Goal: Task Accomplishment & Management: Complete application form

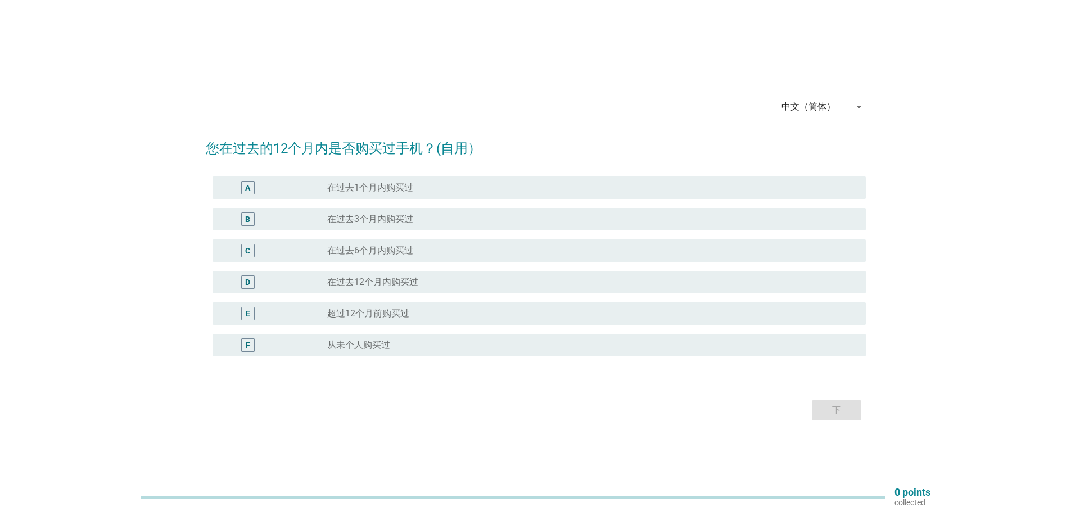
click at [854, 106] on icon "arrow_drop_down" at bounding box center [859, 106] width 13 height 13
click at [815, 142] on div "Bahasa Melayu" at bounding box center [823, 142] width 66 height 13
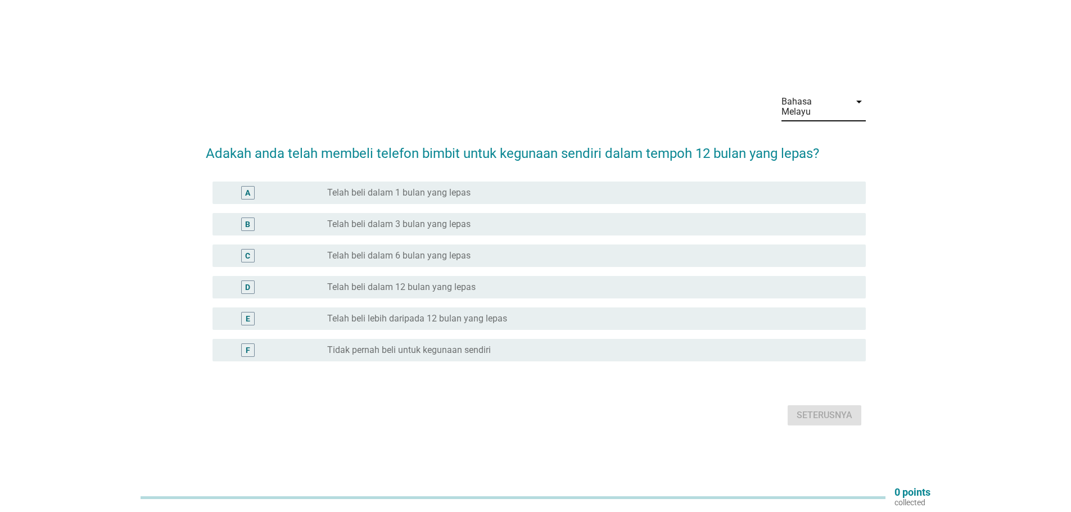
click at [245, 250] on div "C" at bounding box center [247, 256] width 5 height 12
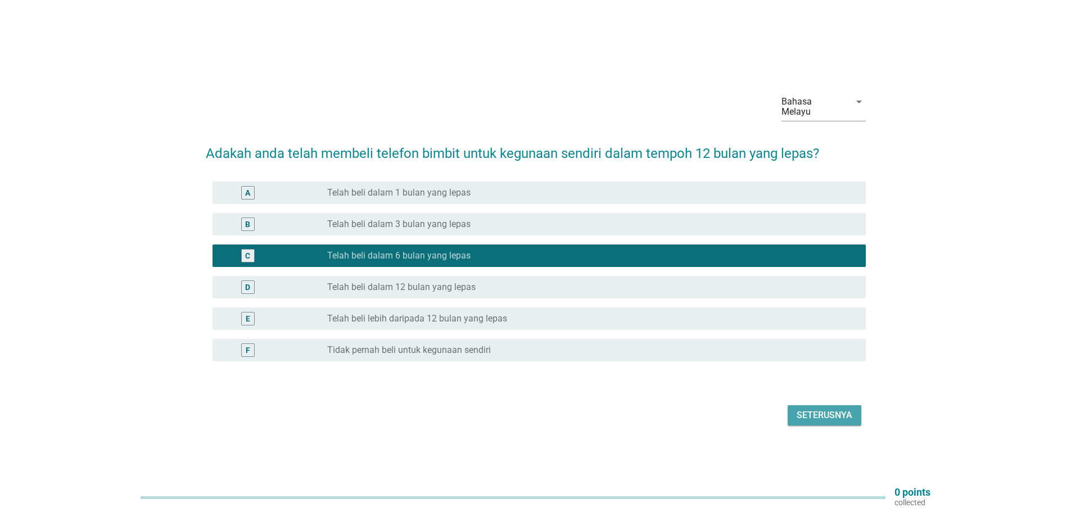
click at [809, 409] on div "Seterusnya" at bounding box center [825, 415] width 56 height 13
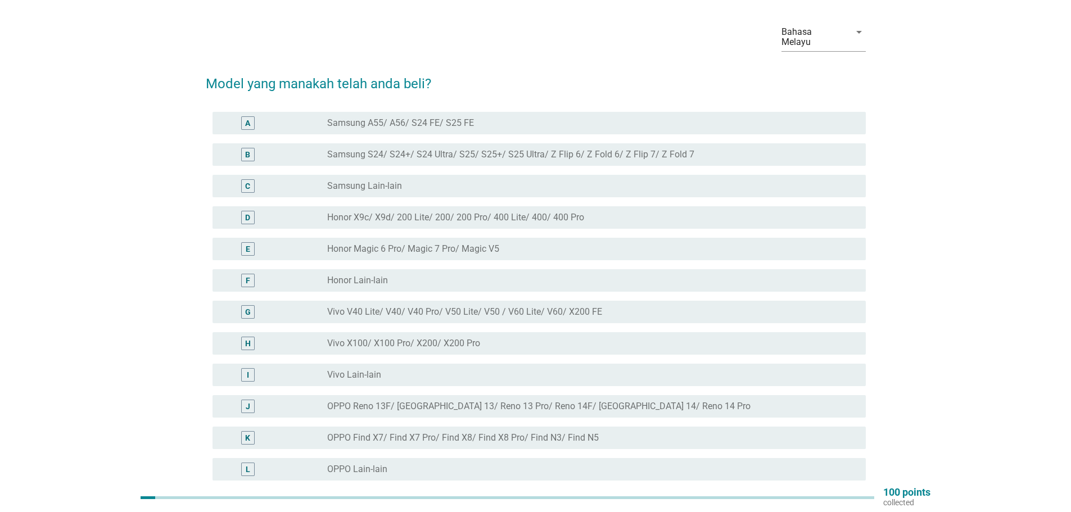
scroll to position [56, 0]
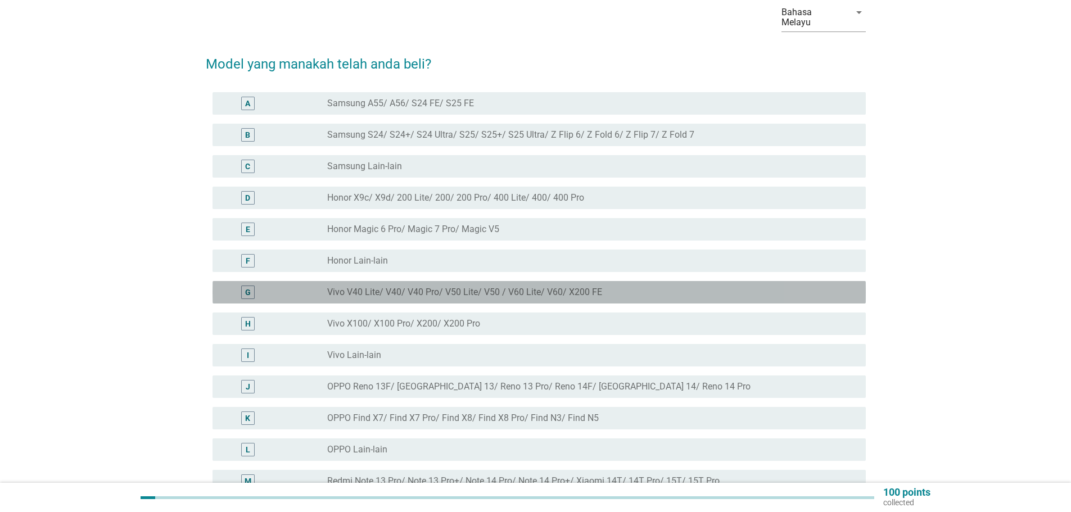
click at [248, 287] on div "G" at bounding box center [248, 293] width 6 height 12
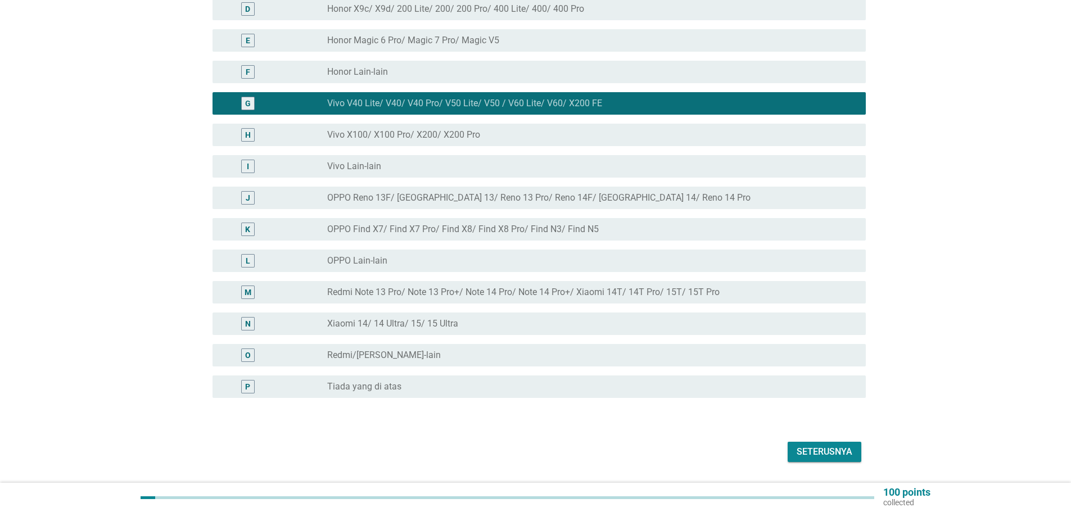
scroll to position [268, 0]
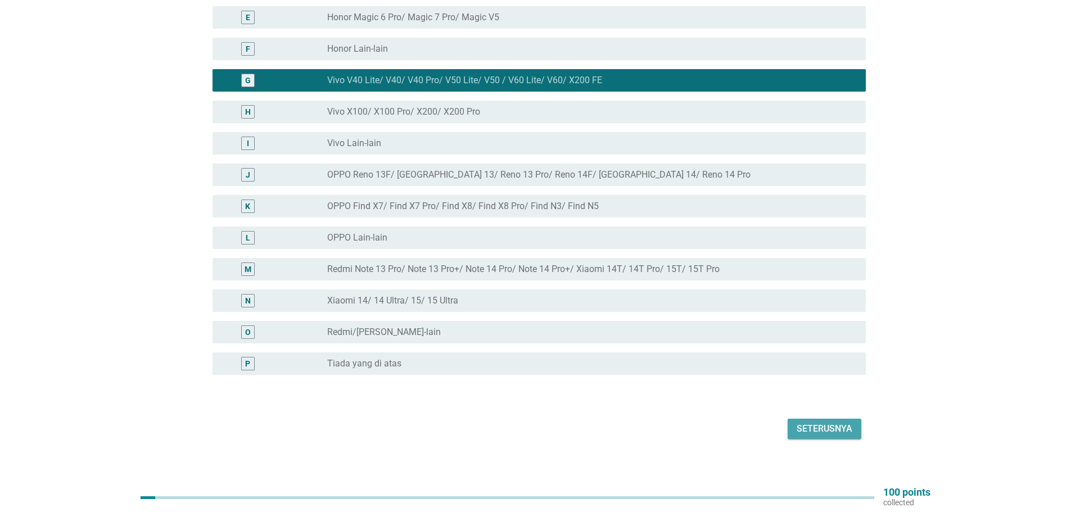
click at [833, 422] on div "Seterusnya" at bounding box center [825, 428] width 56 height 13
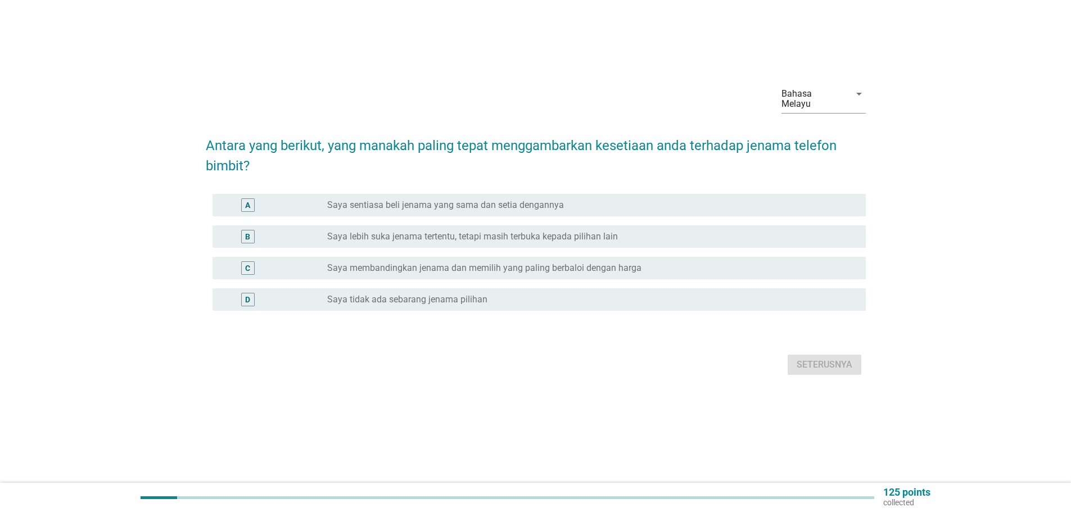
scroll to position [0, 0]
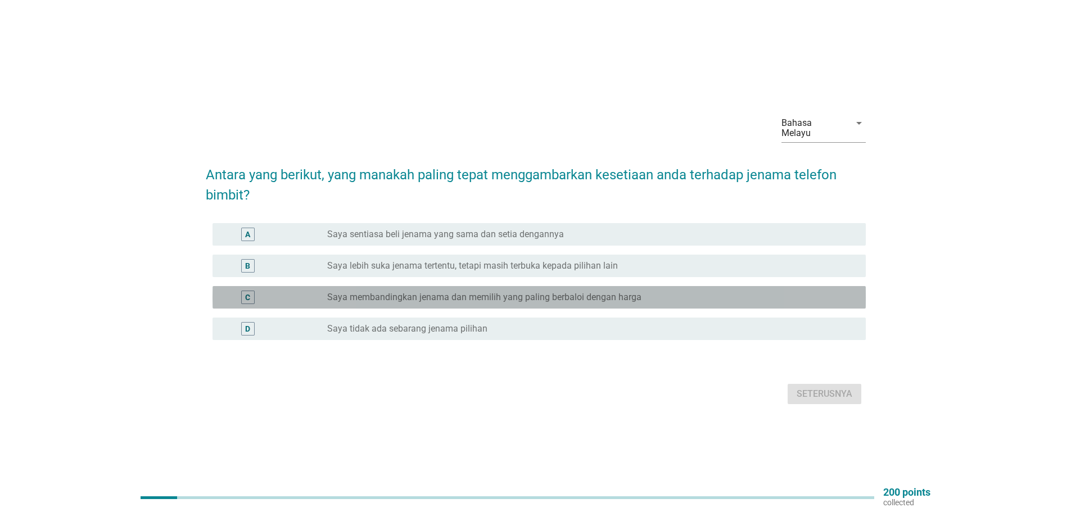
click at [250, 293] on div "C" at bounding box center [247, 297] width 5 height 12
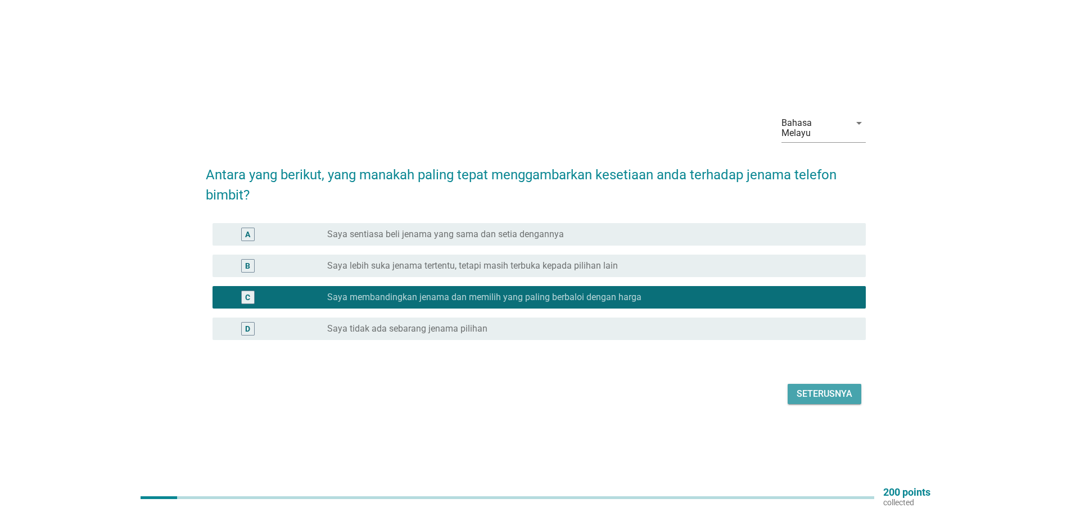
click at [832, 388] on div "Seterusnya" at bounding box center [825, 393] width 56 height 13
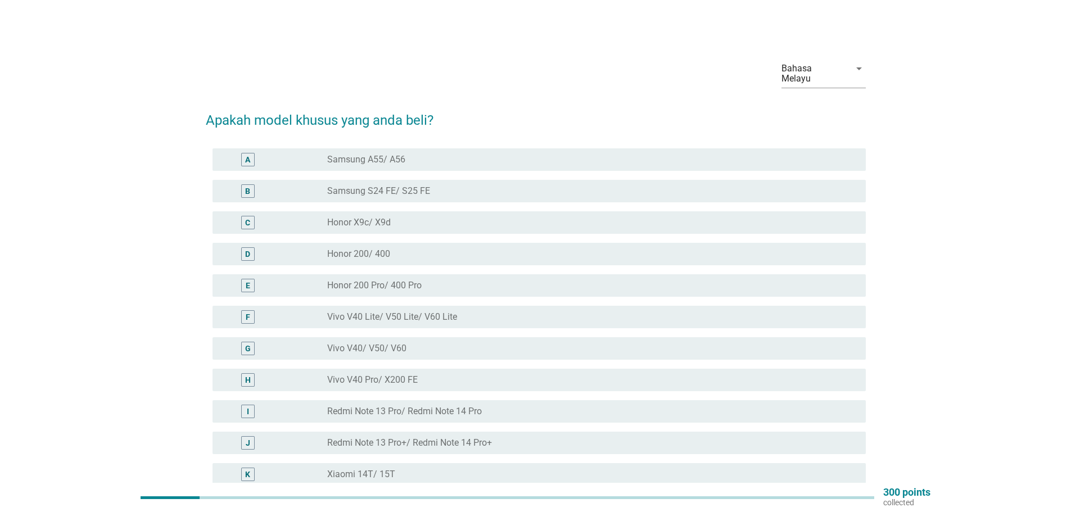
scroll to position [56, 0]
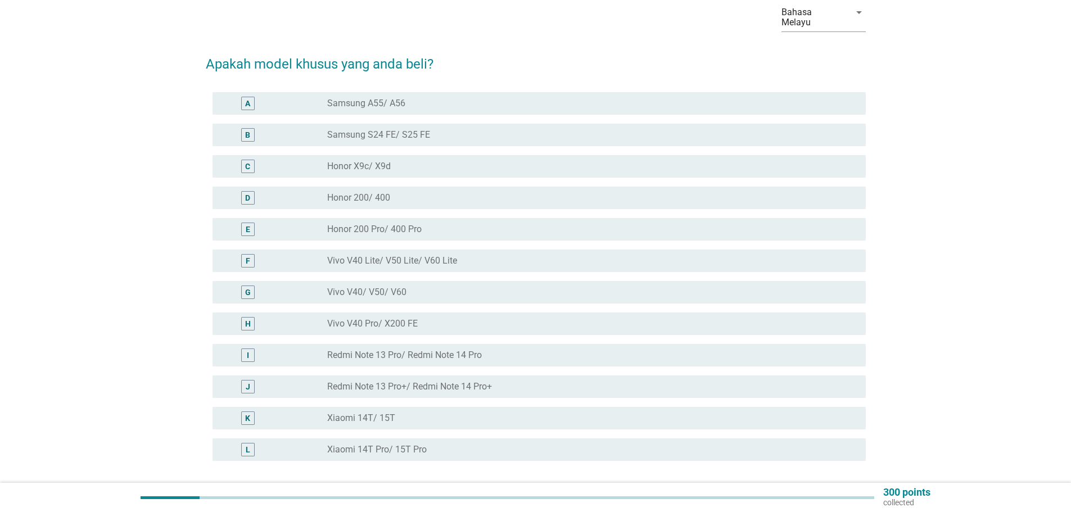
click at [244, 254] on div "F" at bounding box center [247, 260] width 13 height 13
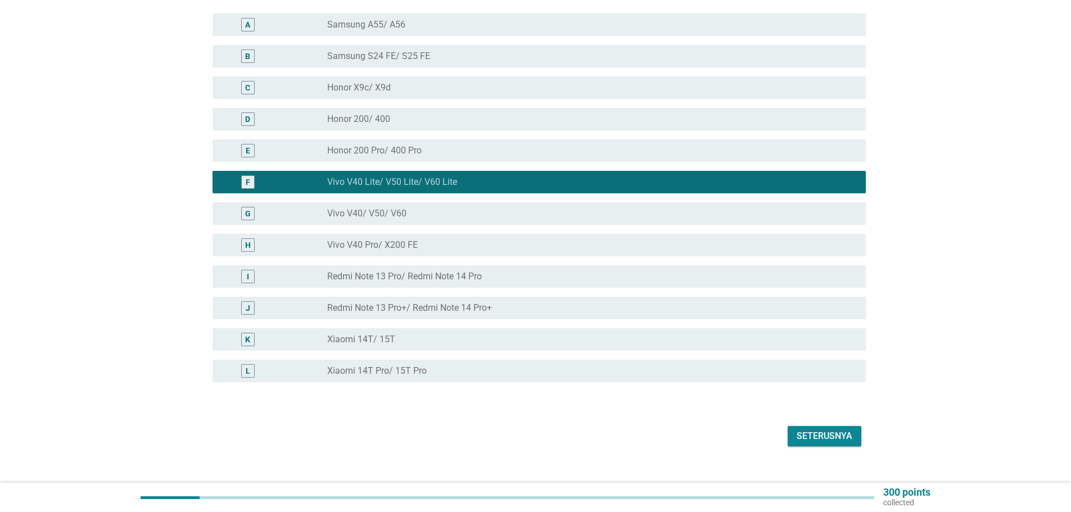
scroll to position [142, 0]
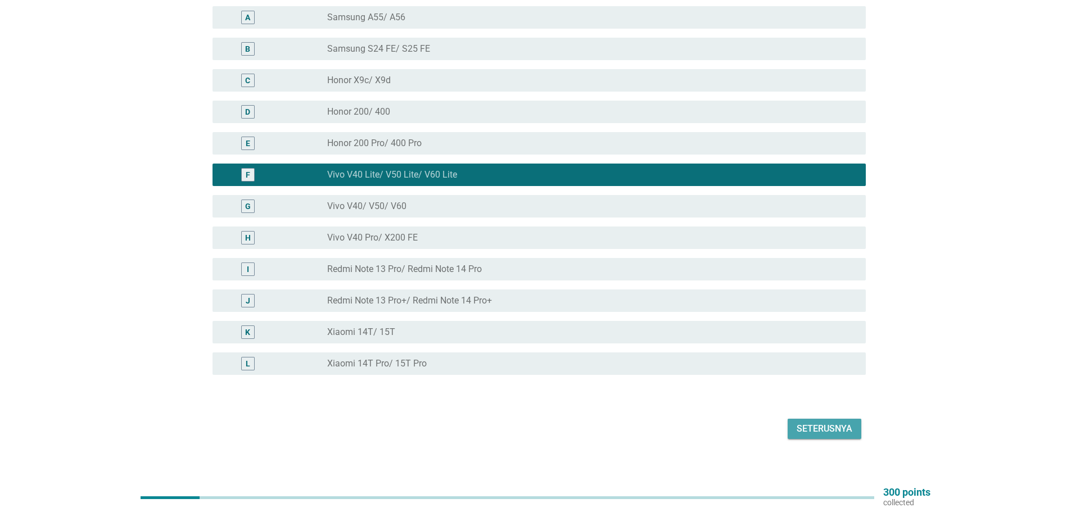
click at [817, 422] on div "Seterusnya" at bounding box center [825, 428] width 56 height 13
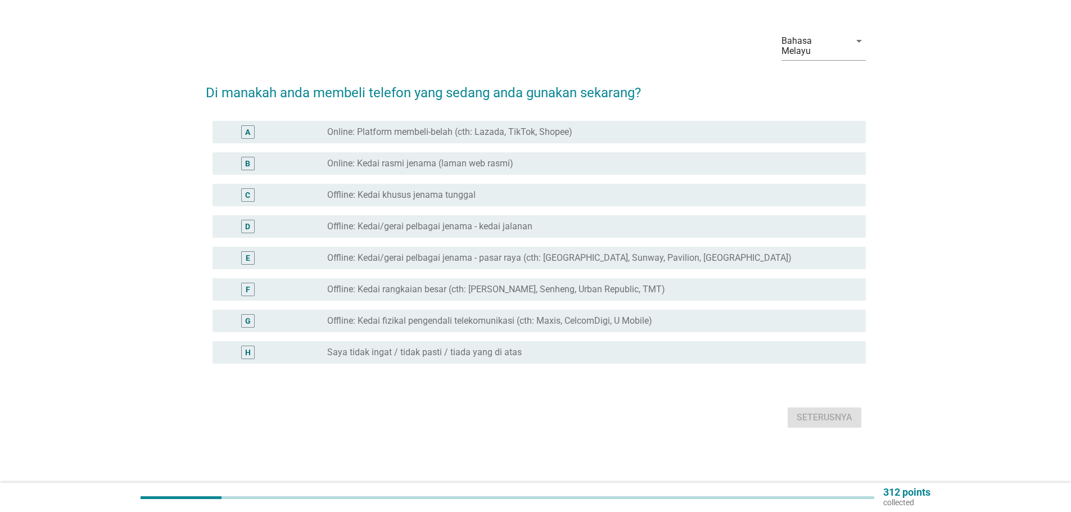
scroll to position [0, 0]
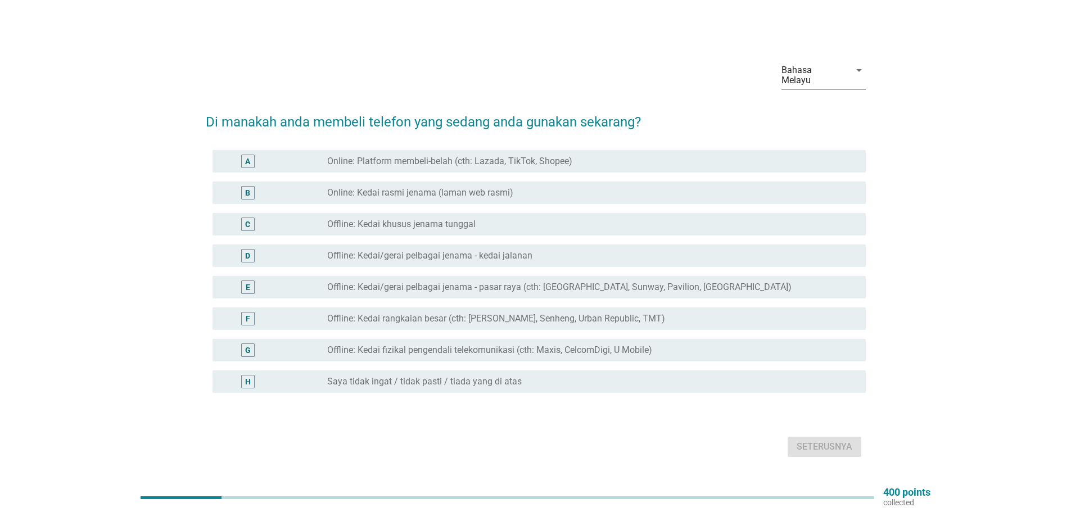
click at [242, 283] on div "E" at bounding box center [247, 287] width 13 height 13
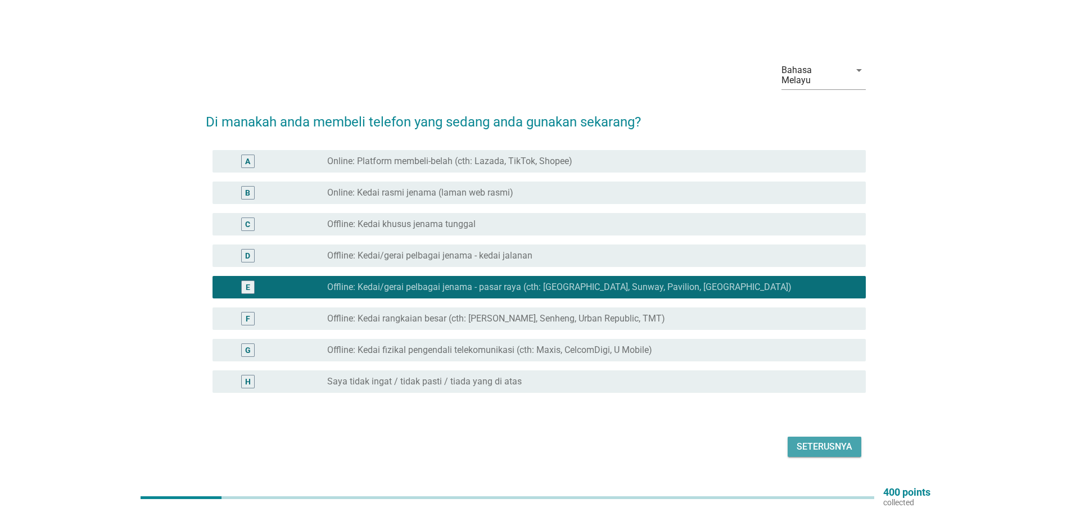
click at [811, 442] on div "Seterusnya" at bounding box center [825, 446] width 56 height 13
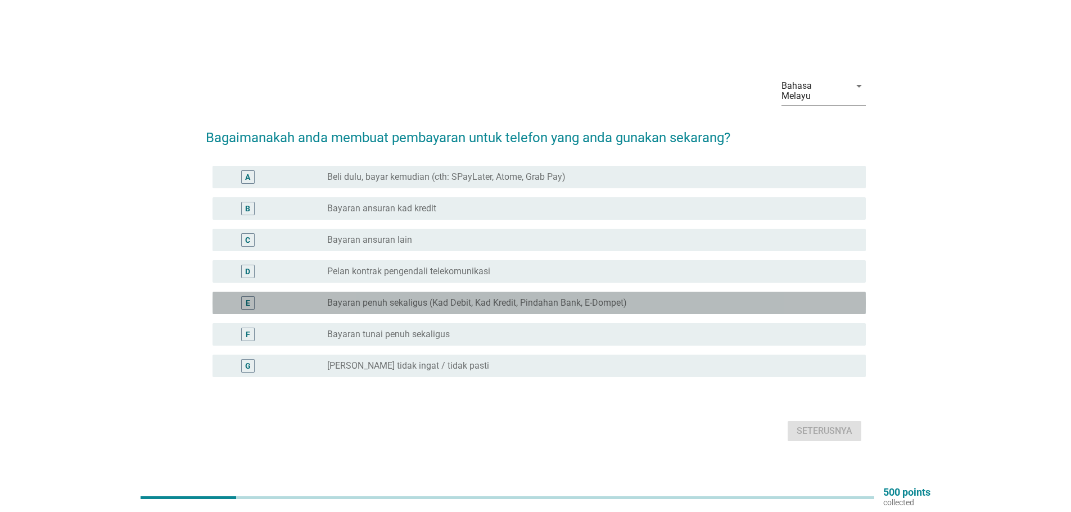
click at [248, 297] on div "E" at bounding box center [248, 303] width 4 height 12
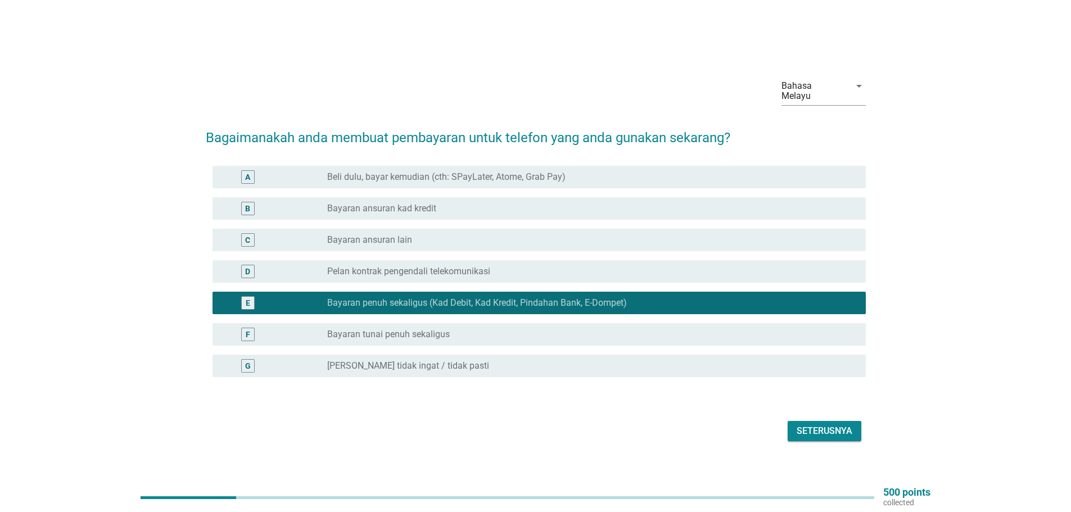
click at [804, 425] on div "Seterusnya" at bounding box center [825, 431] width 56 height 13
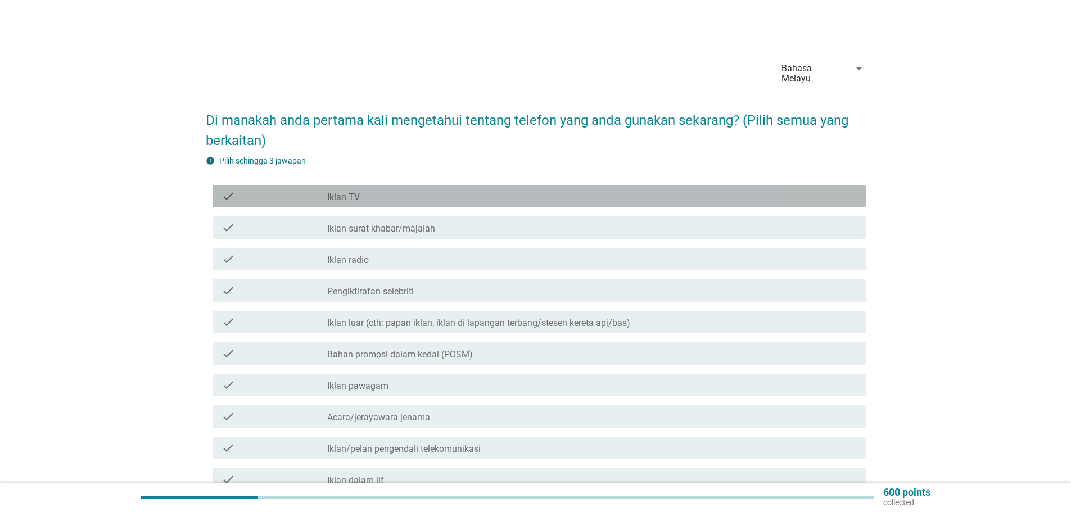
click at [242, 190] on div "check" at bounding box center [275, 196] width 106 height 13
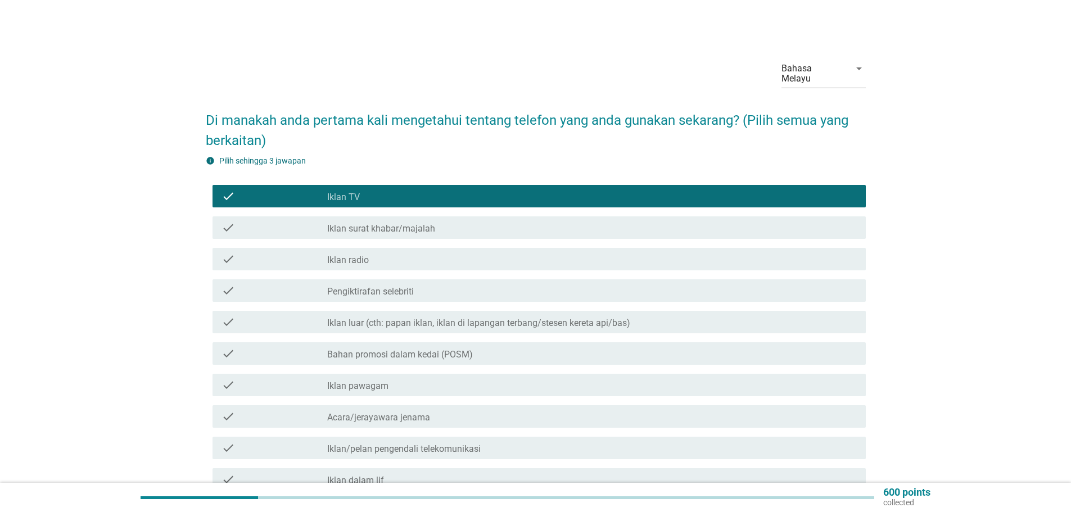
click at [302, 342] on div "check check_box_outline_blank Bahan promosi dalam kedai (POSM)" at bounding box center [539, 353] width 653 height 22
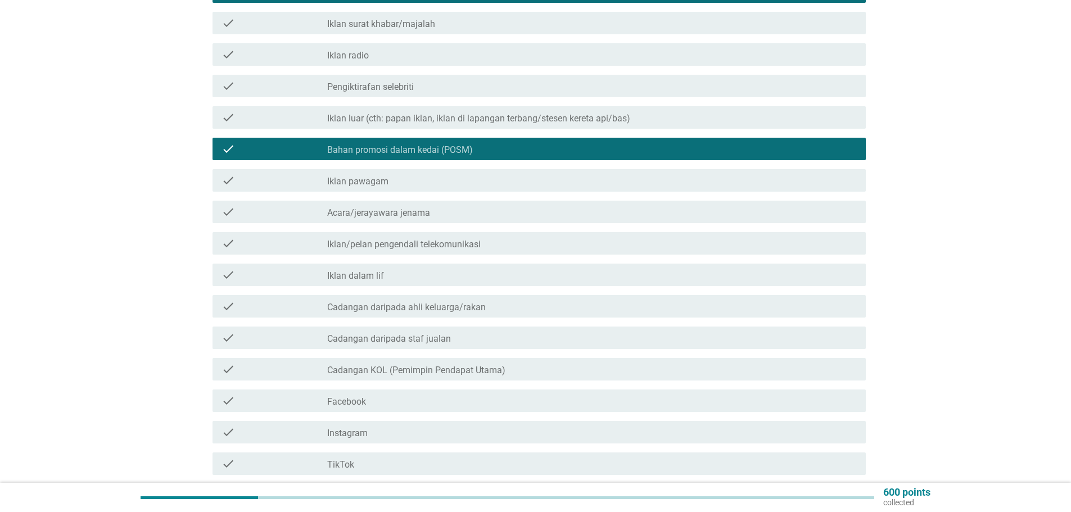
scroll to position [225, 0]
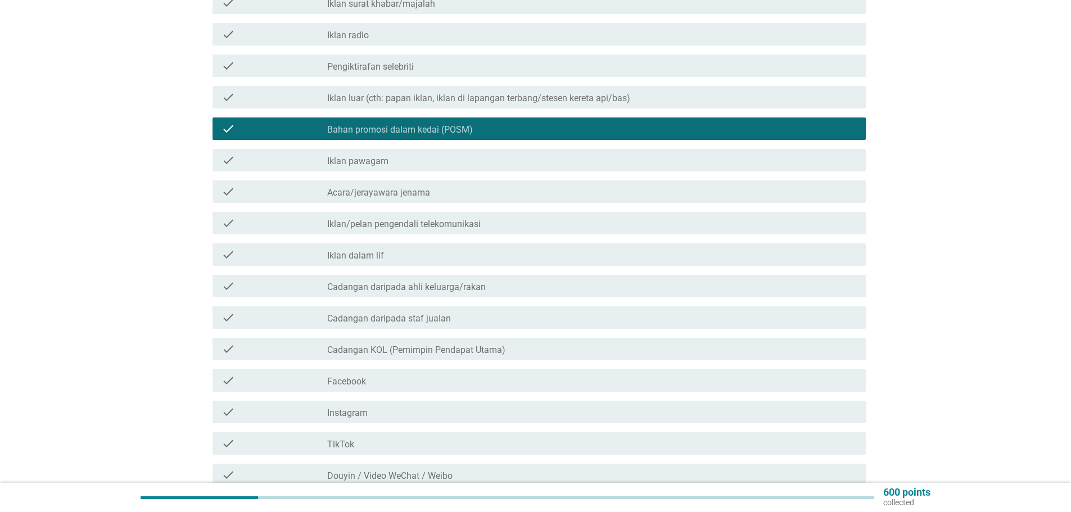
click at [254, 437] on div "check" at bounding box center [275, 443] width 106 height 13
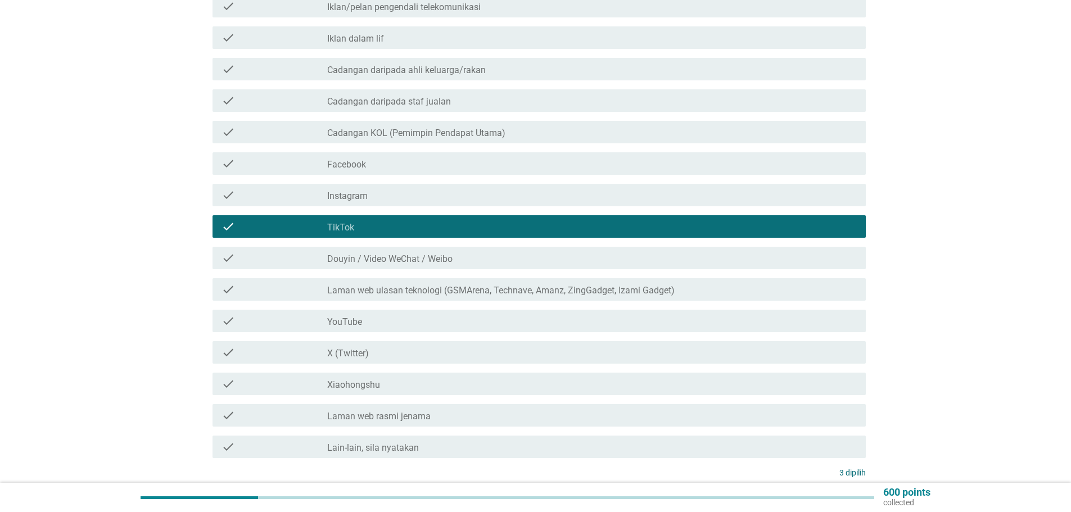
scroll to position [506, 0]
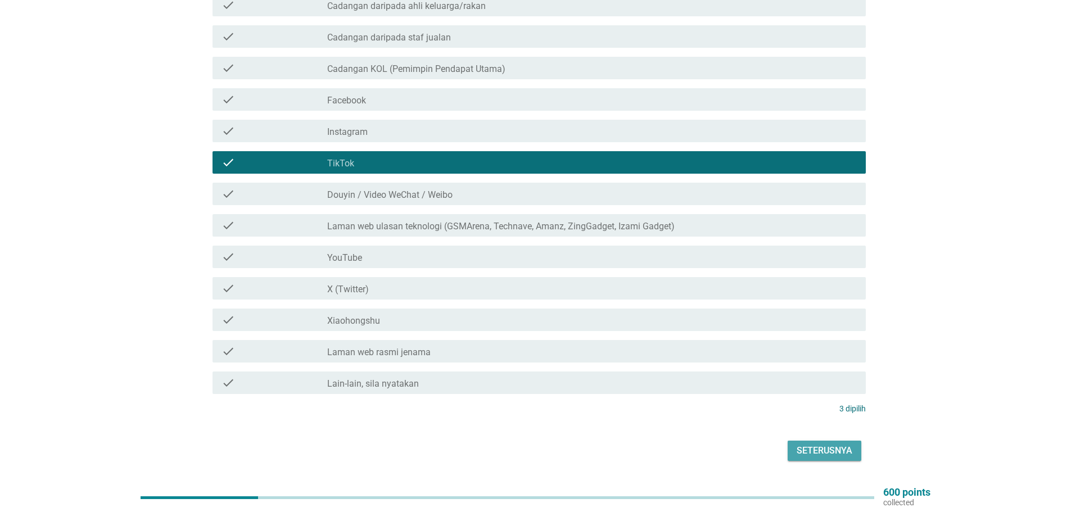
click at [818, 444] on div "Seterusnya" at bounding box center [825, 450] width 56 height 13
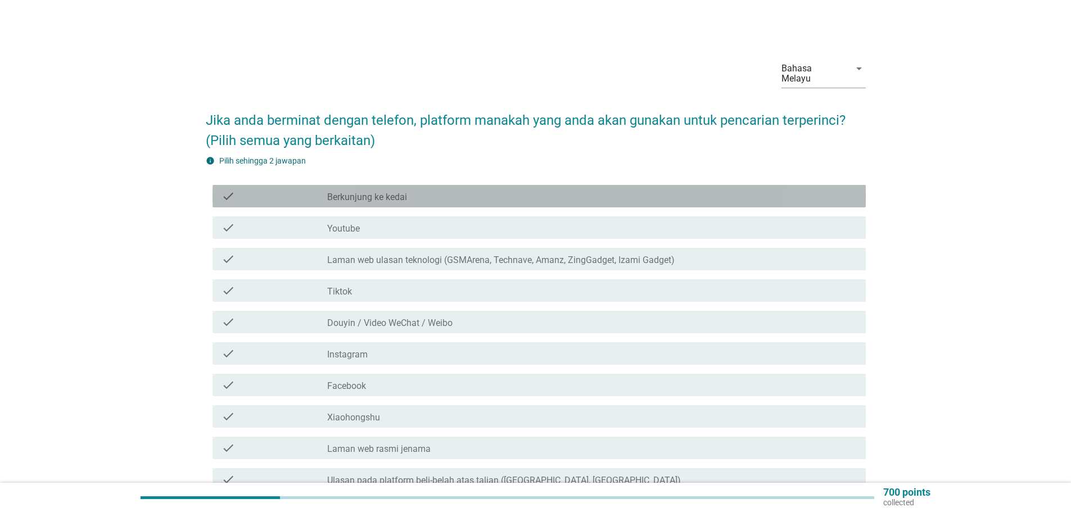
click at [298, 190] on div "check" at bounding box center [275, 196] width 106 height 13
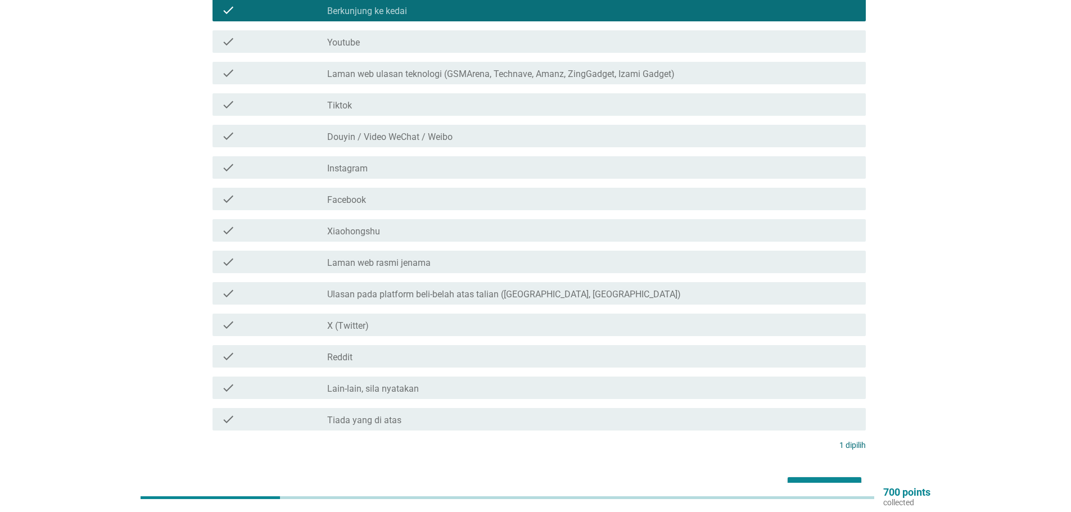
scroll to position [169, 0]
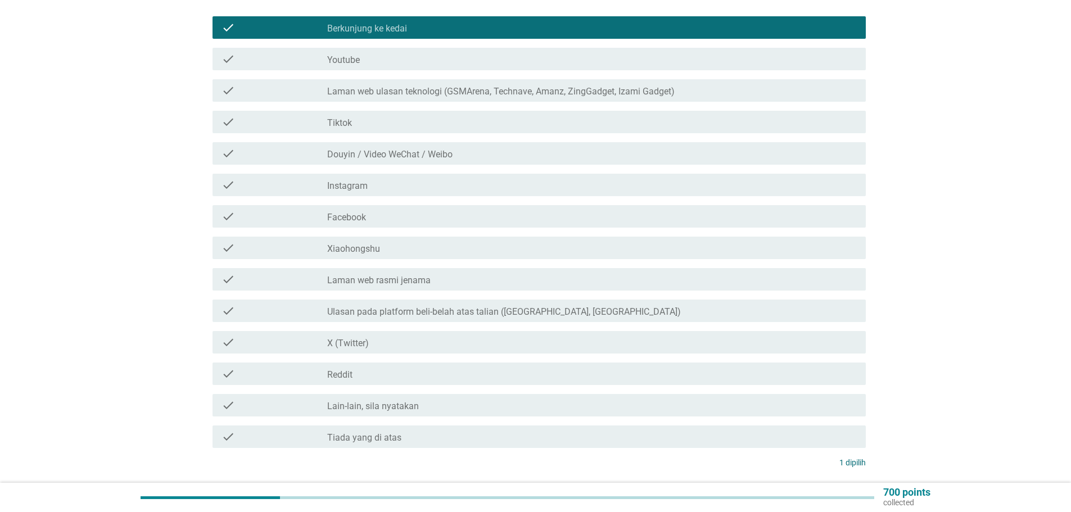
click at [354, 119] on div "check check_box_outline_blank Tiktok" at bounding box center [539, 122] width 653 height 22
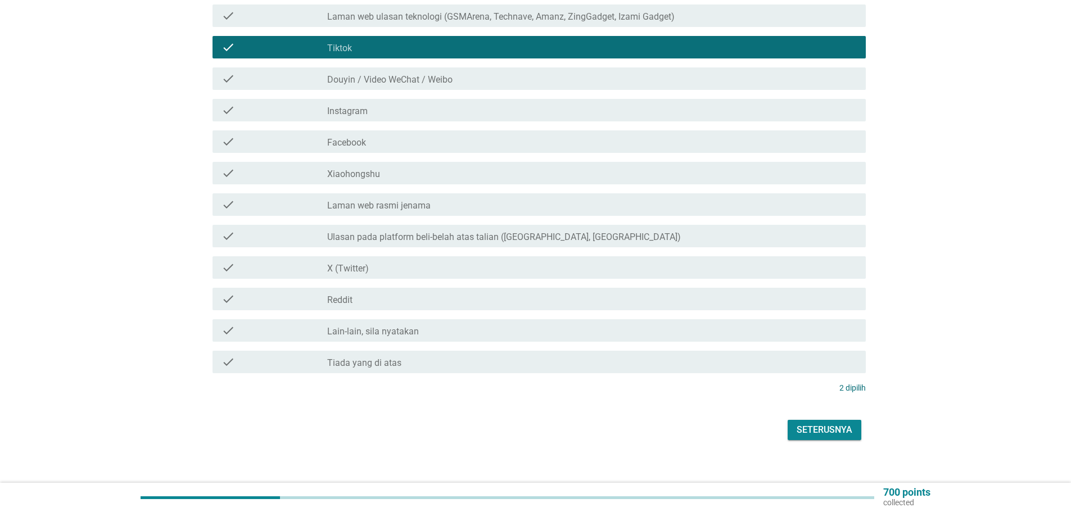
scroll to position [245, 0]
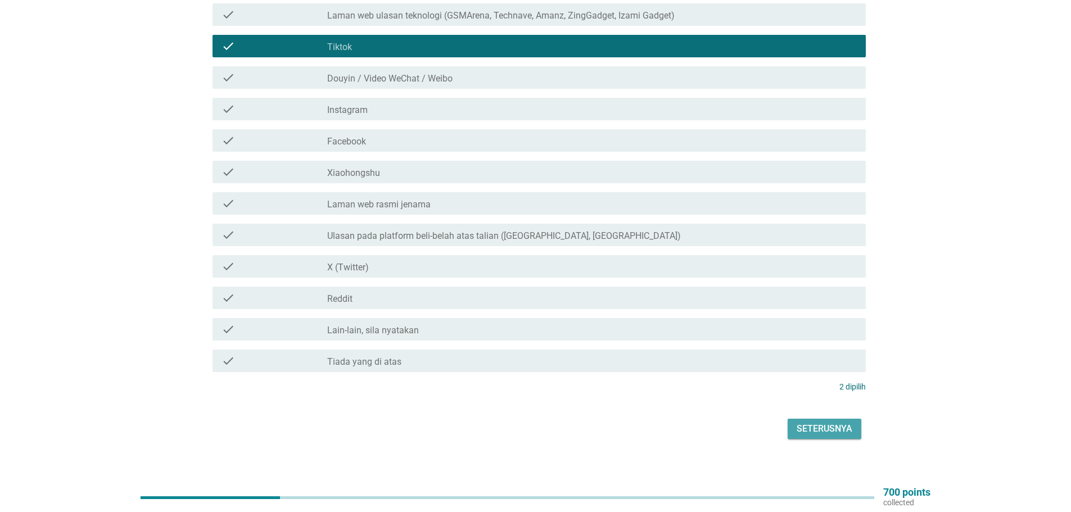
click at [809, 422] on div "Seterusnya" at bounding box center [825, 428] width 56 height 13
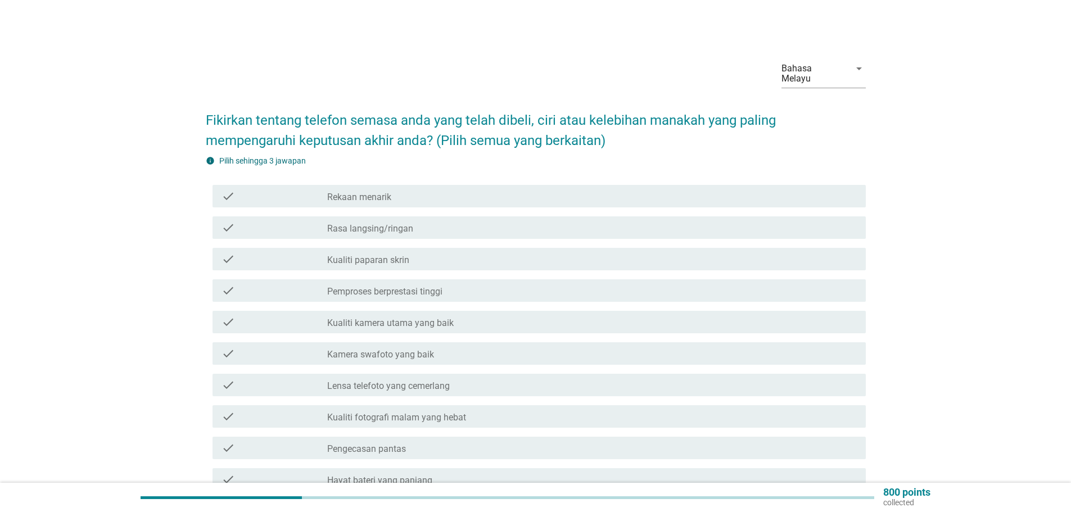
click at [266, 253] on div "check" at bounding box center [275, 259] width 106 height 13
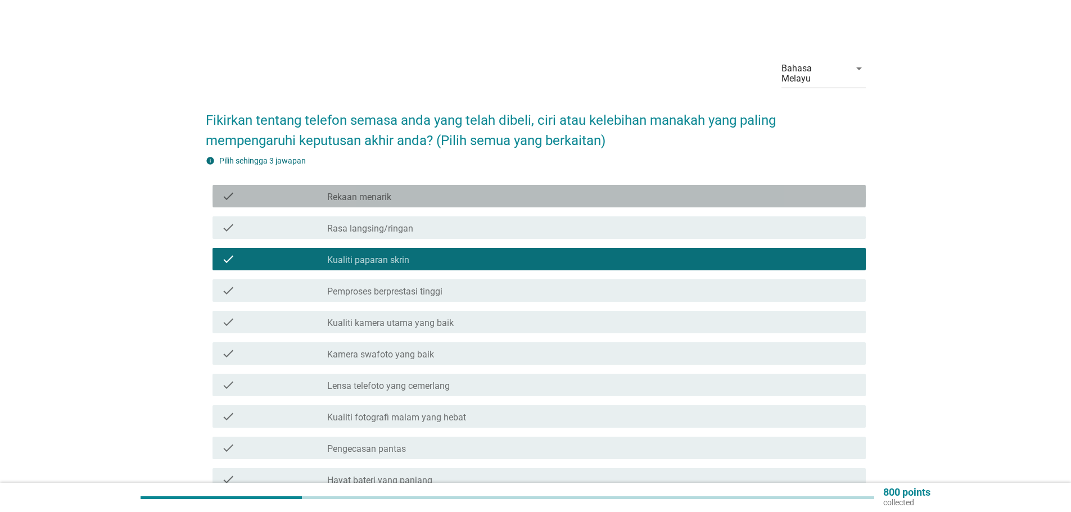
click at [287, 190] on div "check" at bounding box center [275, 196] width 106 height 13
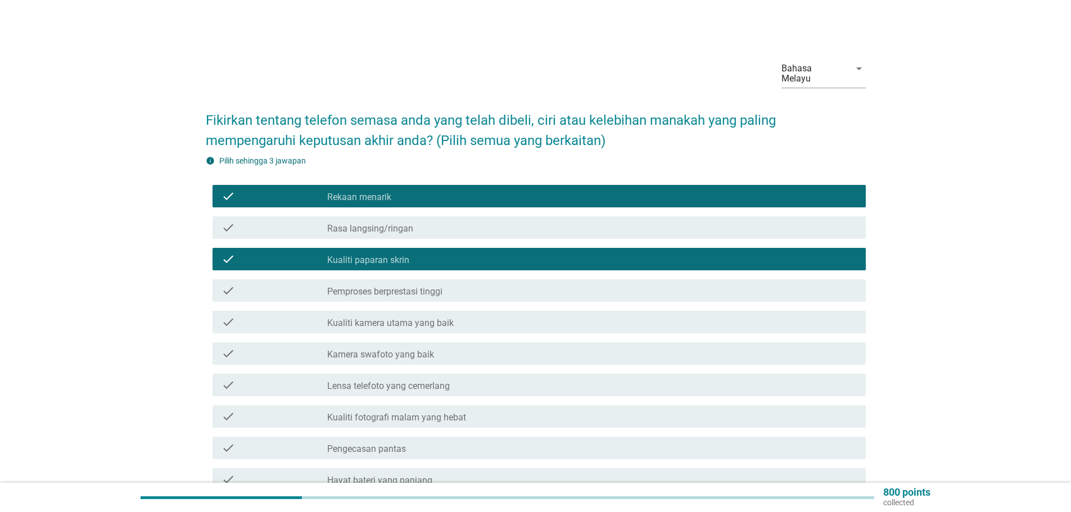
scroll to position [56, 0]
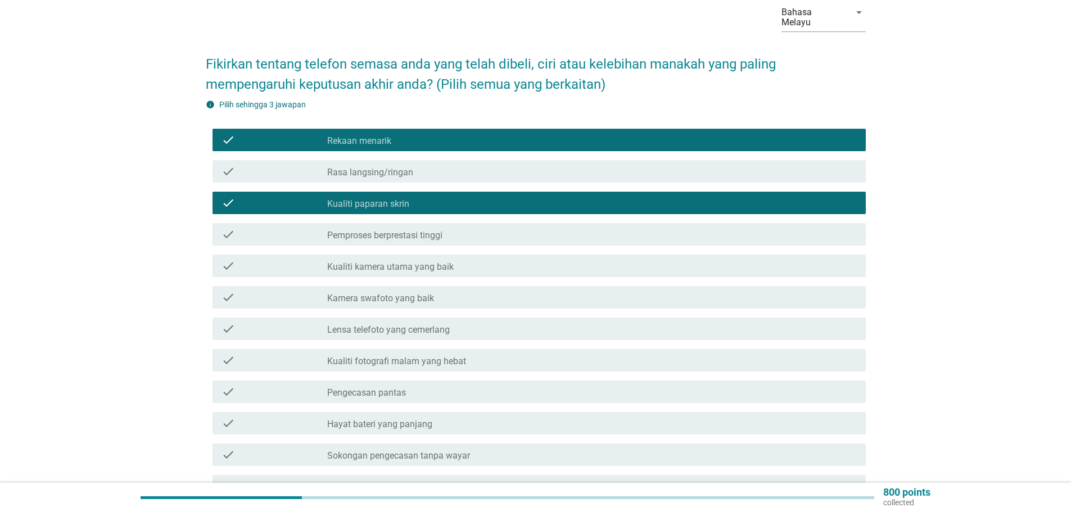
click at [397, 261] on label "Kualiti kamera utama yang baik" at bounding box center [390, 266] width 127 height 11
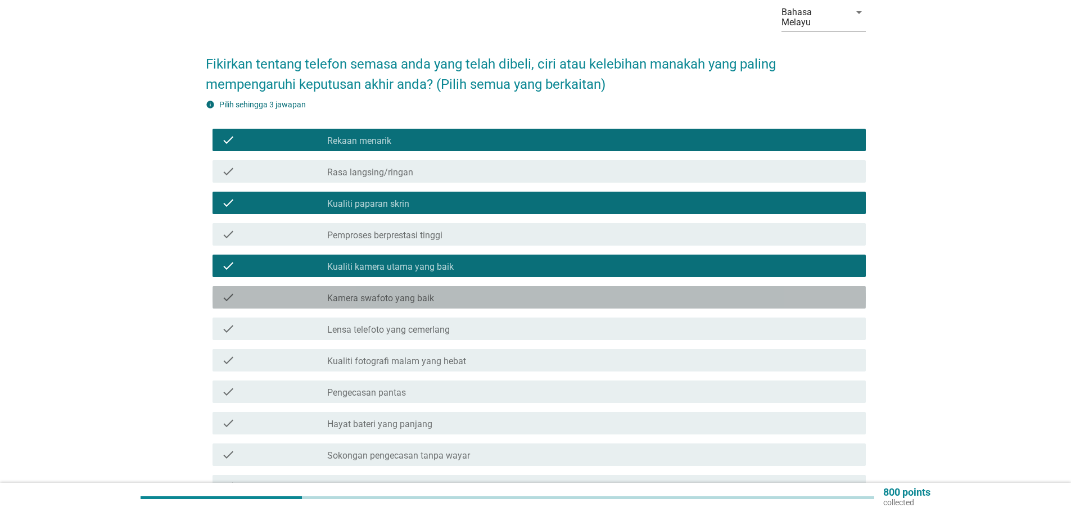
click at [400, 293] on label "Kamera swafoto yang baik" at bounding box center [380, 298] width 107 height 11
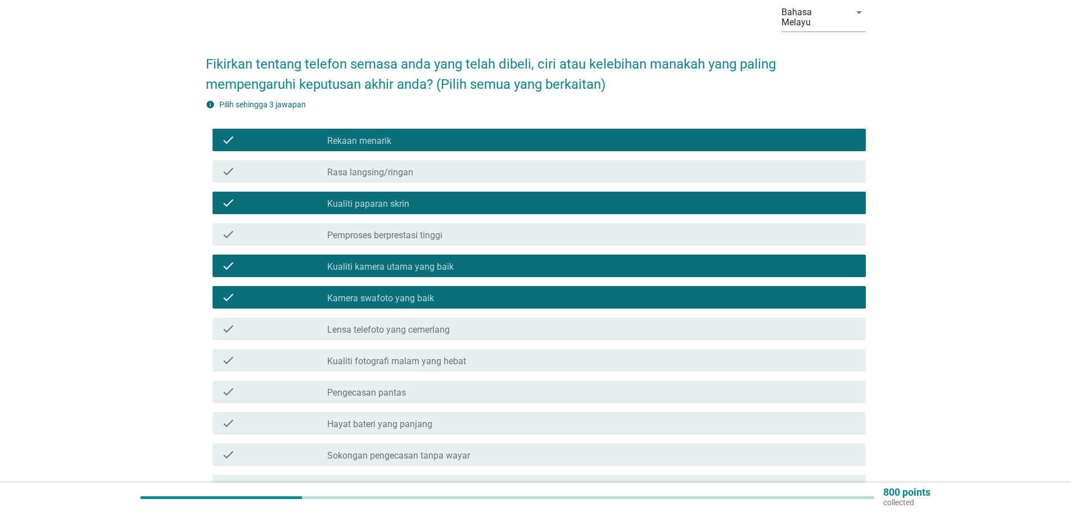
click at [372, 356] on label "Kualiti fotografi malam yang hebat" at bounding box center [396, 361] width 139 height 11
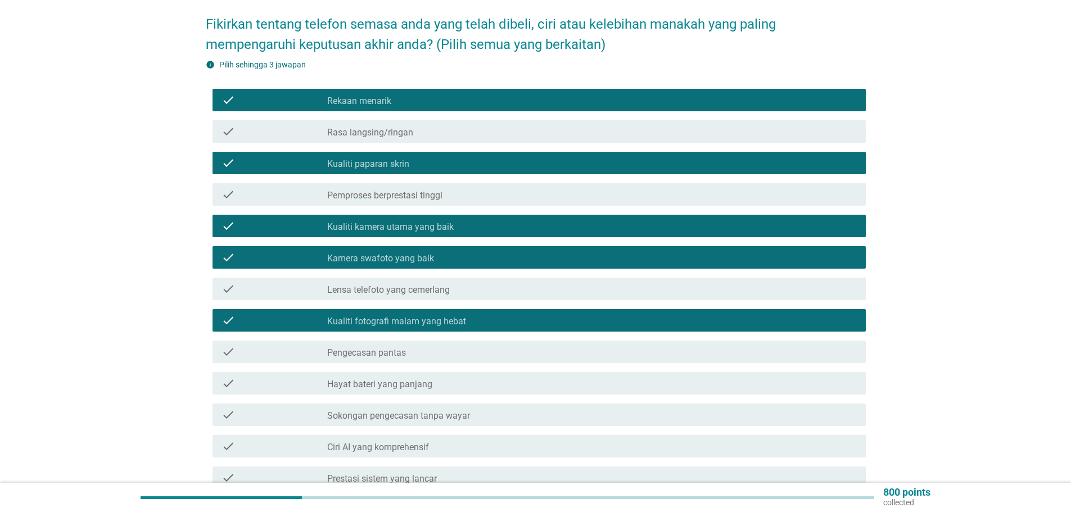
scroll to position [89, 0]
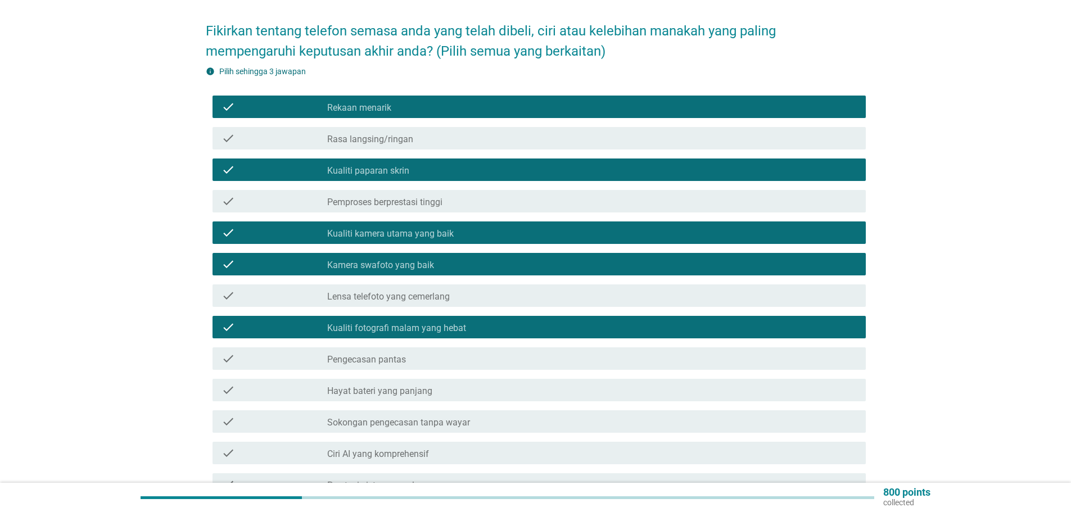
click at [478, 321] on div "check_box Kualiti fotografi malam yang hebat" at bounding box center [592, 327] width 530 height 13
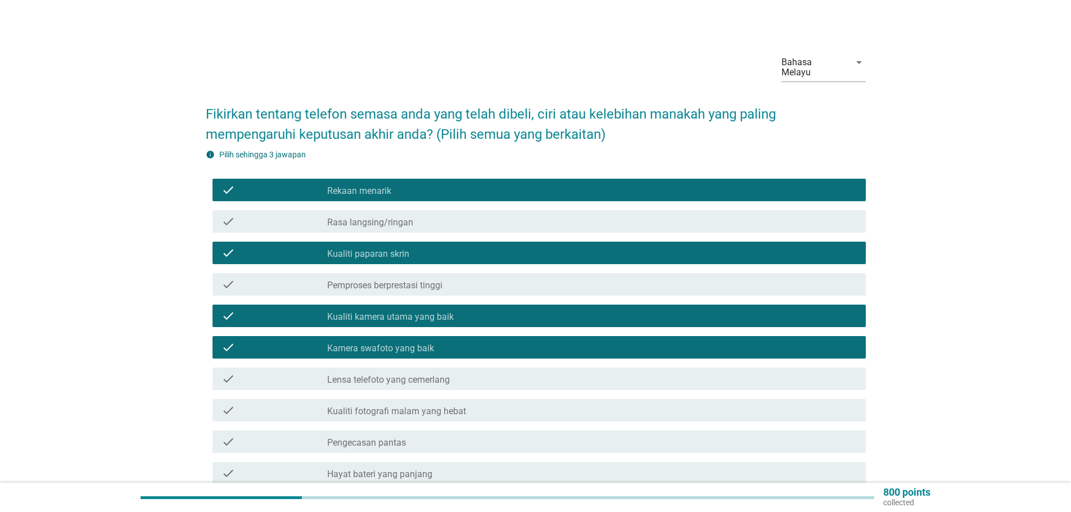
scroll to position [0, 0]
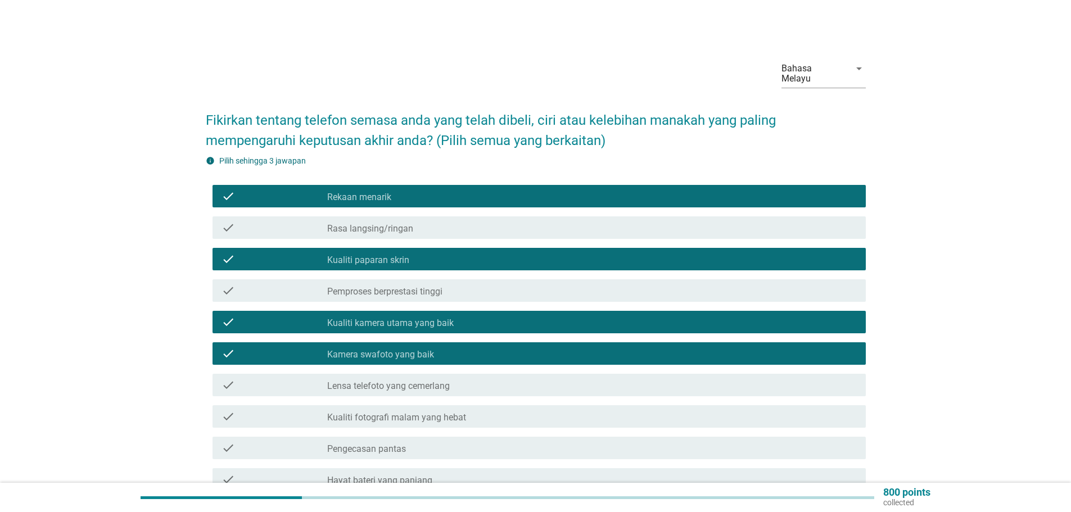
click at [440, 347] on div "check_box Kamera swafoto yang baik" at bounding box center [592, 353] width 530 height 13
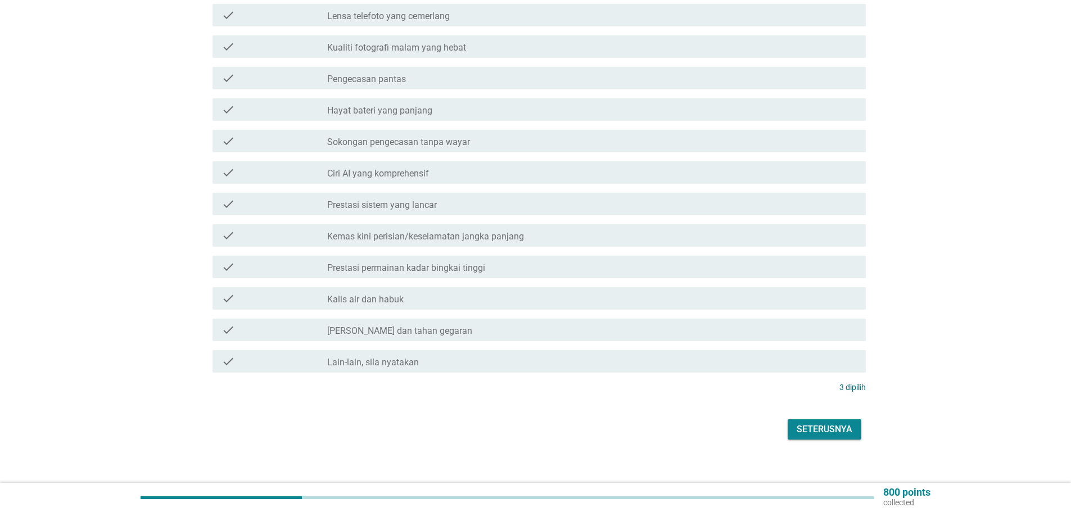
scroll to position [371, 0]
click at [842, 422] on div "Seterusnya" at bounding box center [825, 428] width 56 height 13
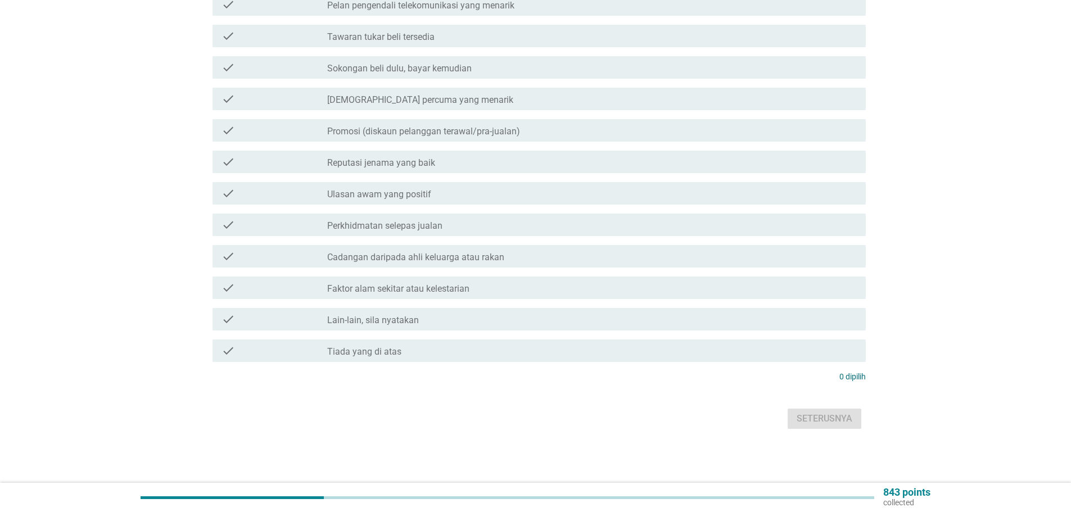
scroll to position [0, 0]
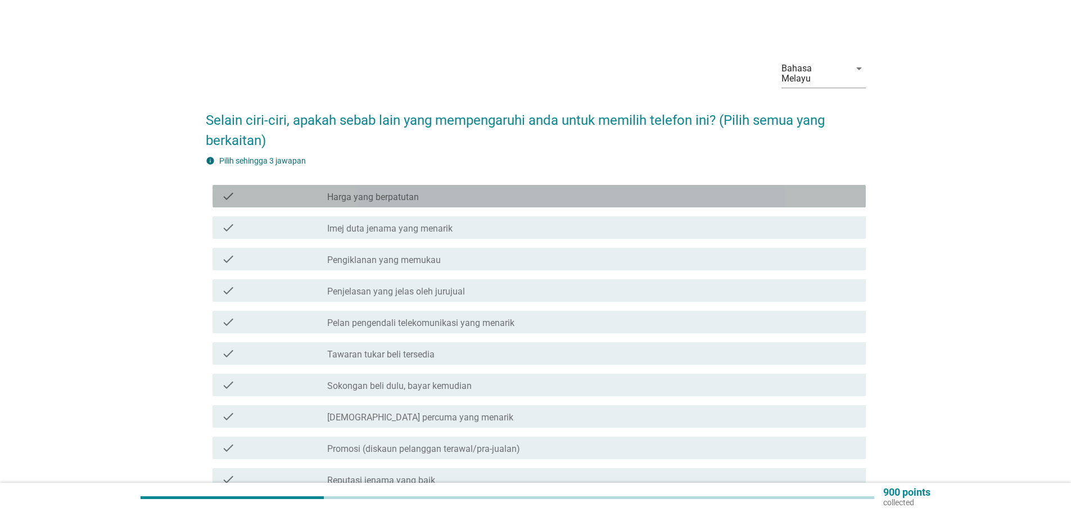
click at [376, 192] on label "Harga yang berpatutan" at bounding box center [373, 197] width 92 height 11
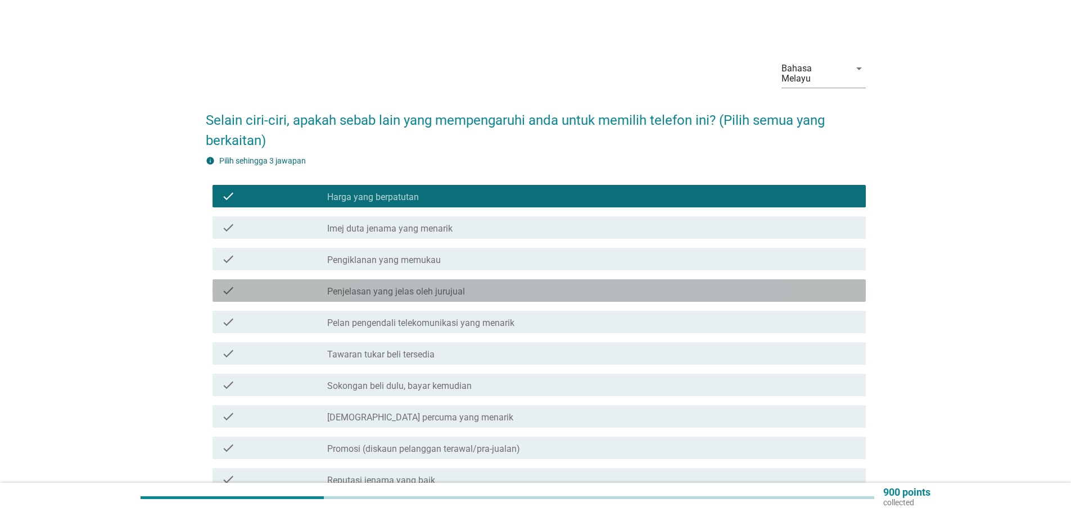
click at [452, 286] on label "Penjelasan yang jelas oleh jurujual" at bounding box center [396, 291] width 138 height 11
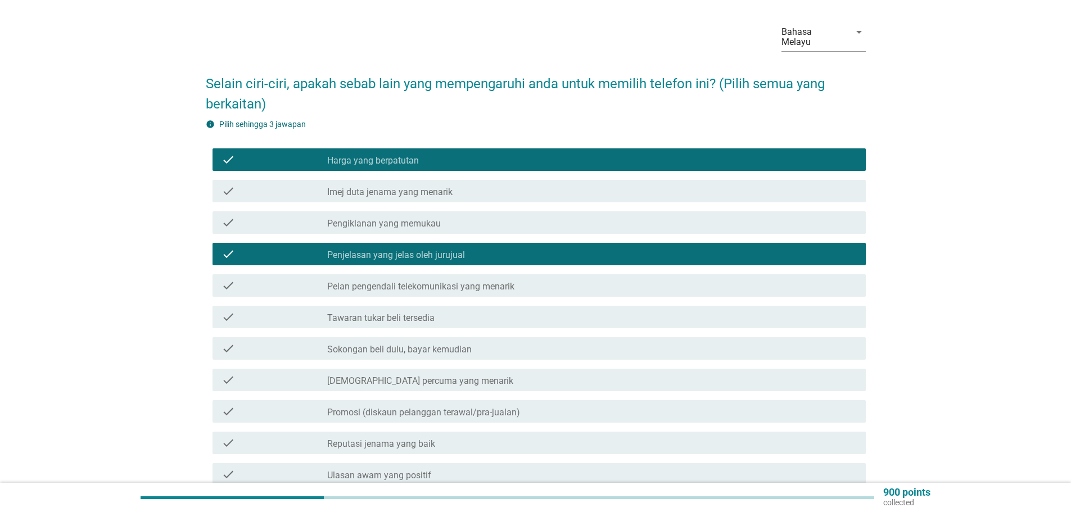
scroll to position [56, 0]
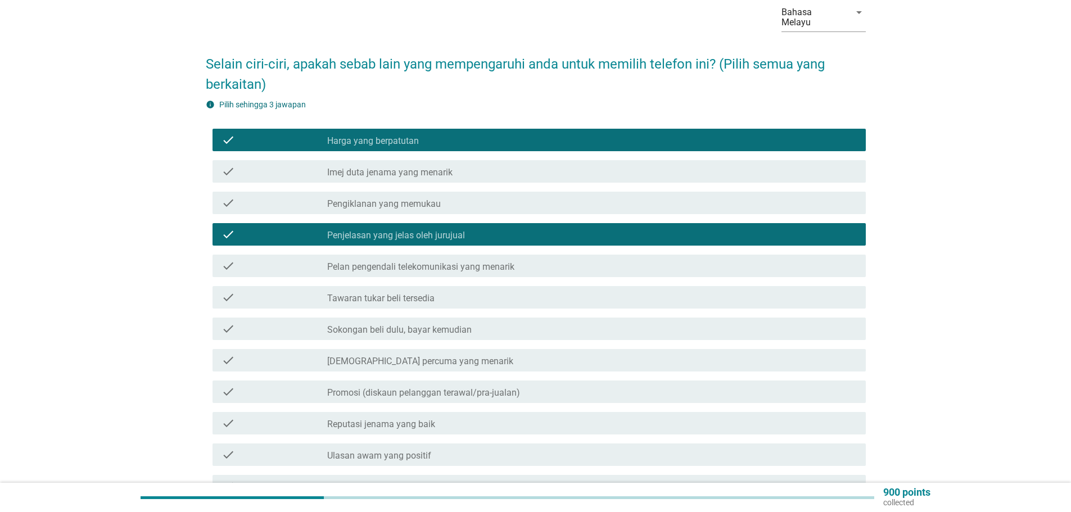
click at [475, 387] on label "Promosi (diskaun pelanggan terawal/pra-jualan)" at bounding box center [423, 392] width 193 height 11
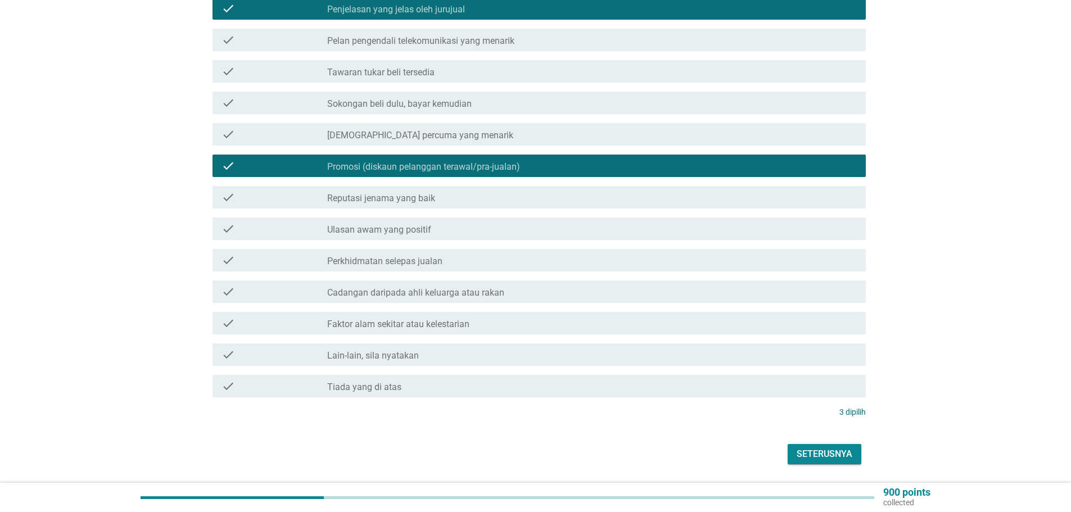
scroll to position [308, 0]
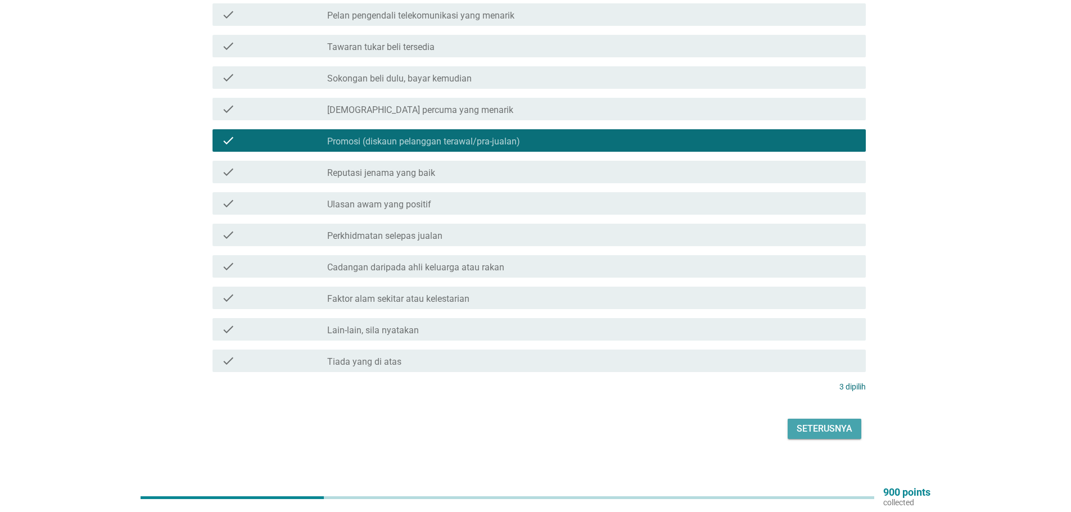
click at [810, 422] on div "Seterusnya" at bounding box center [825, 428] width 56 height 13
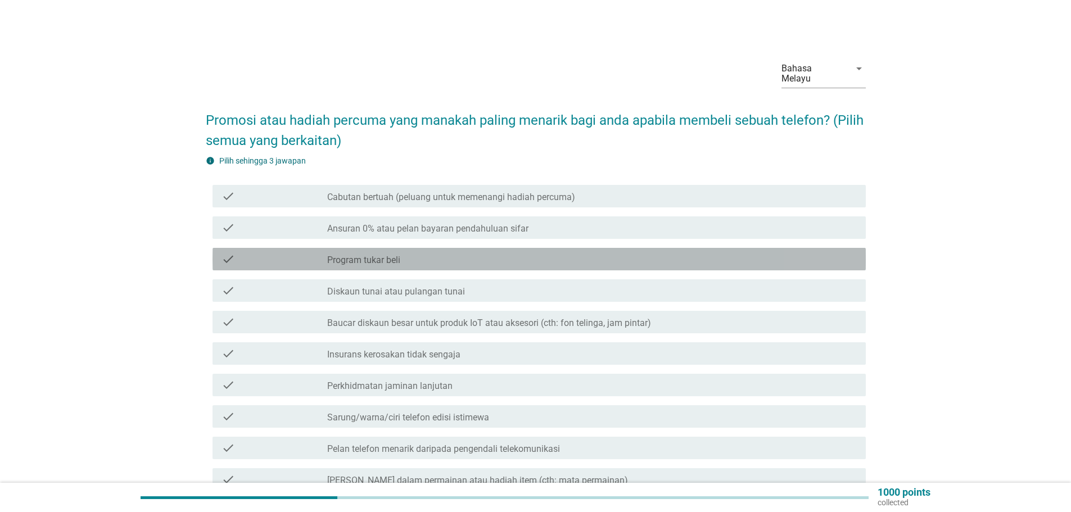
click at [355, 255] on label "Program tukar beli" at bounding box center [363, 260] width 73 height 11
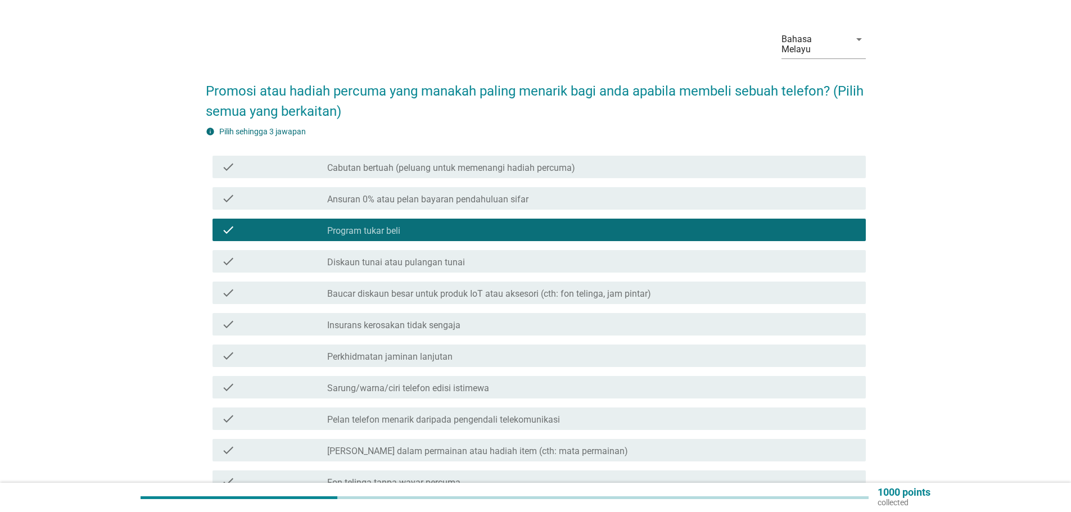
scroll to position [56, 0]
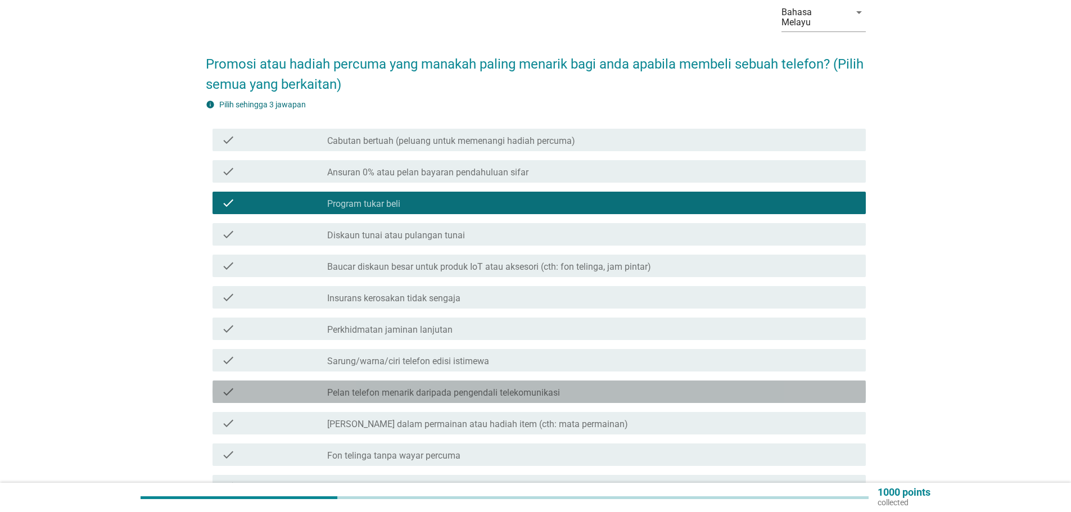
click at [499, 381] on div "check check_box_outline_blank Pelan telefon menarik daripada pengendali telekom…" at bounding box center [539, 392] width 653 height 22
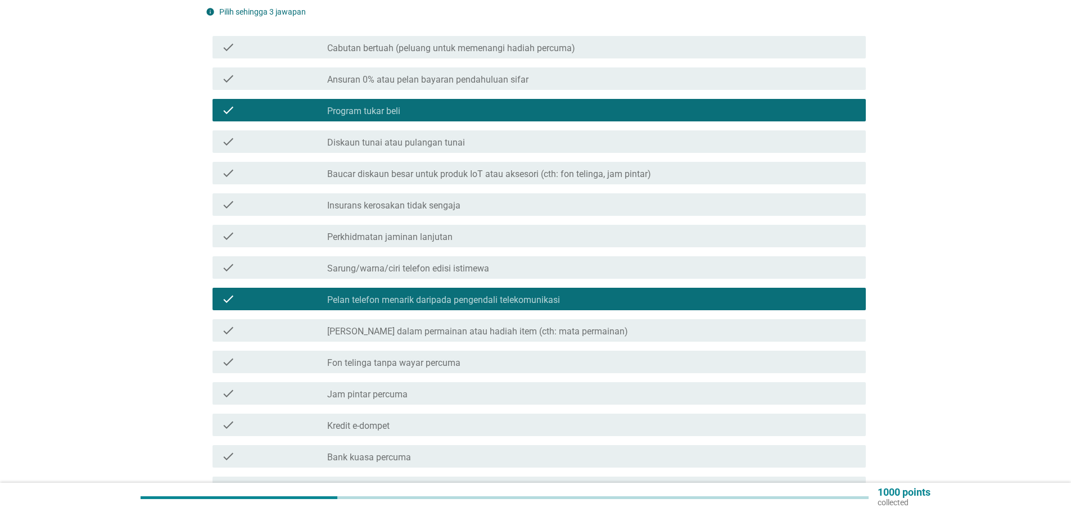
scroll to position [169, 0]
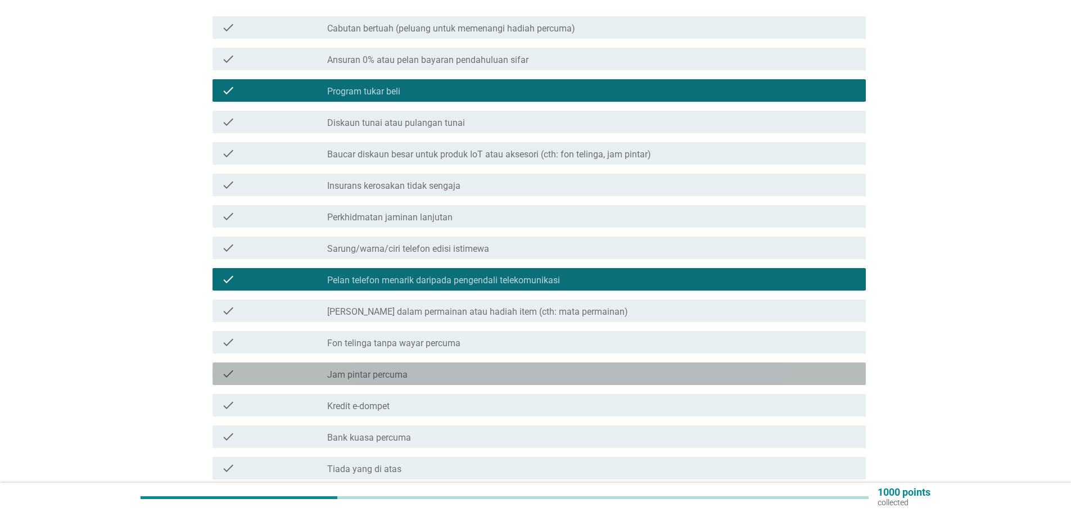
click at [369, 369] on label "Jam pintar percuma" at bounding box center [367, 374] width 80 height 11
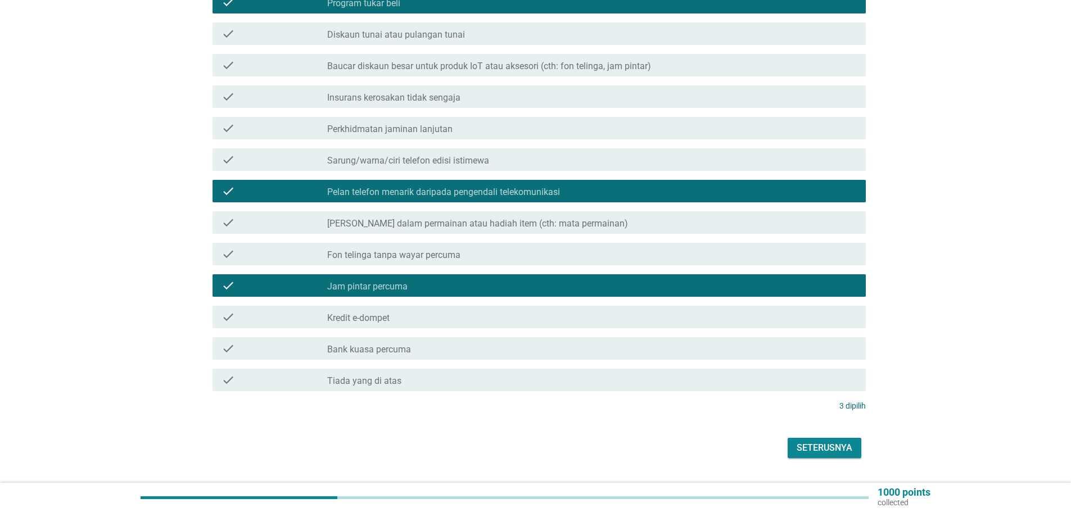
scroll to position [276, 0]
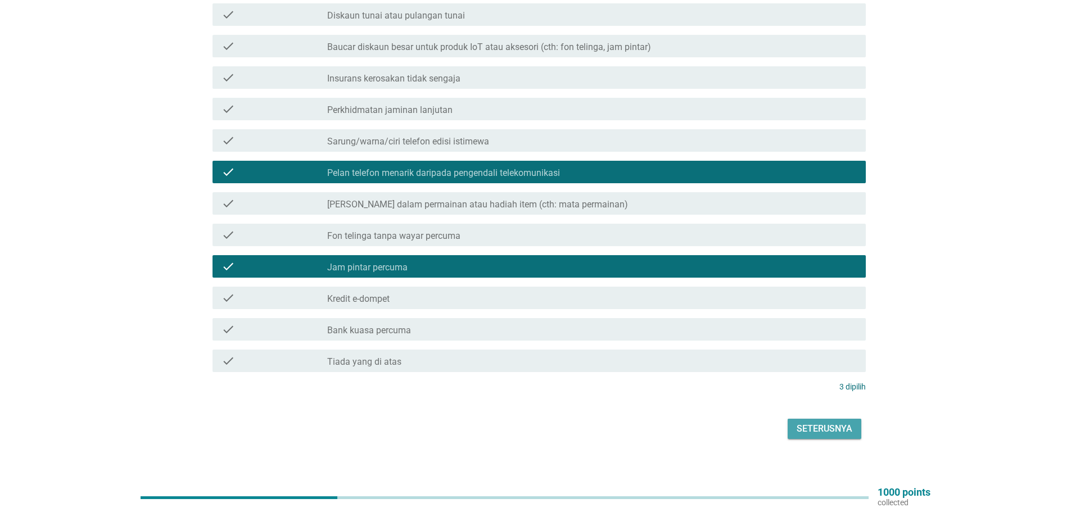
click at [812, 422] on div "Seterusnya" at bounding box center [825, 428] width 56 height 13
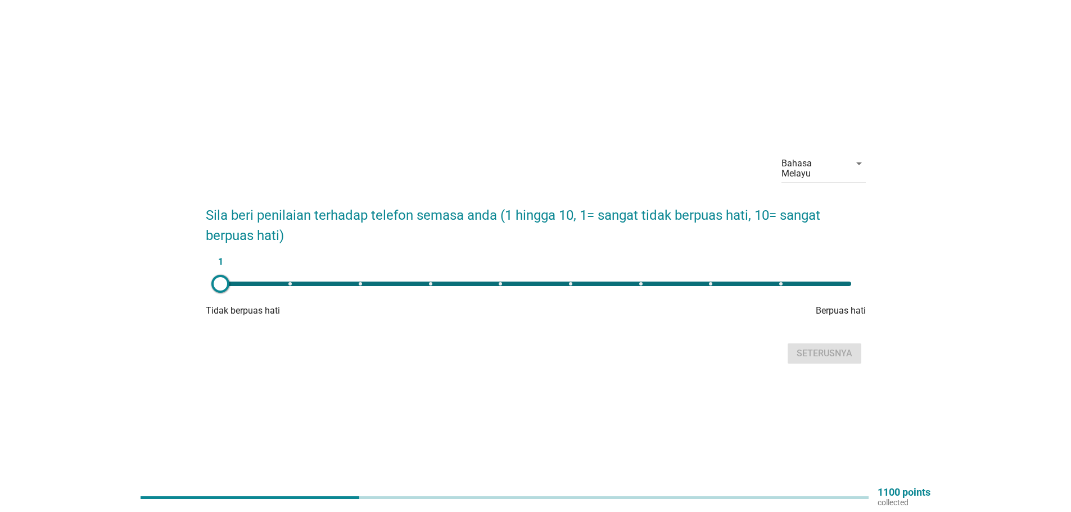
click at [236, 273] on div "1" at bounding box center [535, 284] width 649 height 22
type input "9"
drag, startPoint x: 226, startPoint y: 279, endPoint x: 786, endPoint y: 314, distance: 560.6
click at [786, 314] on form "Sila beri penilaian terhadap telefon semasa anda (1 hingga 10, 1= sangat tidak …" at bounding box center [536, 280] width 660 height 173
click at [825, 349] on div "Seterusnya" at bounding box center [825, 353] width 56 height 13
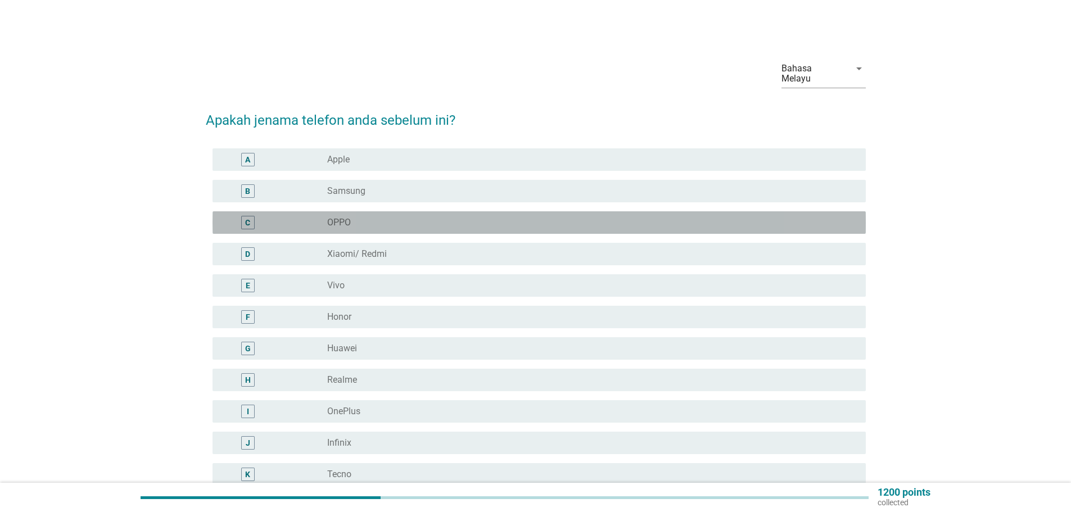
click at [249, 217] on div "C" at bounding box center [247, 223] width 5 height 12
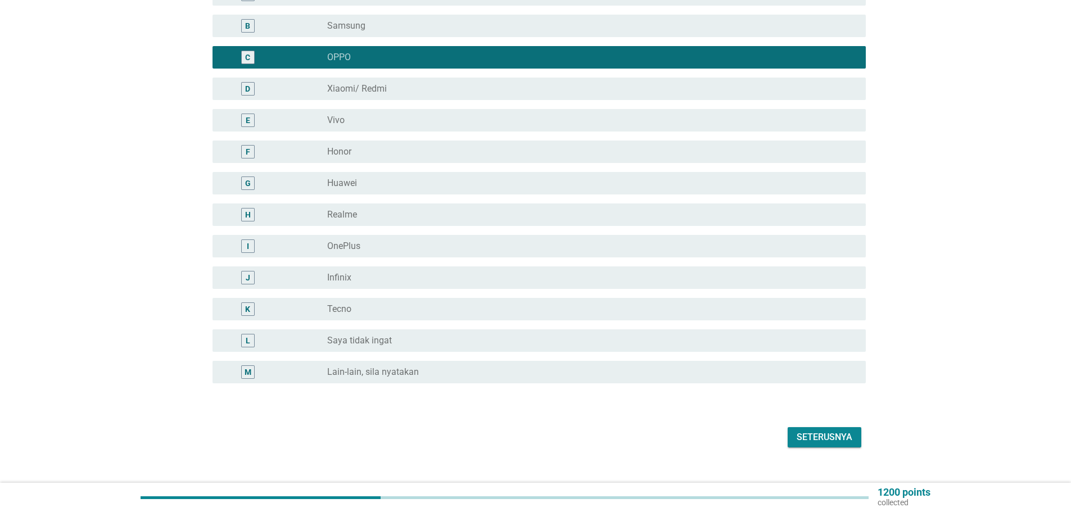
scroll to position [174, 0]
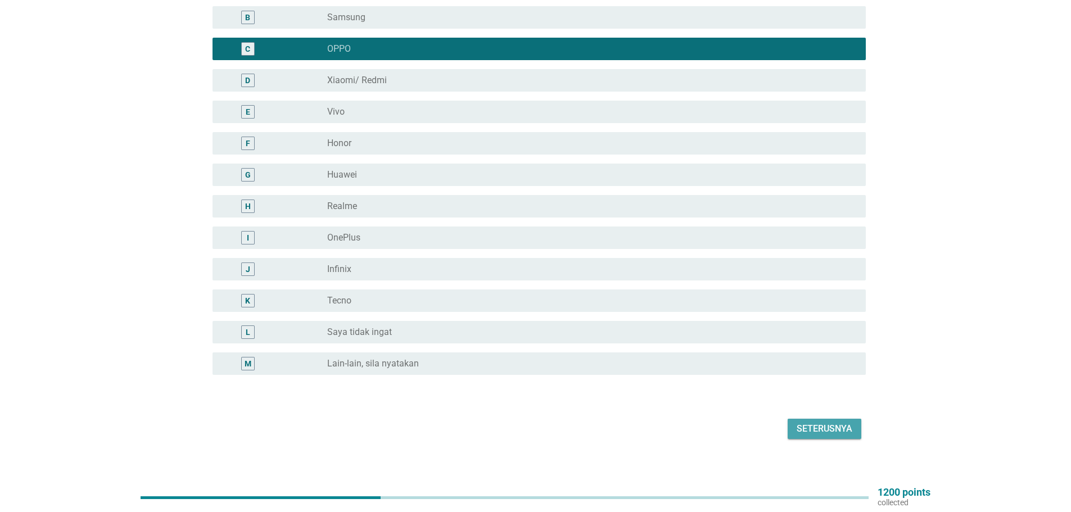
click at [828, 422] on div "Seterusnya" at bounding box center [825, 428] width 56 height 13
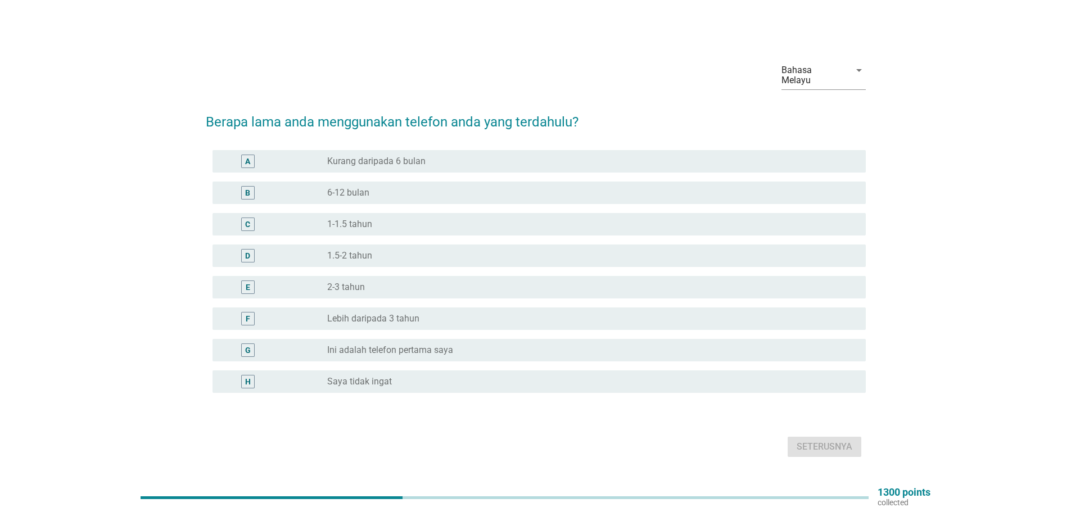
click at [253, 281] on div "E" at bounding box center [247, 287] width 13 height 13
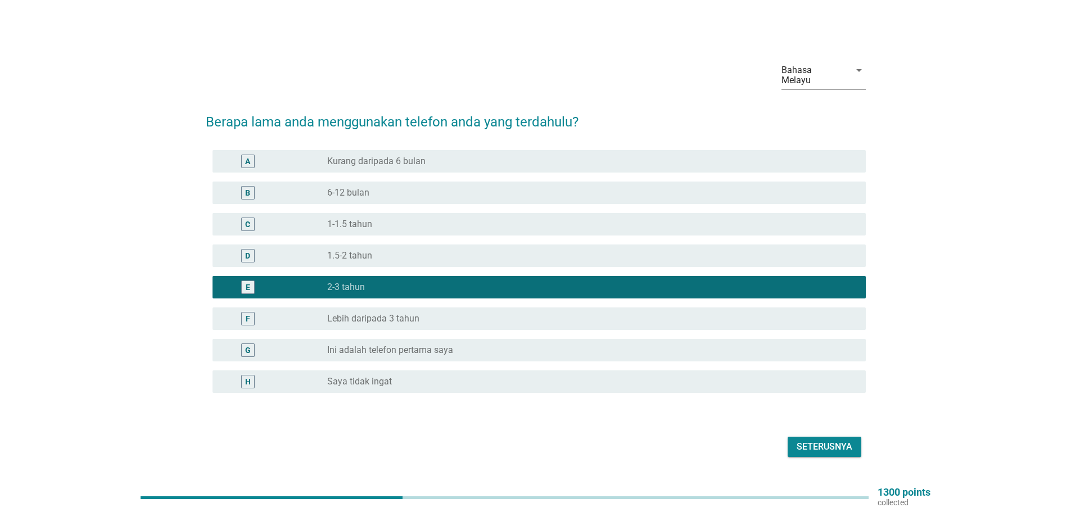
click at [824, 440] on div "Seterusnya" at bounding box center [825, 446] width 56 height 13
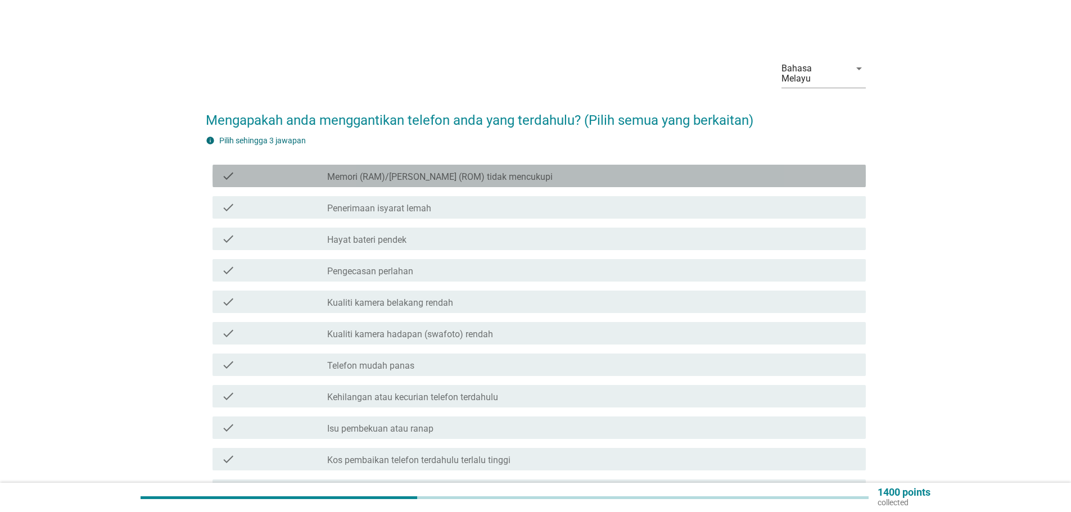
click at [365, 172] on label "Memori (RAM)/[PERSON_NAME] (ROM) tidak mencukupi" at bounding box center [440, 177] width 226 height 11
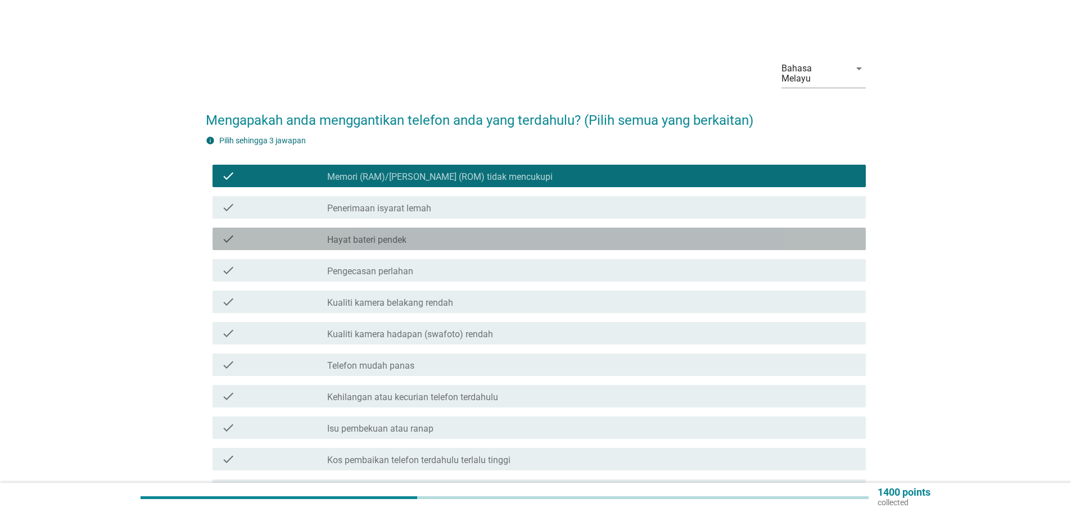
click at [382, 235] on label "Hayat bateri pendek" at bounding box center [366, 240] width 79 height 11
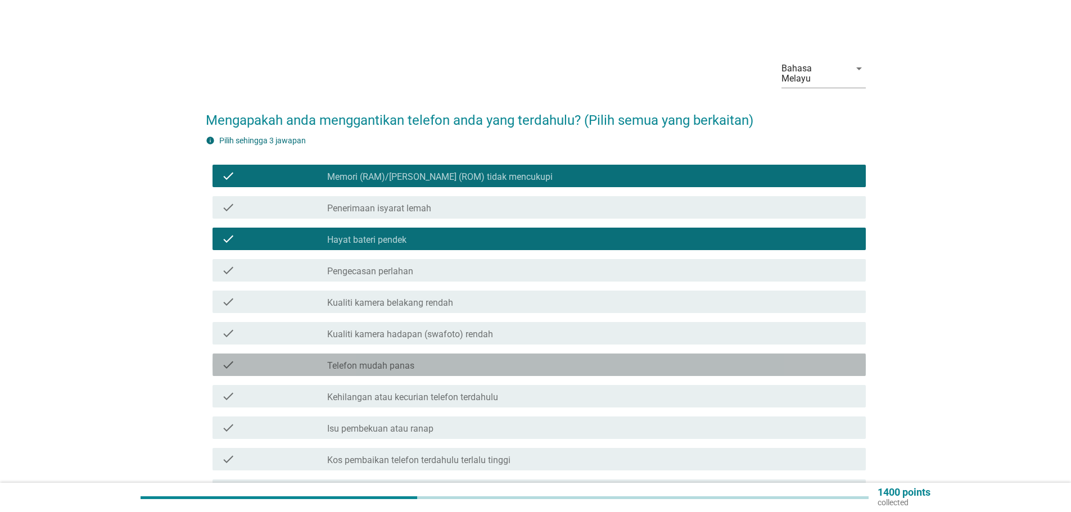
click at [423, 358] on div "check_box_outline_blank Telefon mudah panas" at bounding box center [592, 364] width 530 height 13
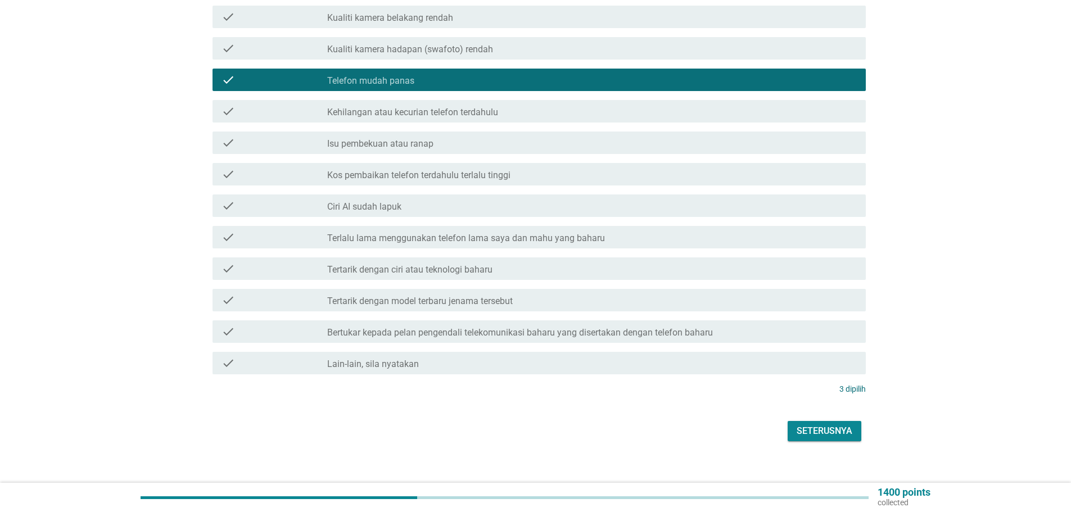
scroll to position [287, 0]
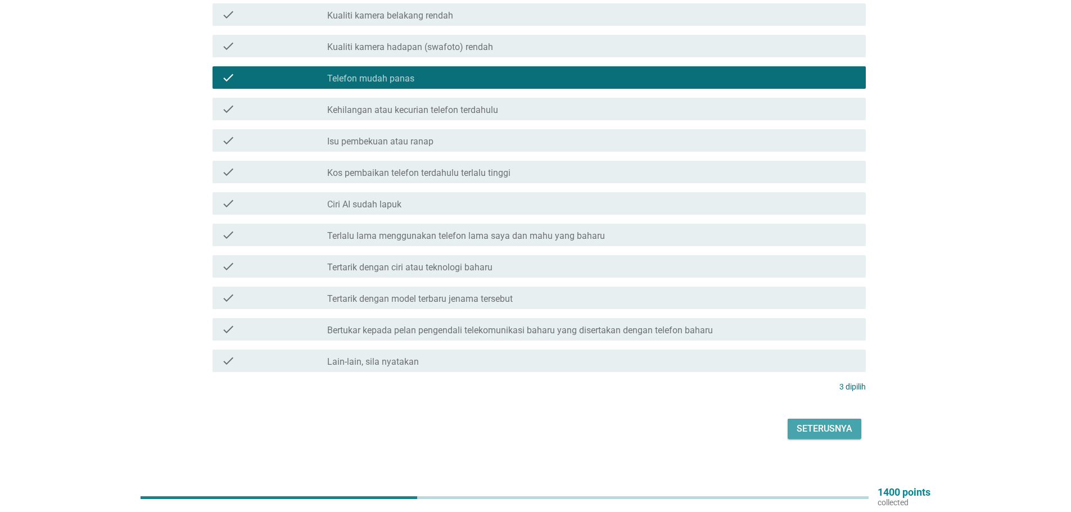
click at [802, 422] on div "Seterusnya" at bounding box center [825, 428] width 56 height 13
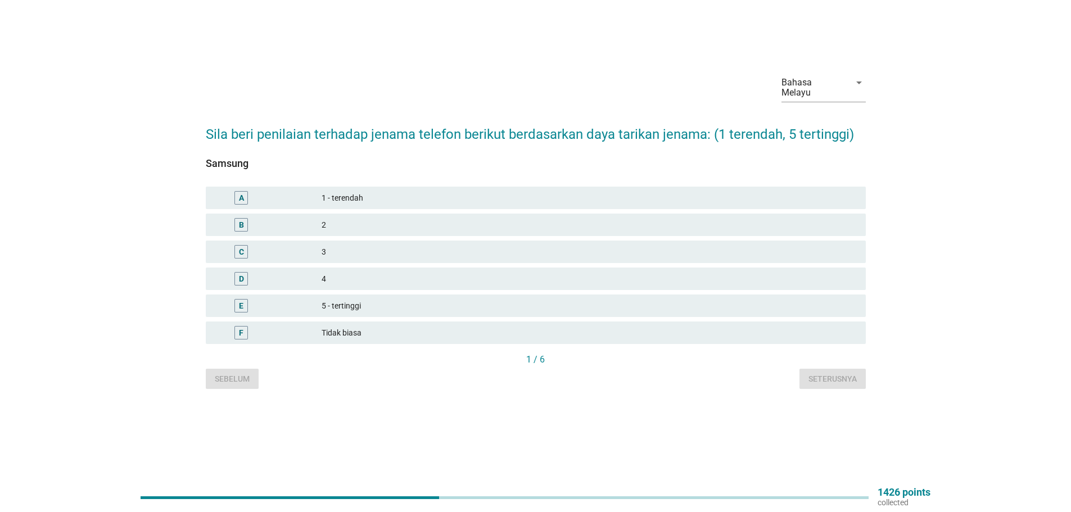
scroll to position [0, 0]
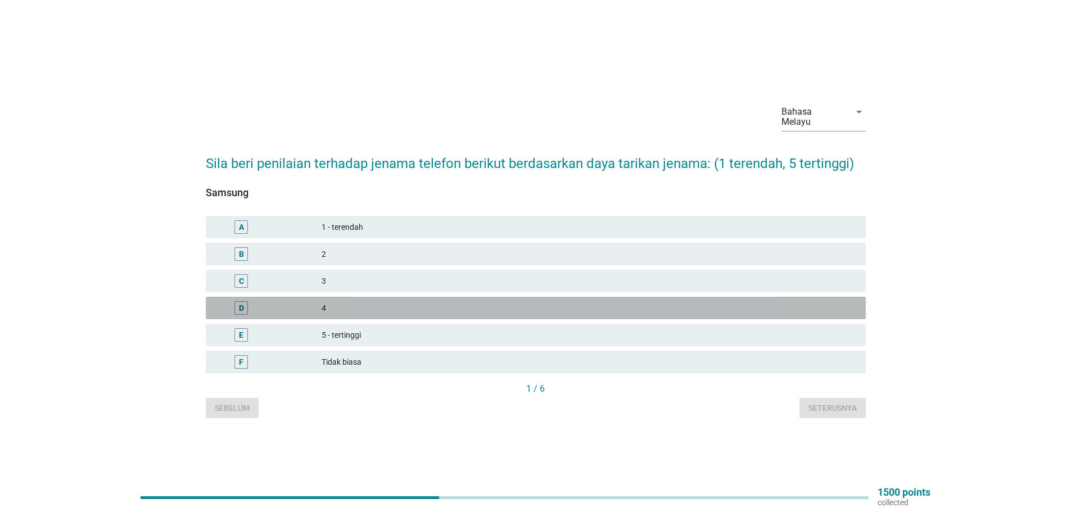
click at [324, 303] on div "4" at bounding box center [589, 307] width 535 height 13
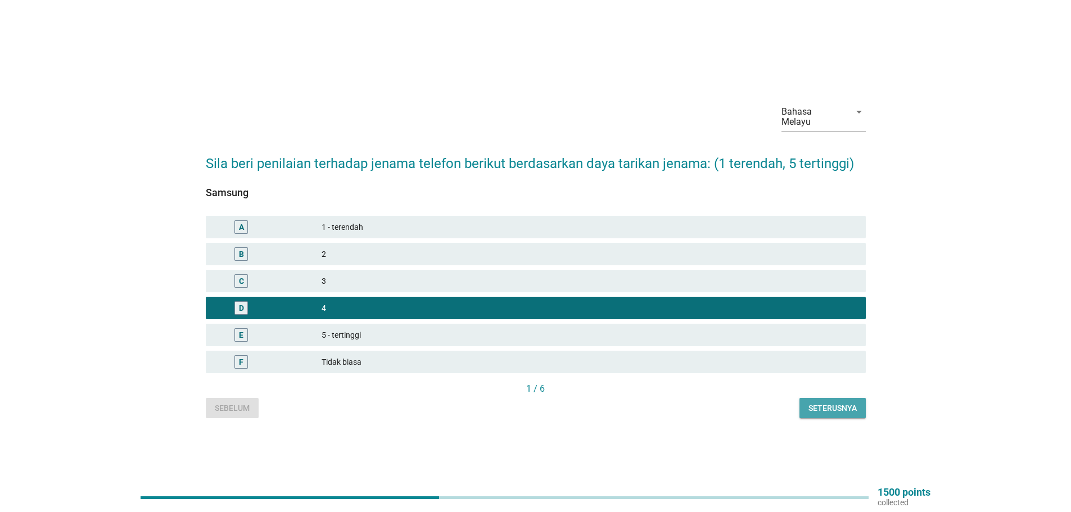
click at [832, 403] on div "Seterusnya" at bounding box center [833, 409] width 48 height 12
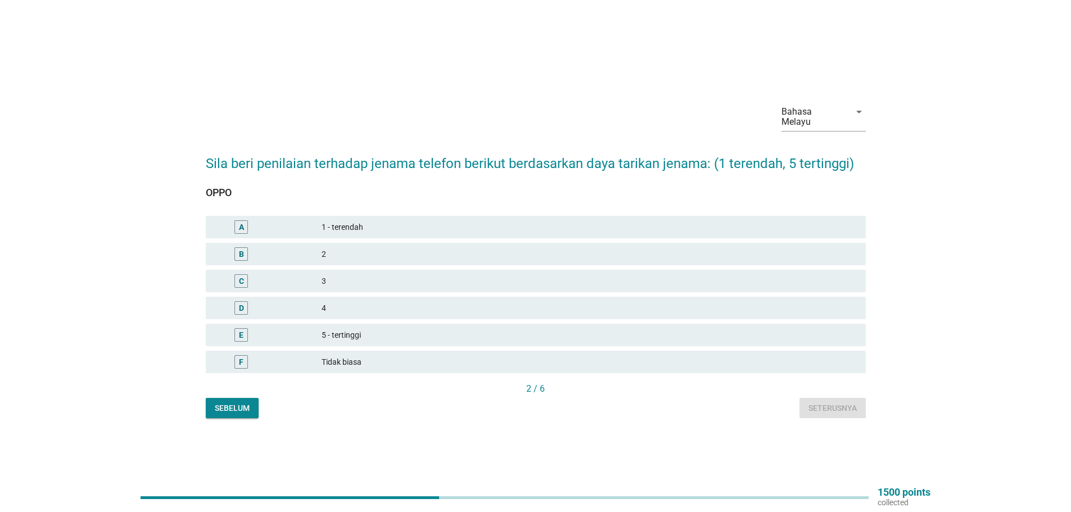
click at [323, 301] on div "4" at bounding box center [589, 307] width 535 height 13
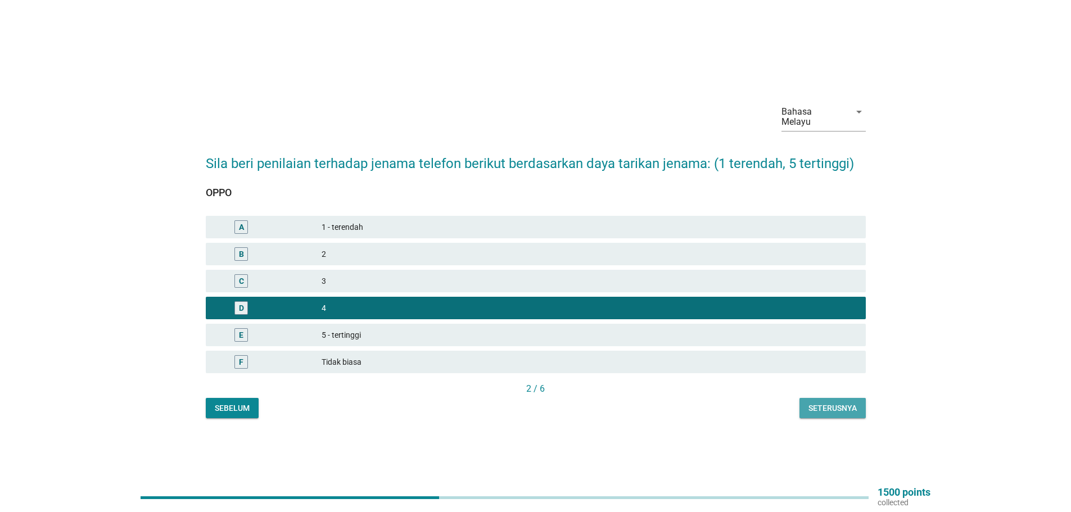
click at [833, 403] on div "Seterusnya" at bounding box center [833, 409] width 48 height 12
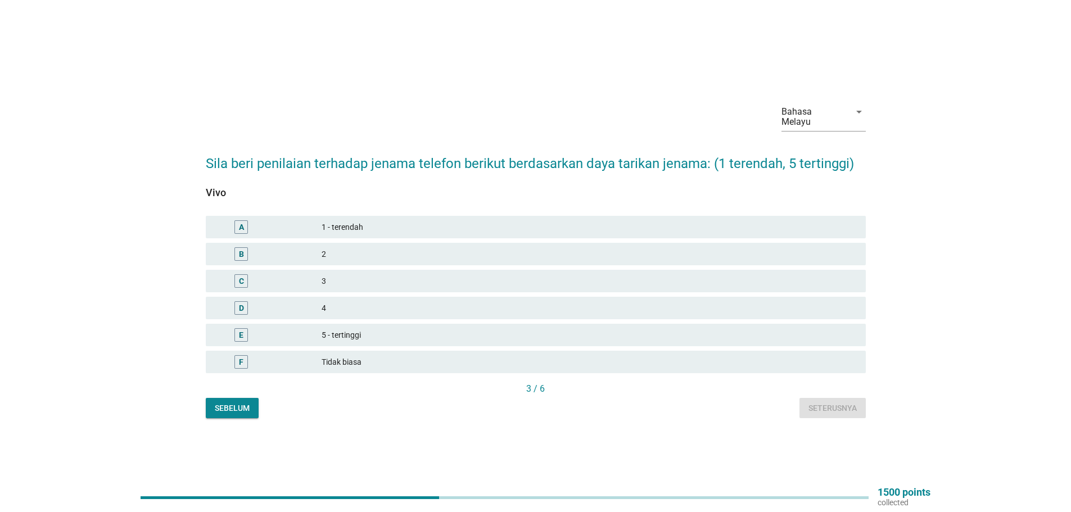
click at [322, 328] on div "5 - tertinggi" at bounding box center [589, 334] width 535 height 13
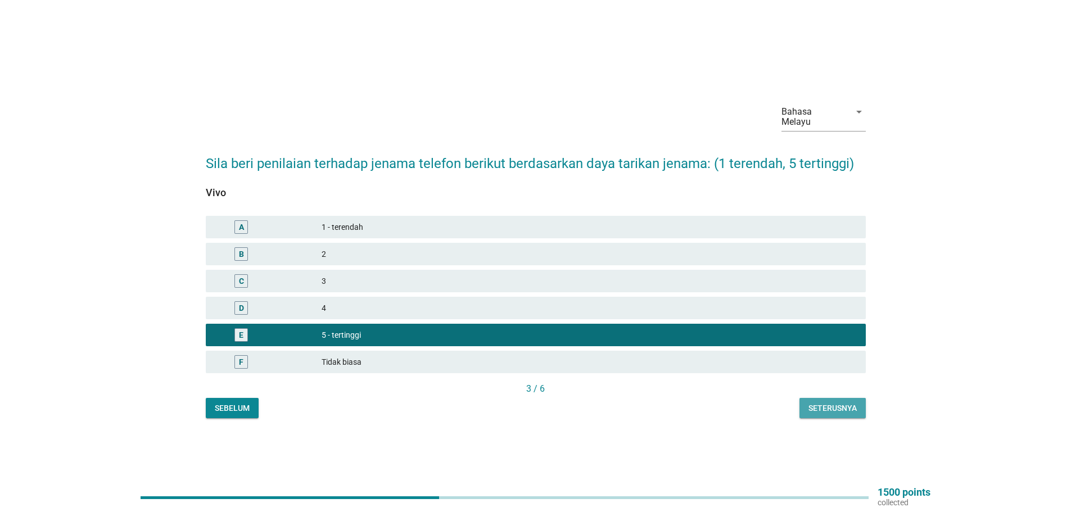
click at [860, 399] on button "Seterusnya" at bounding box center [833, 408] width 66 height 20
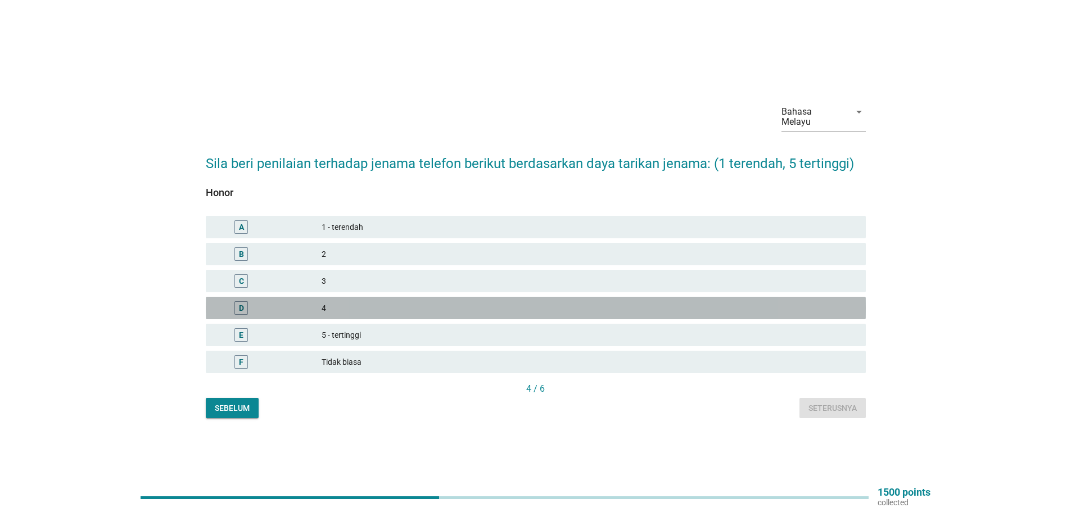
click at [330, 301] on div "4" at bounding box center [589, 307] width 535 height 13
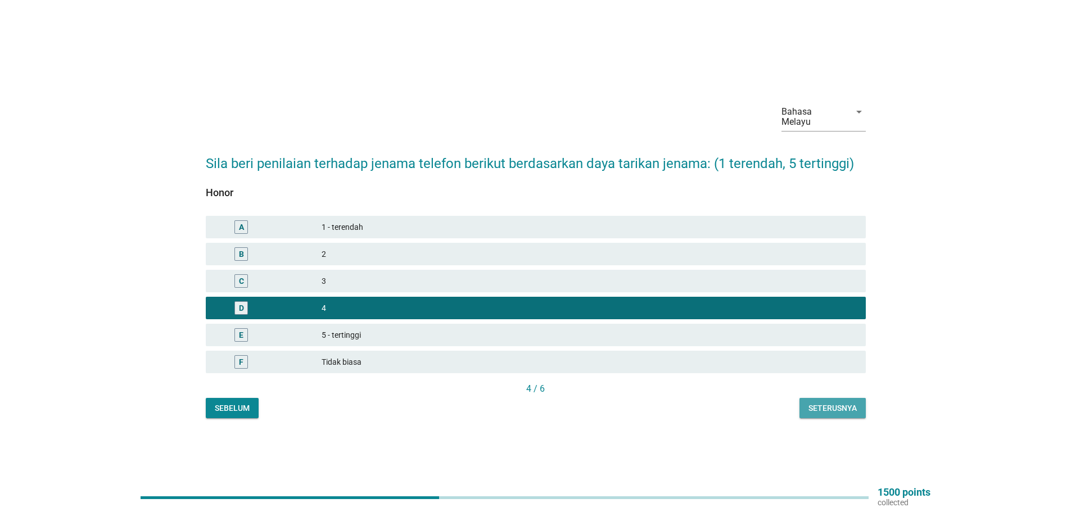
click at [833, 403] on div "Seterusnya" at bounding box center [833, 409] width 48 height 12
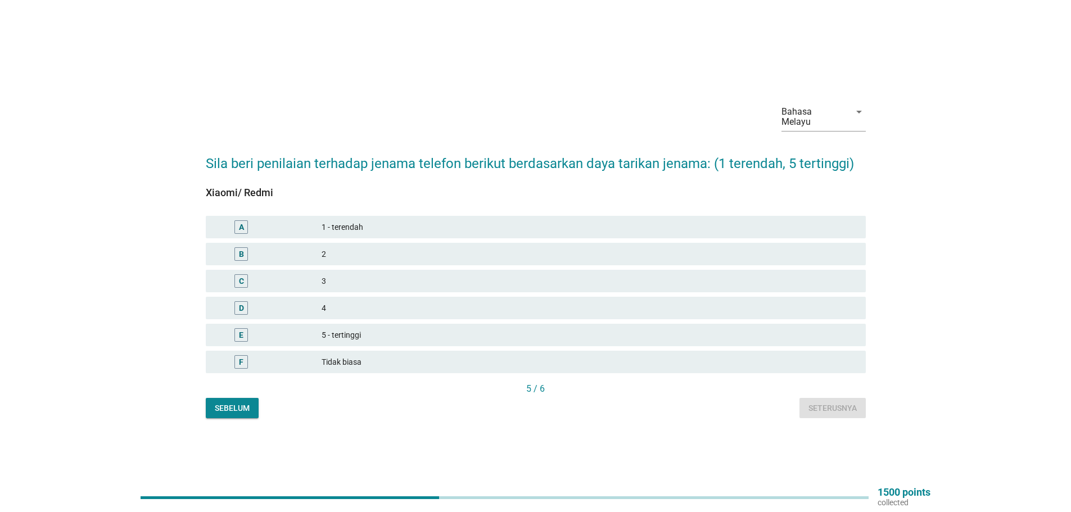
click at [327, 304] on div "4" at bounding box center [589, 307] width 535 height 13
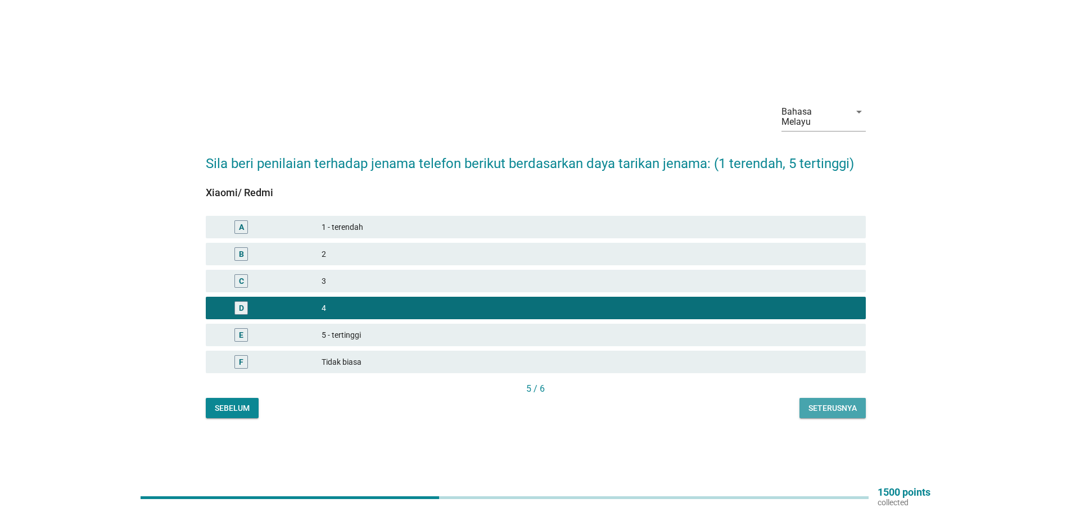
click at [845, 406] on div "Seterusnya" at bounding box center [833, 409] width 48 height 12
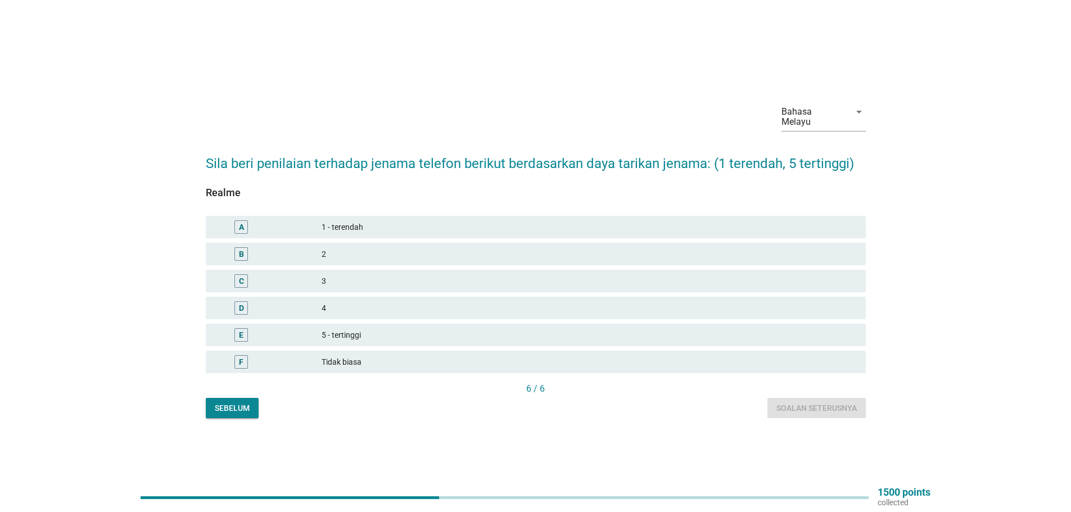
click at [314, 301] on div "D" at bounding box center [268, 307] width 107 height 13
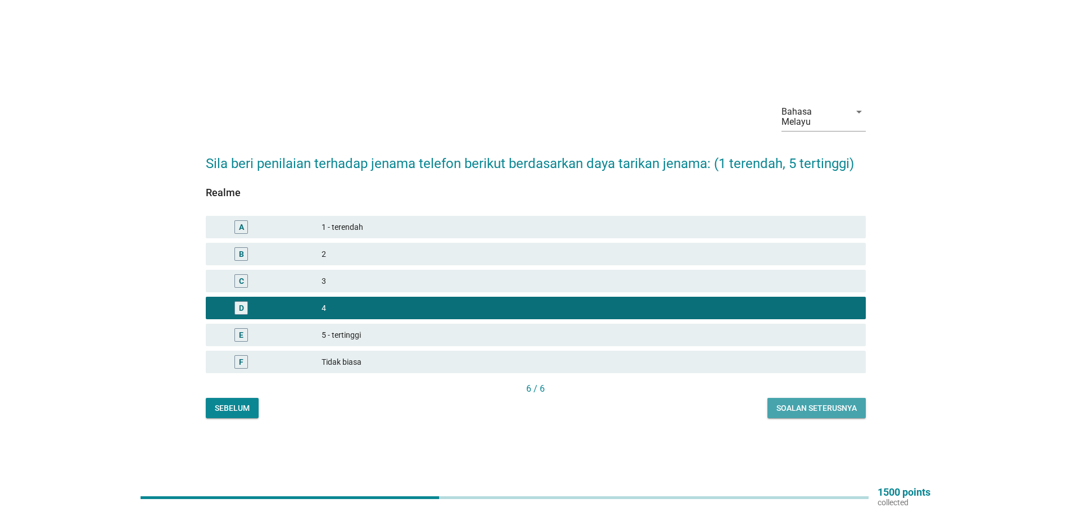
click at [817, 403] on div "Soalan seterusnya" at bounding box center [817, 409] width 80 height 12
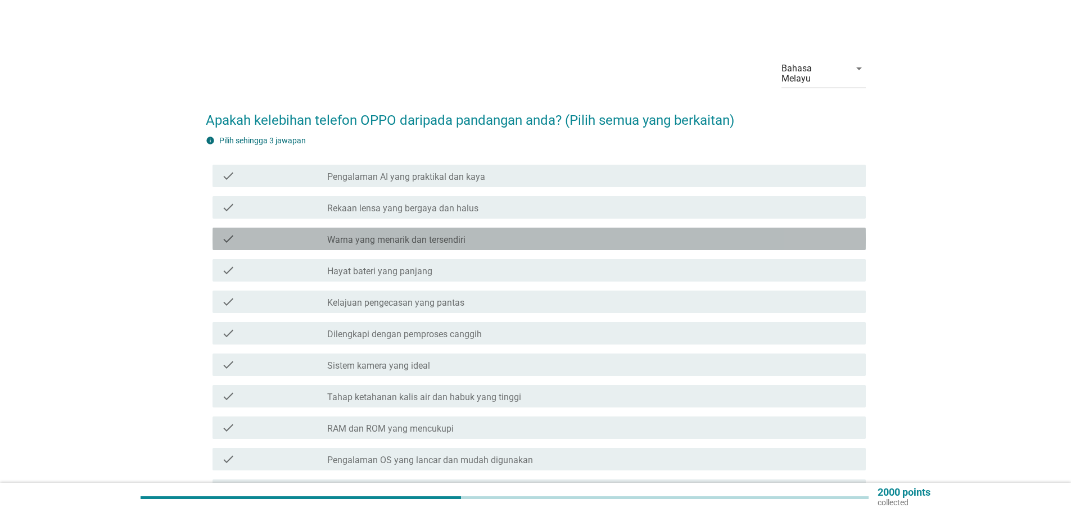
click at [443, 235] on label "Warna yang menarik dan tersendiri" at bounding box center [396, 240] width 138 height 11
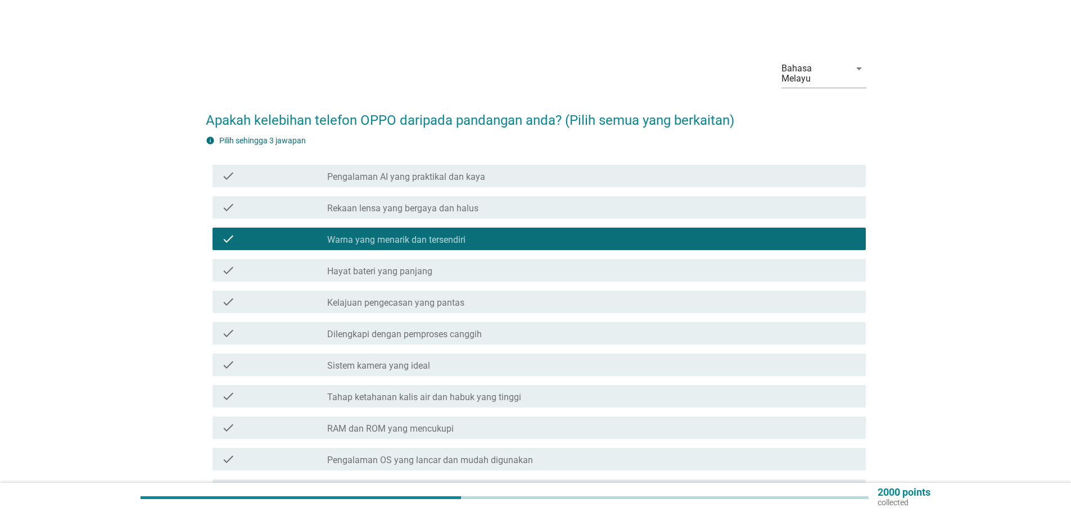
scroll to position [56, 0]
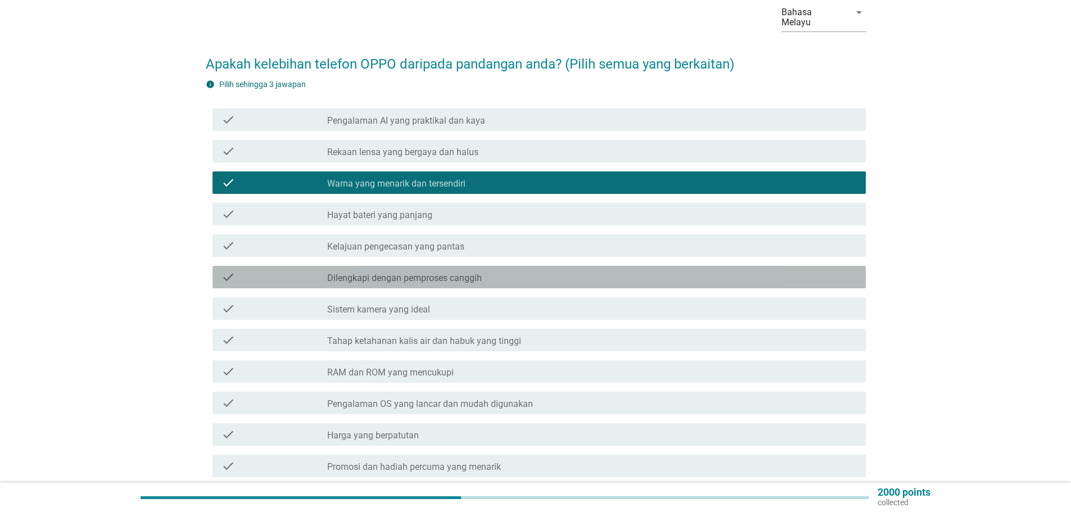
click at [466, 273] on label "Dilengkapi dengan pemproses canggih" at bounding box center [404, 278] width 155 height 11
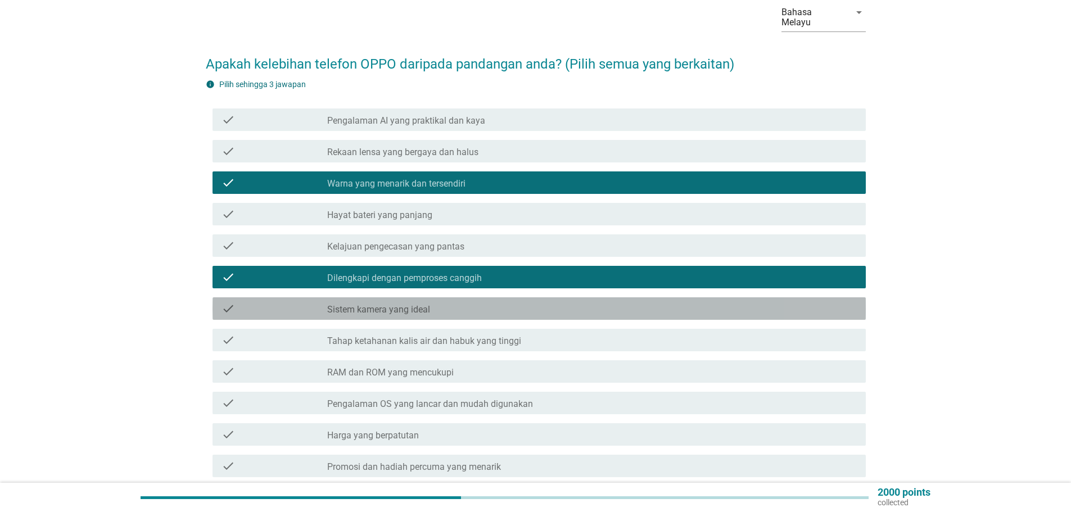
click at [398, 304] on label "Sistem kamera yang ideal" at bounding box center [378, 309] width 103 height 11
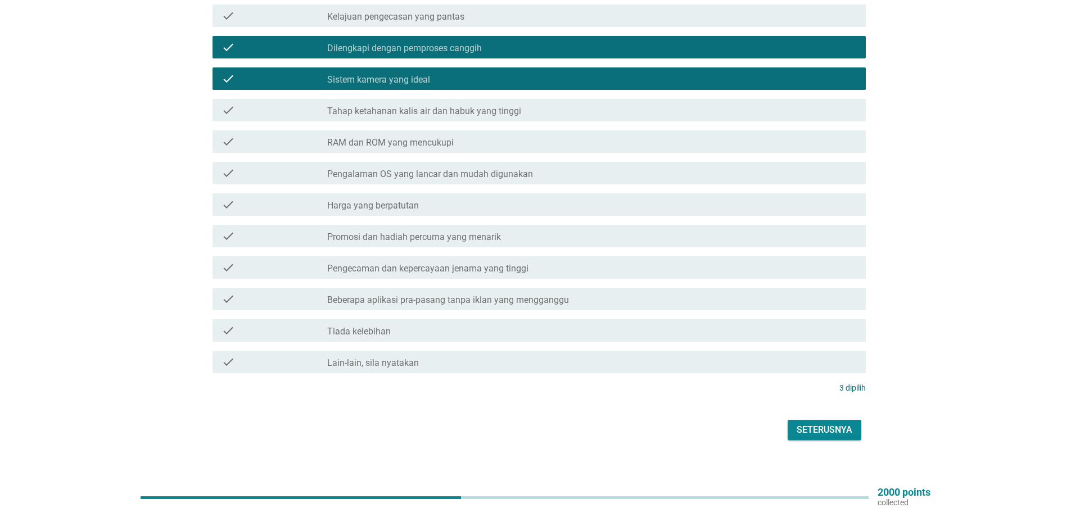
scroll to position [287, 0]
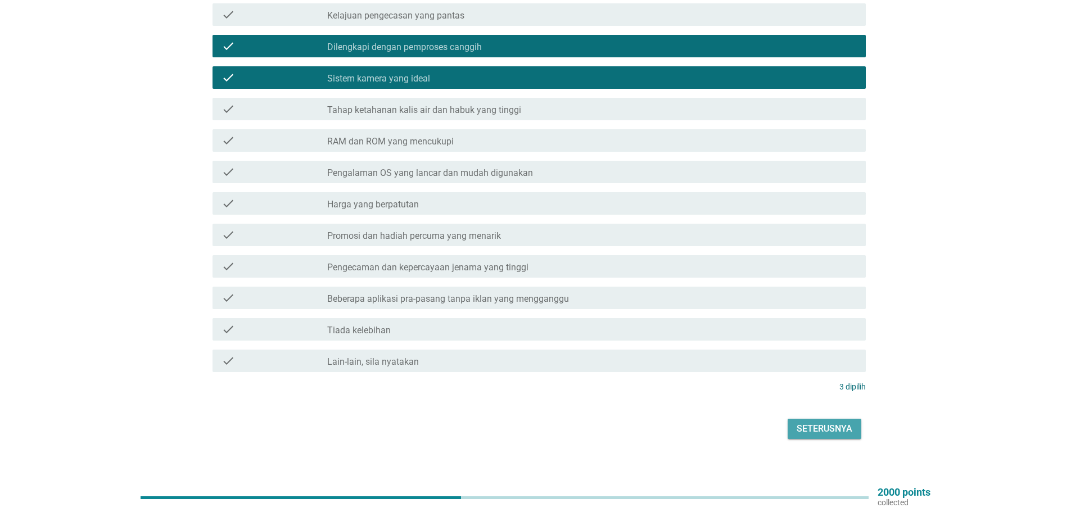
click at [845, 425] on div "Seterusnya" at bounding box center [825, 428] width 56 height 13
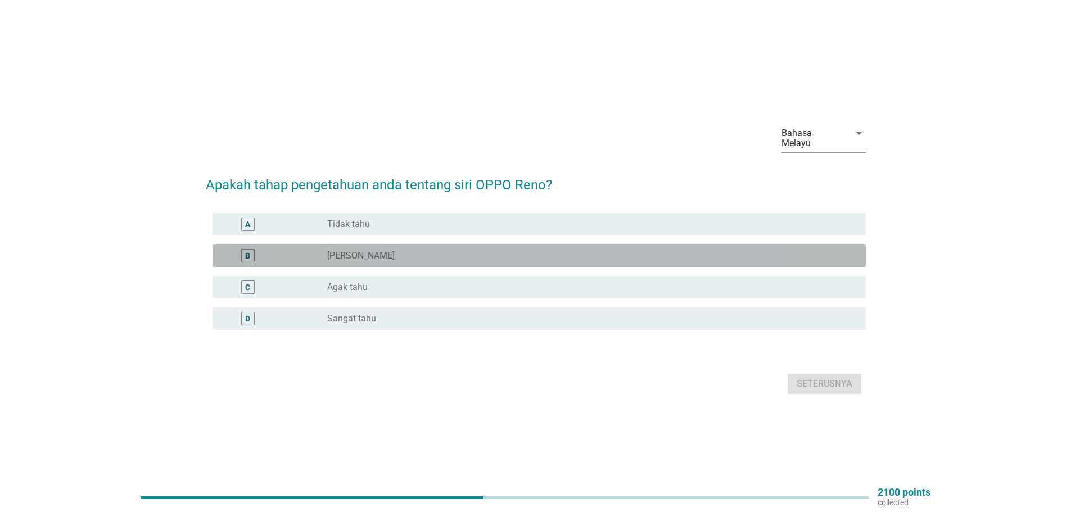
click at [254, 249] on div "B" at bounding box center [247, 255] width 13 height 13
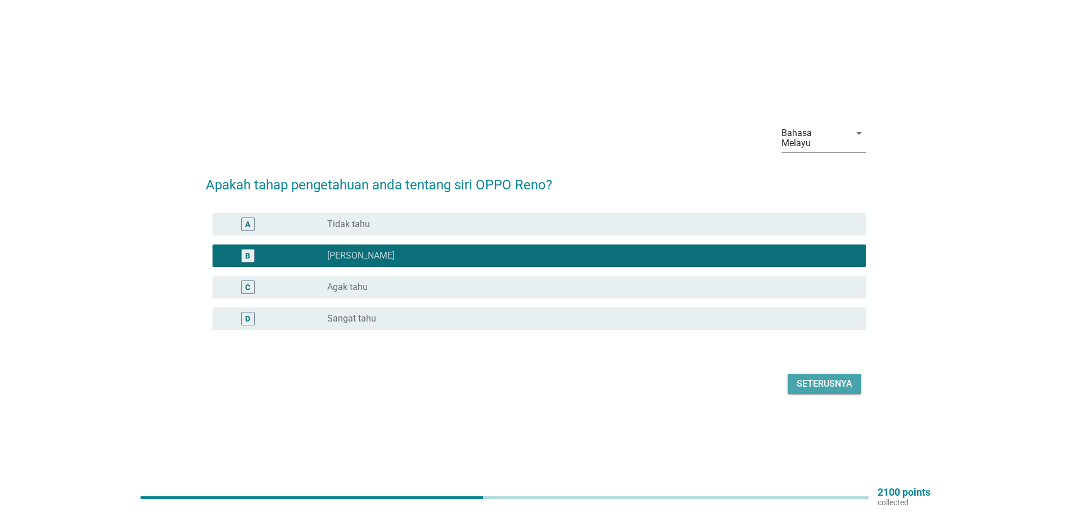
click at [833, 377] on div "Seterusnya" at bounding box center [825, 383] width 56 height 13
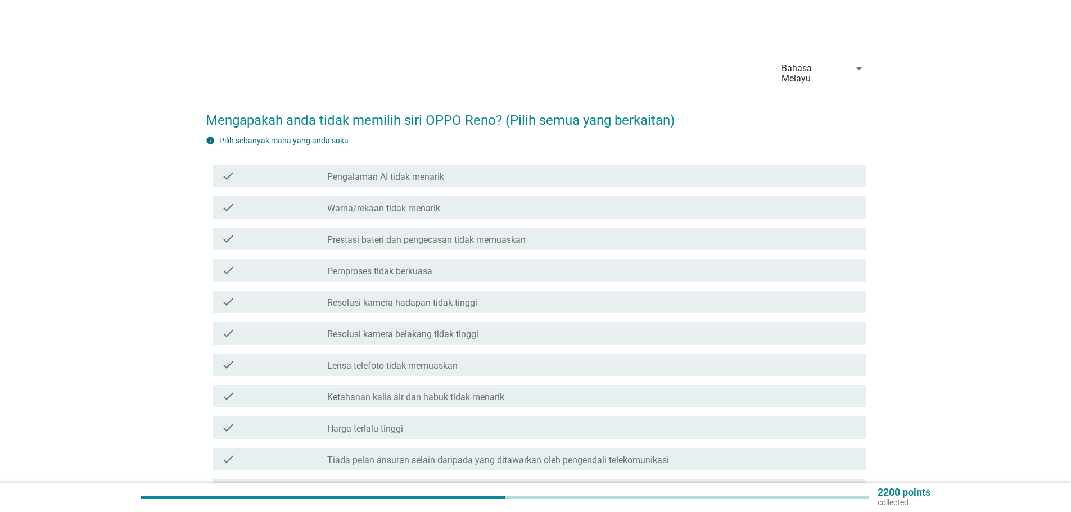
click at [420, 235] on label "Prestasi bateri dan pengecasan tidak memuaskan" at bounding box center [426, 240] width 199 height 11
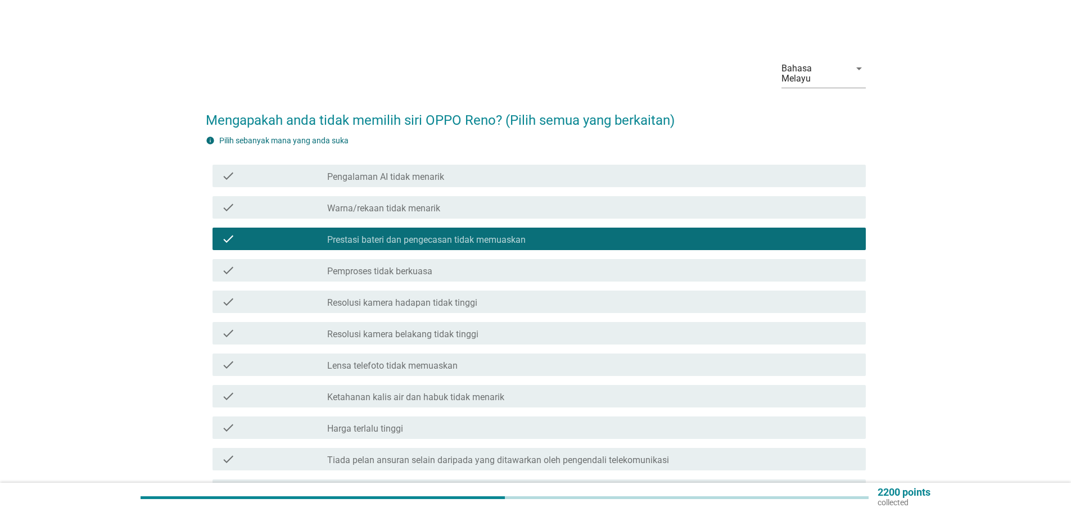
click at [445, 297] on label "Resolusi kamera hadapan tidak tinggi" at bounding box center [402, 302] width 150 height 11
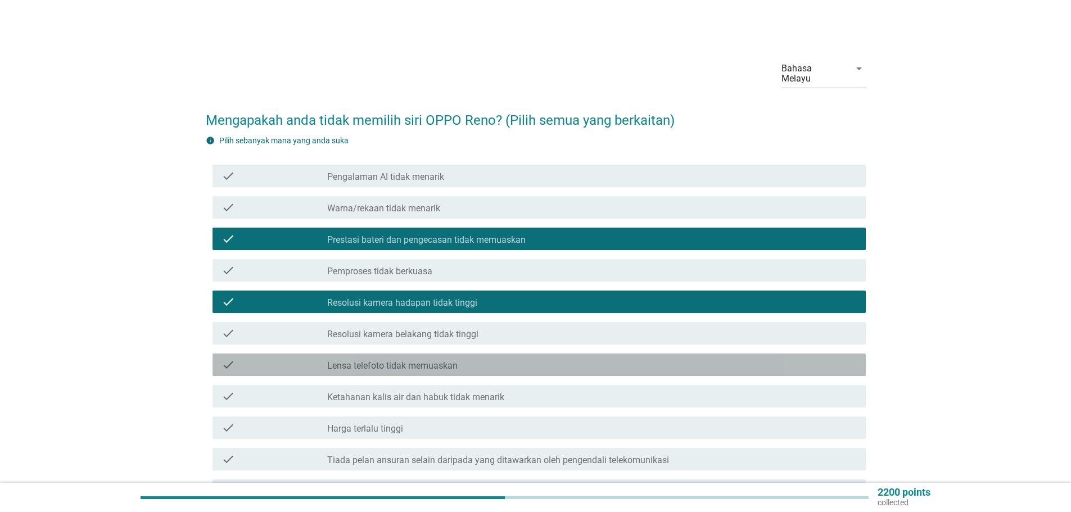
click at [414, 360] on label "Lensa telefoto tidak memuaskan" at bounding box center [392, 365] width 130 height 11
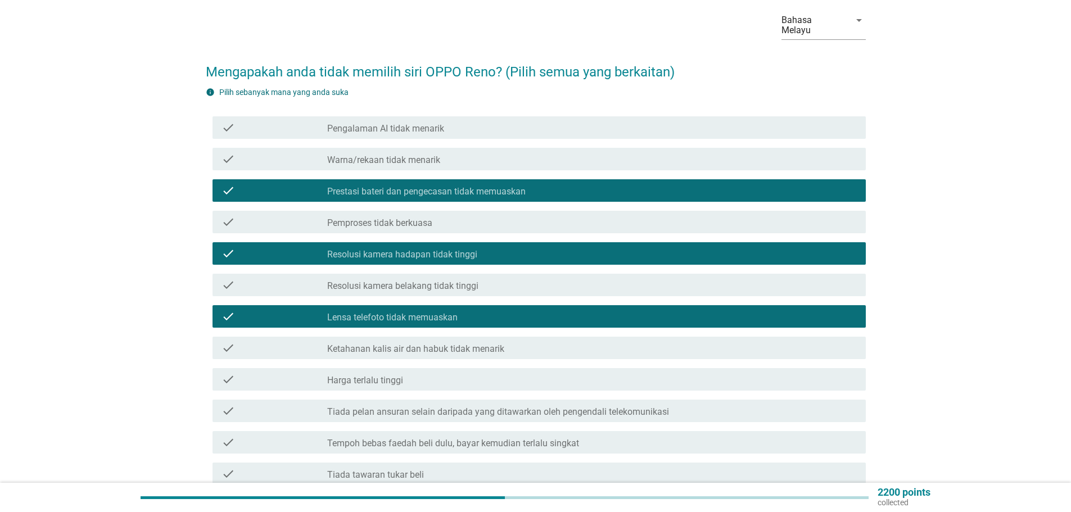
scroll to position [112, 0]
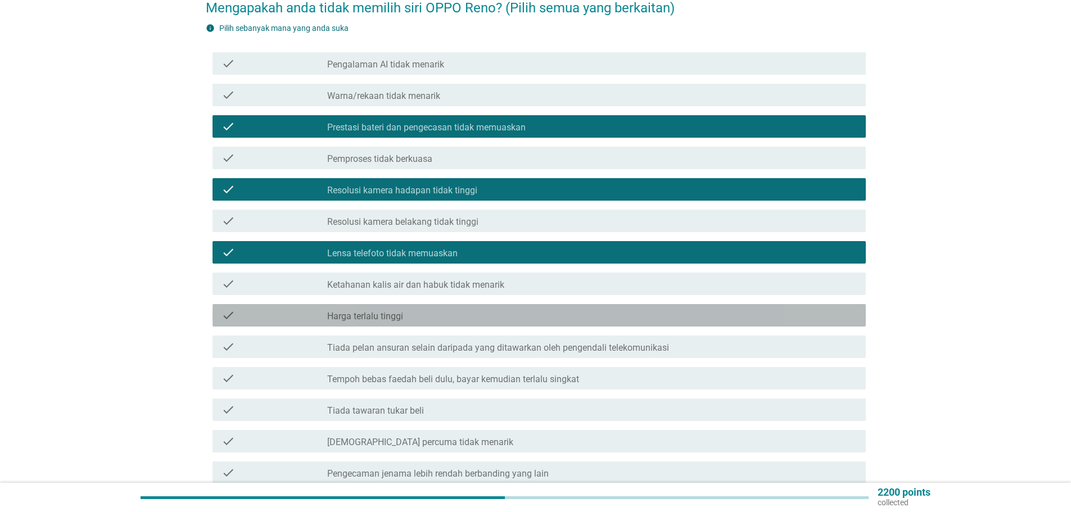
click at [376, 311] on label "Harga terlalu tinggi" at bounding box center [365, 316] width 76 height 11
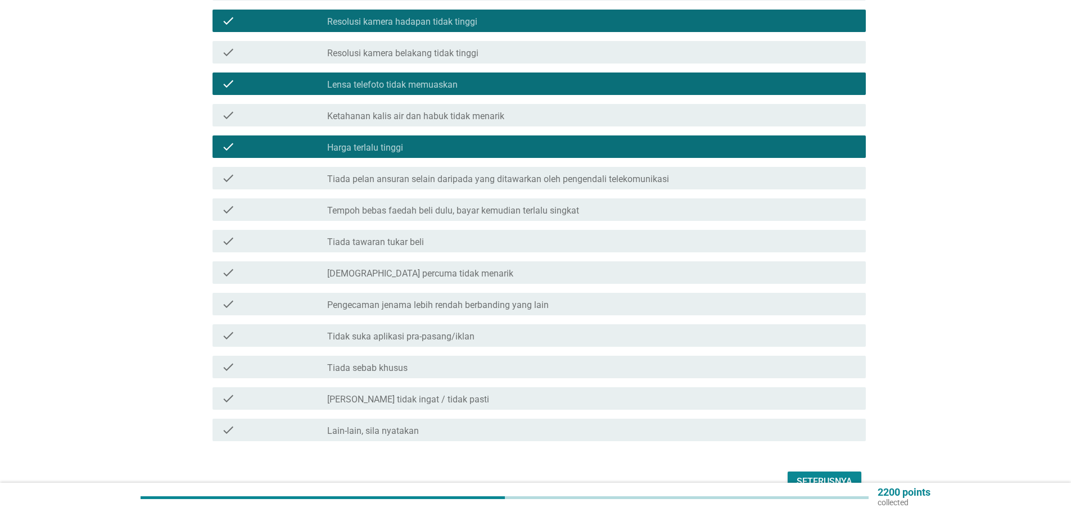
scroll to position [334, 0]
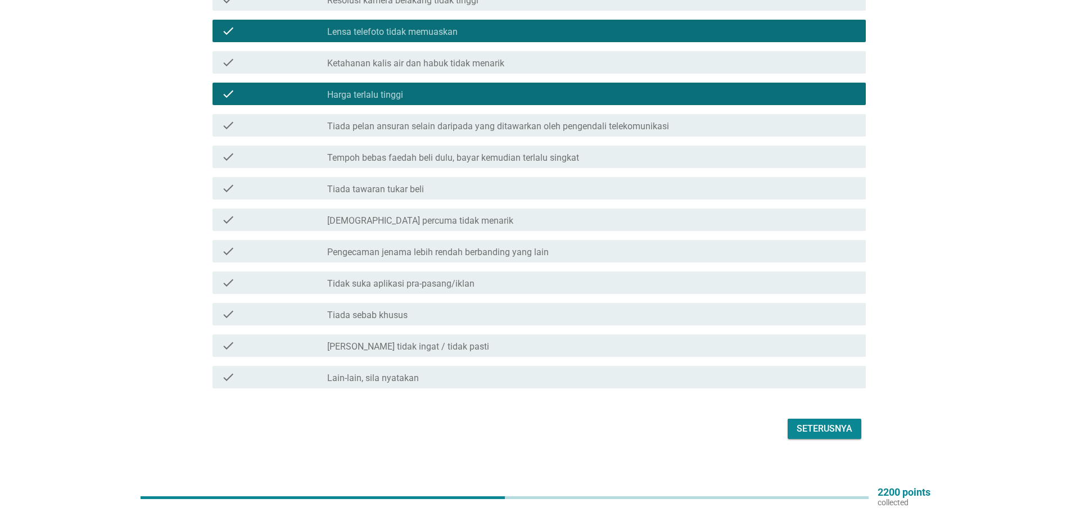
click at [416, 215] on label "[DEMOGRAPHIC_DATA] percuma tidak menarik" at bounding box center [420, 220] width 186 height 11
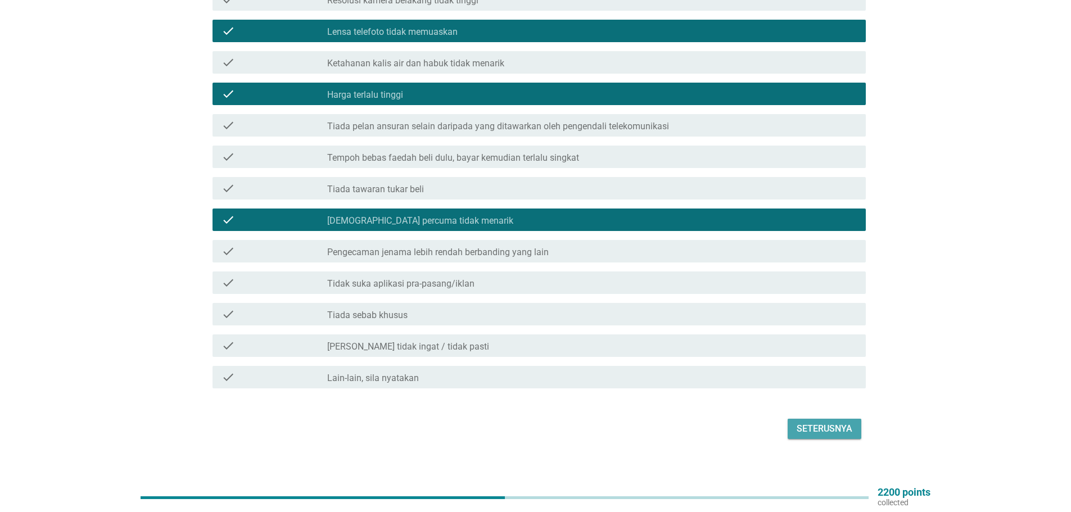
click at [832, 424] on div "Seterusnya" at bounding box center [825, 428] width 56 height 13
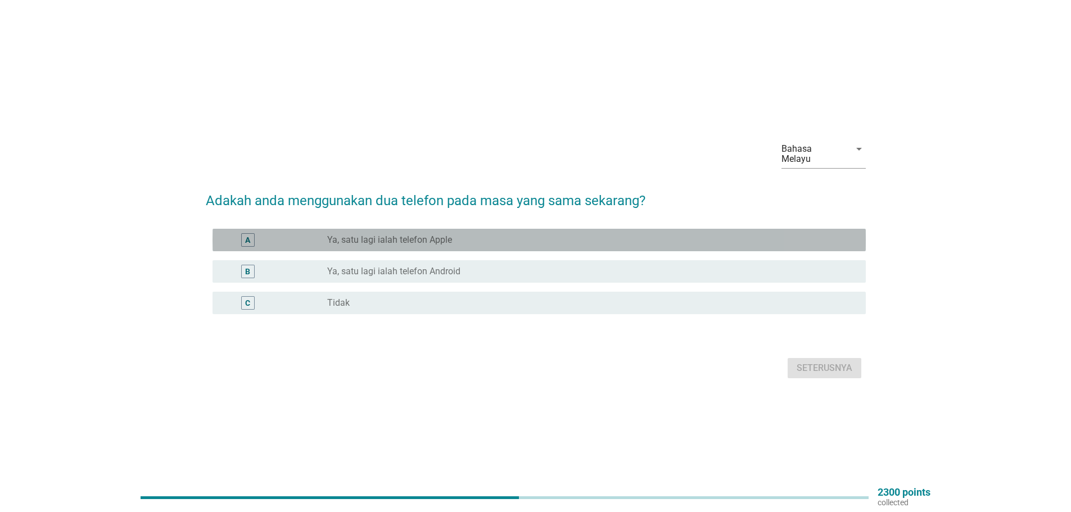
click at [250, 236] on div "A" at bounding box center [247, 240] width 5 height 12
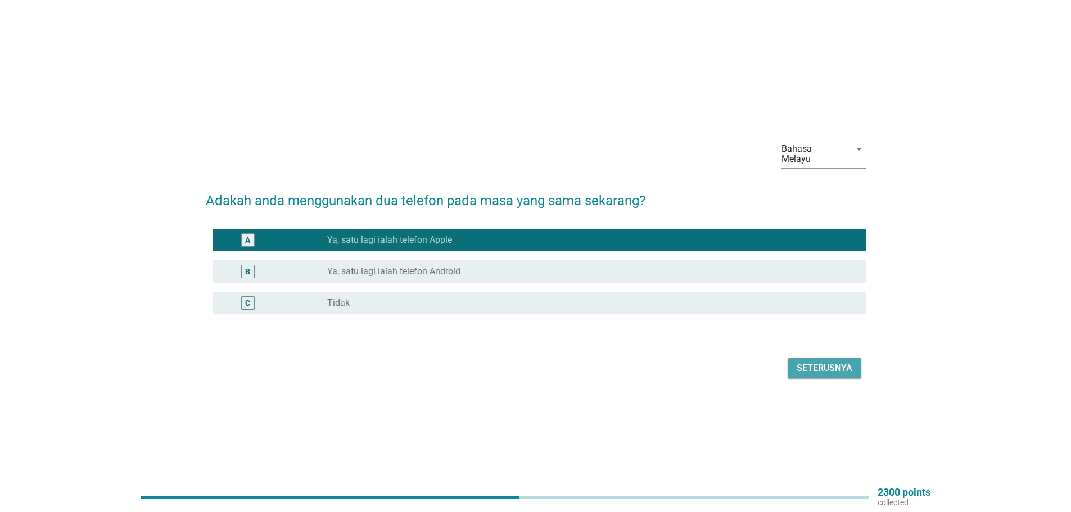
click at [813, 366] on div "Seterusnya" at bounding box center [825, 368] width 56 height 13
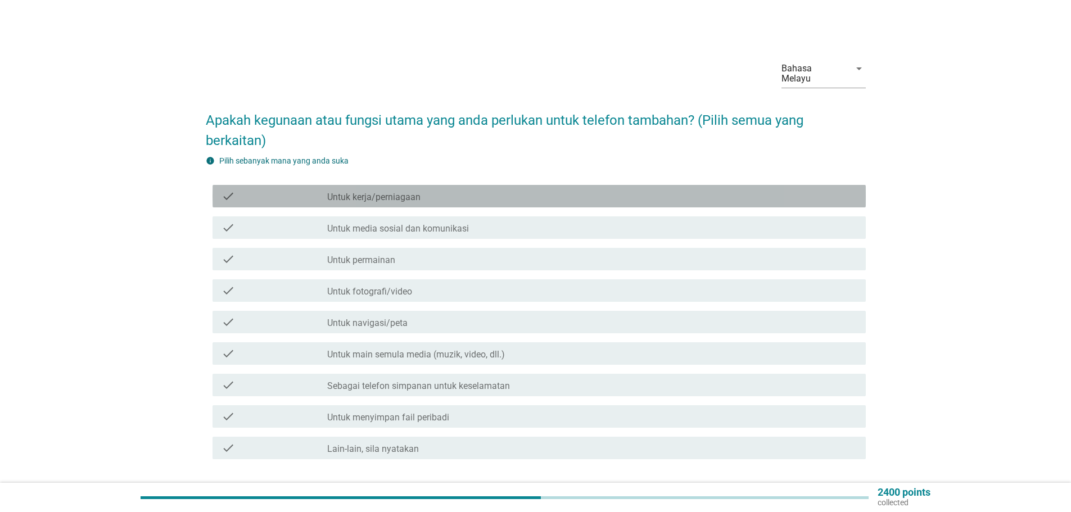
click at [283, 190] on div "check" at bounding box center [275, 196] width 106 height 13
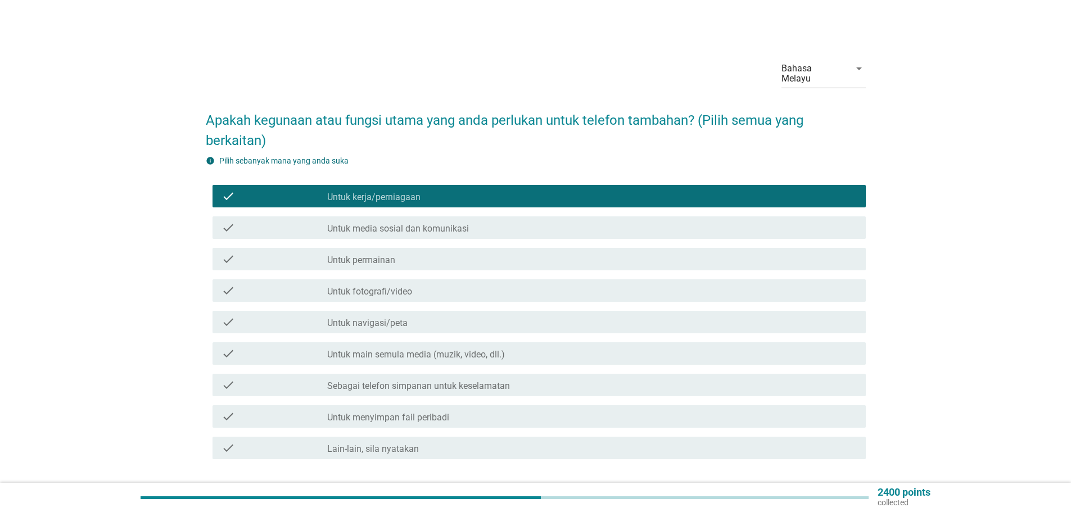
click at [366, 286] on label "Untuk fotografi/video" at bounding box center [369, 291] width 85 height 11
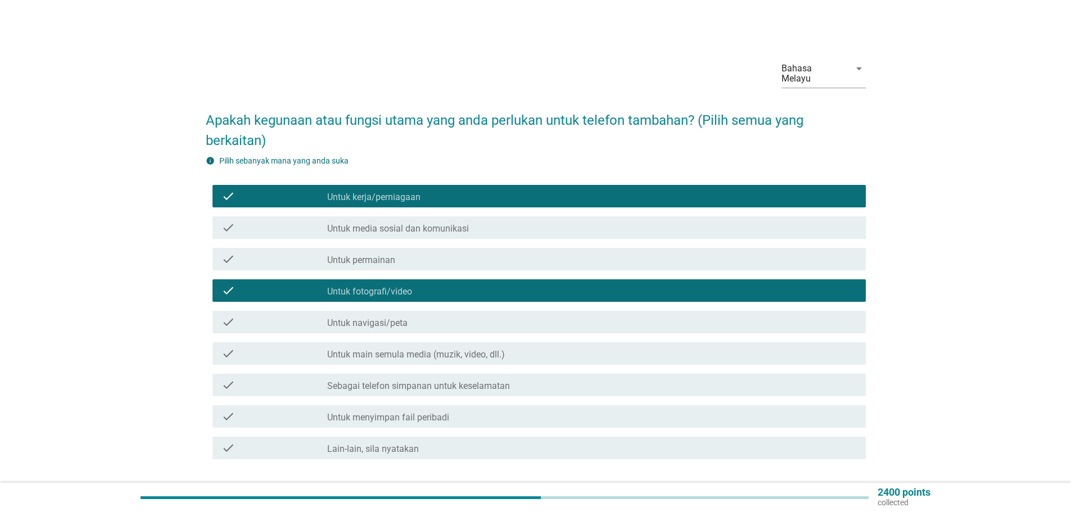
click at [436, 381] on label "Sebagai telefon simpanan untuk keselamatan" at bounding box center [418, 386] width 183 height 11
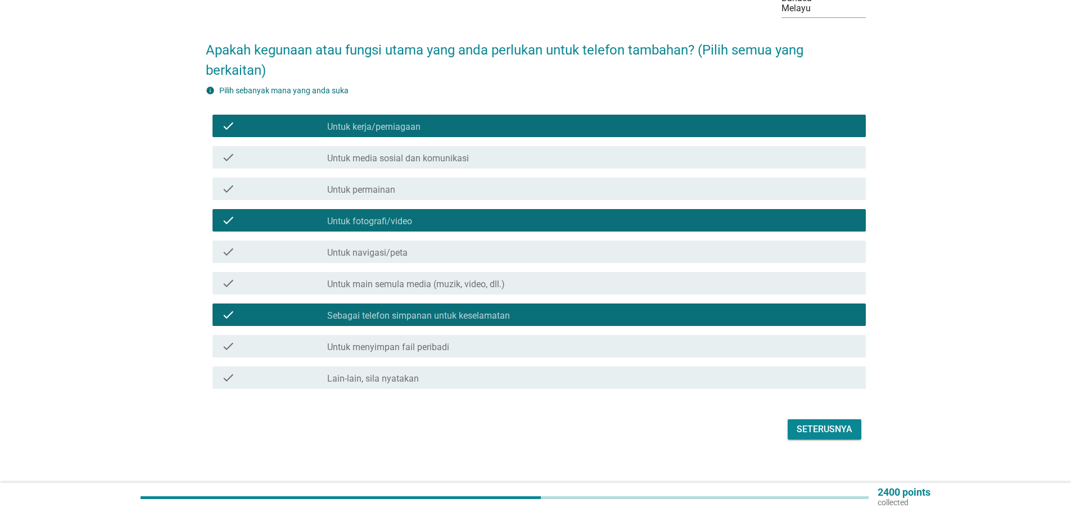
scroll to position [71, 0]
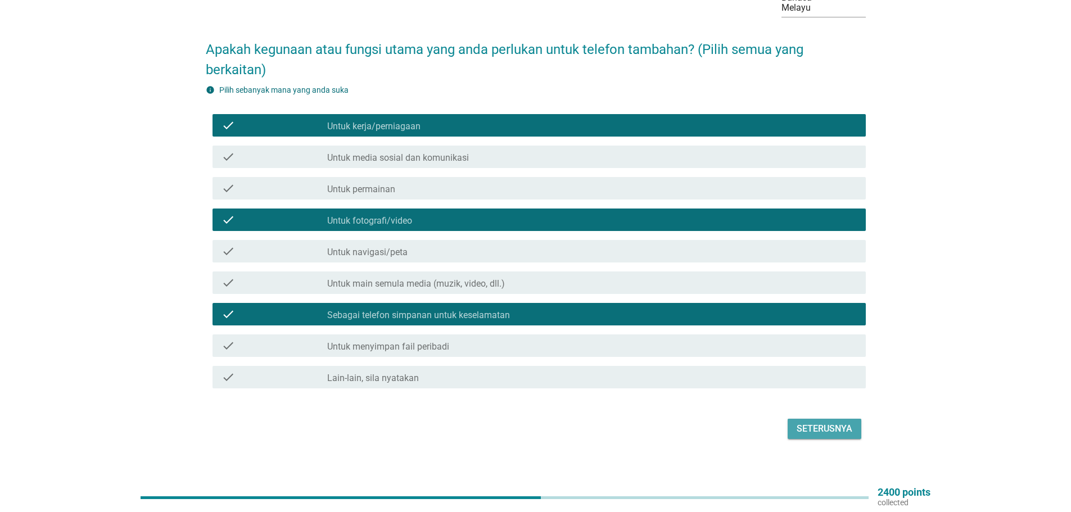
click at [844, 422] on div "Seterusnya" at bounding box center [825, 428] width 56 height 13
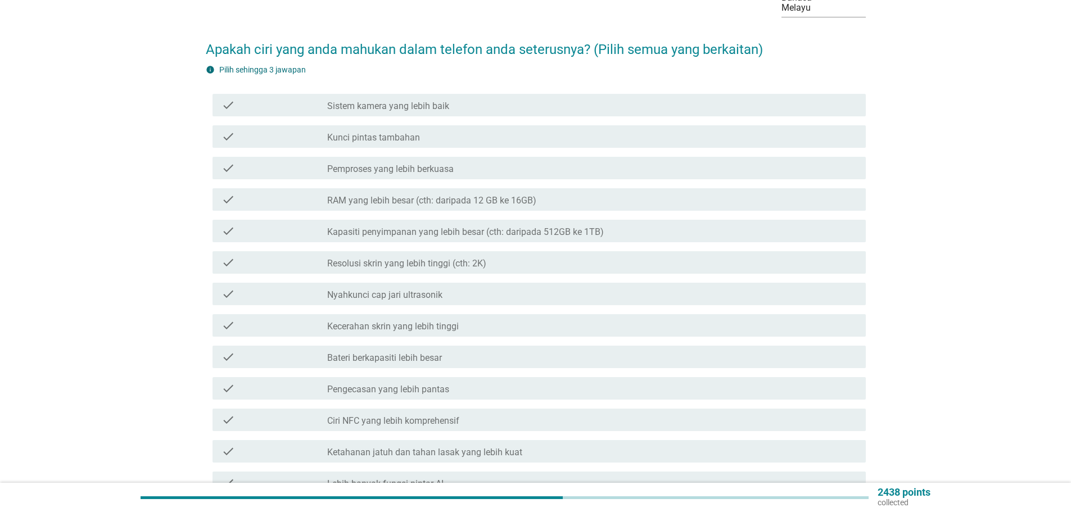
scroll to position [0, 0]
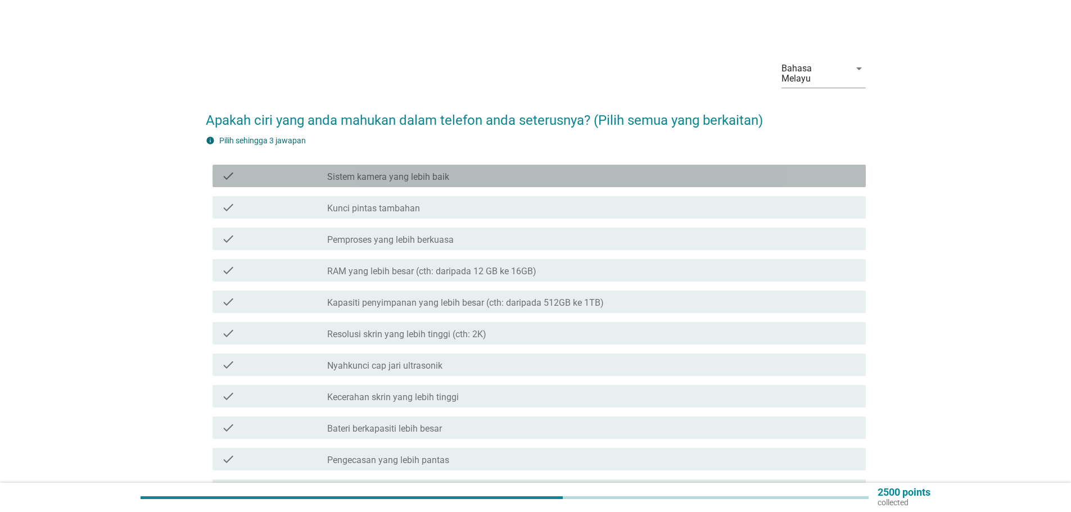
click at [413, 172] on label "Sistem kamera yang lebih baik" at bounding box center [388, 177] width 122 height 11
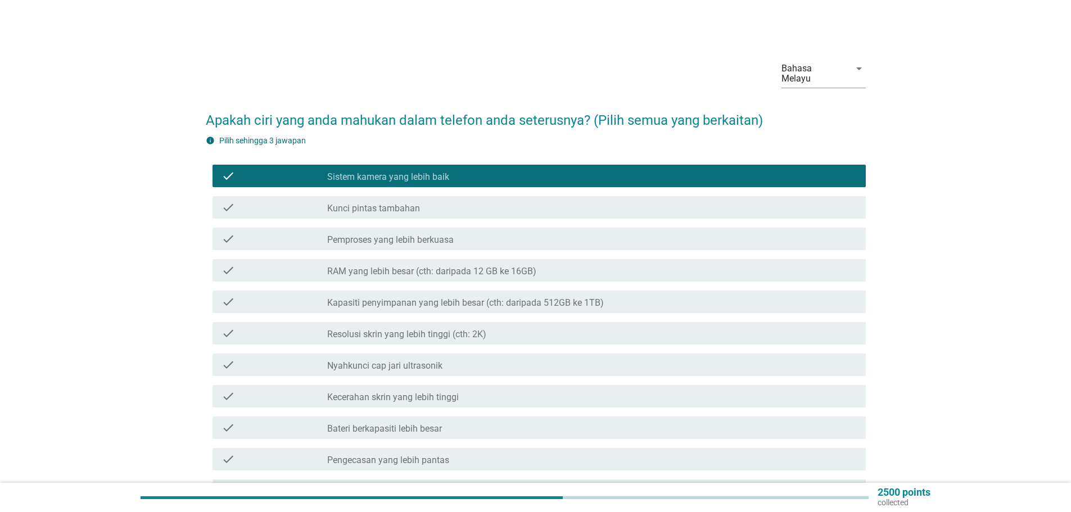
click at [387, 266] on label "RAM yang lebih besar (cth: daripada 12 GB ke 16GB)" at bounding box center [431, 271] width 209 height 11
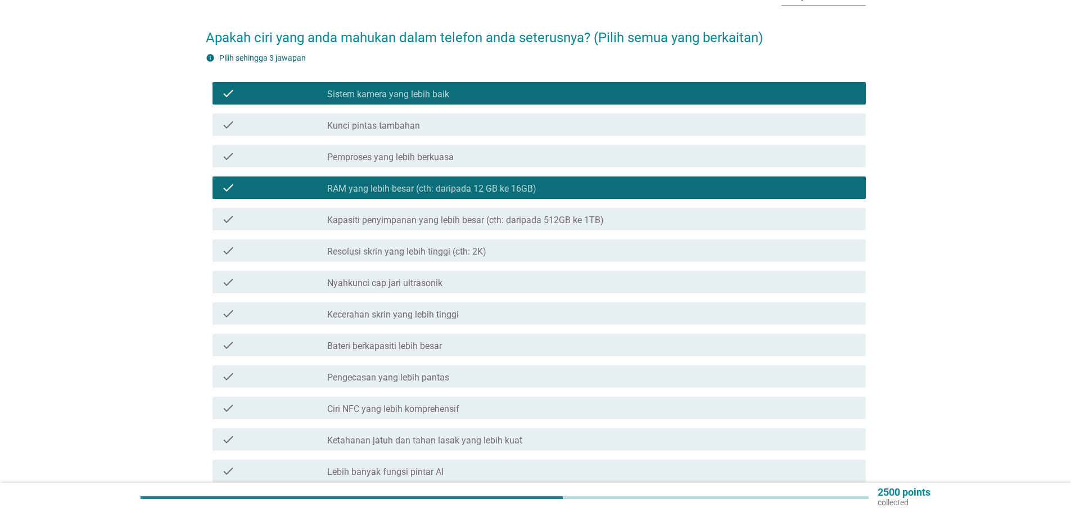
scroll to position [112, 0]
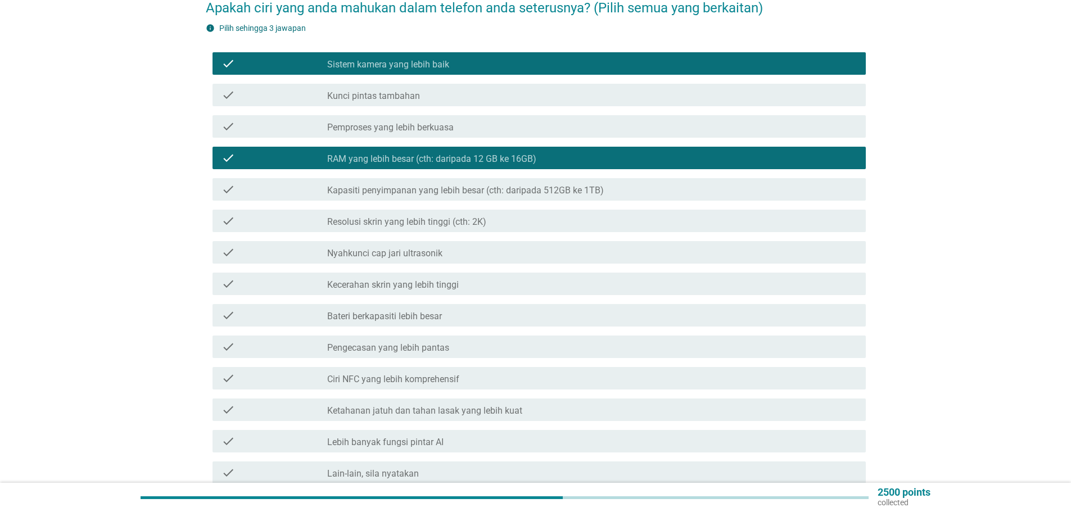
click at [422, 279] on label "Kecerahan skrin yang lebih tinggi" at bounding box center [393, 284] width 132 height 11
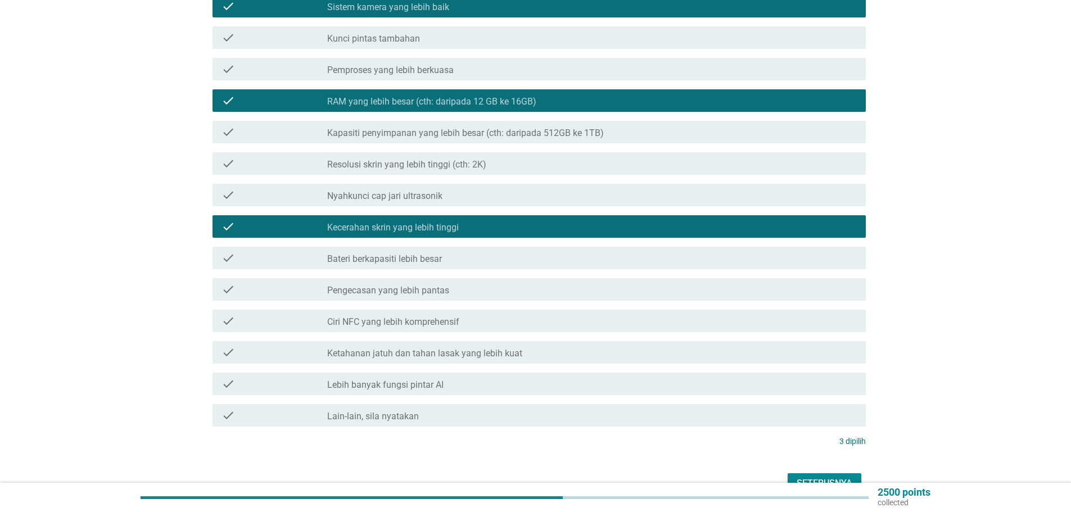
scroll to position [224, 0]
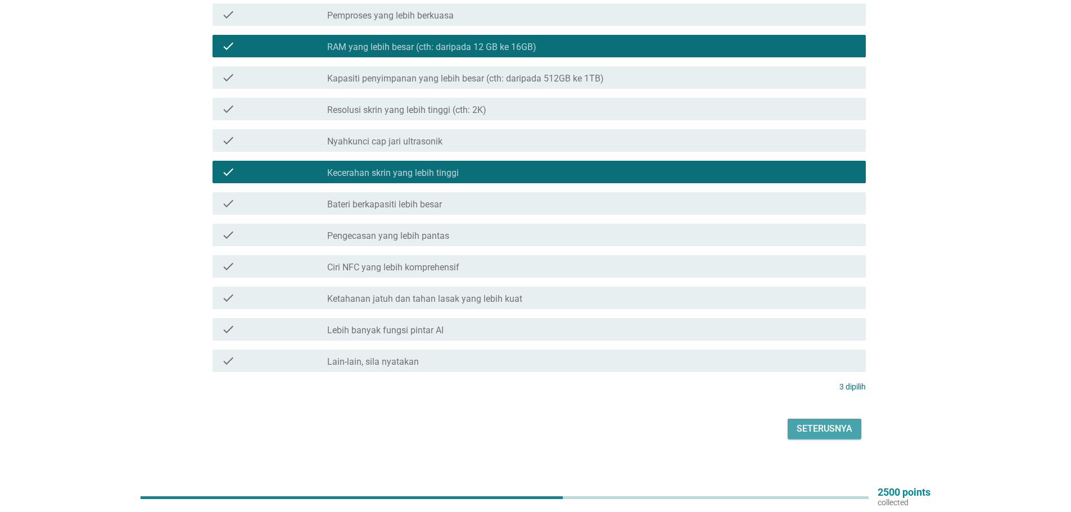
click at [841, 422] on div "Seterusnya" at bounding box center [825, 428] width 56 height 13
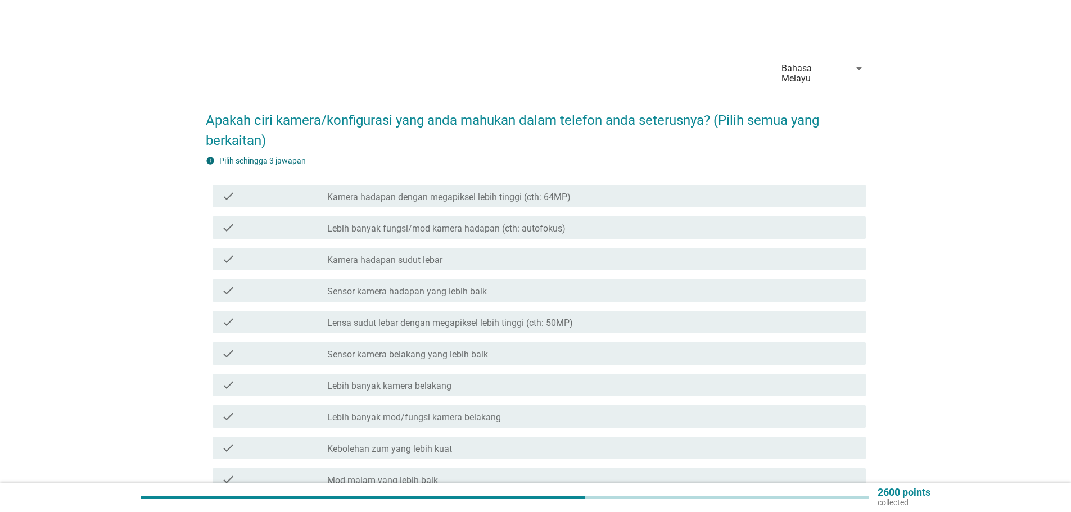
click at [441, 192] on label "Kamera hadapan dengan megapiksel lebih tinggi (cth: 64MP)" at bounding box center [449, 197] width 244 height 11
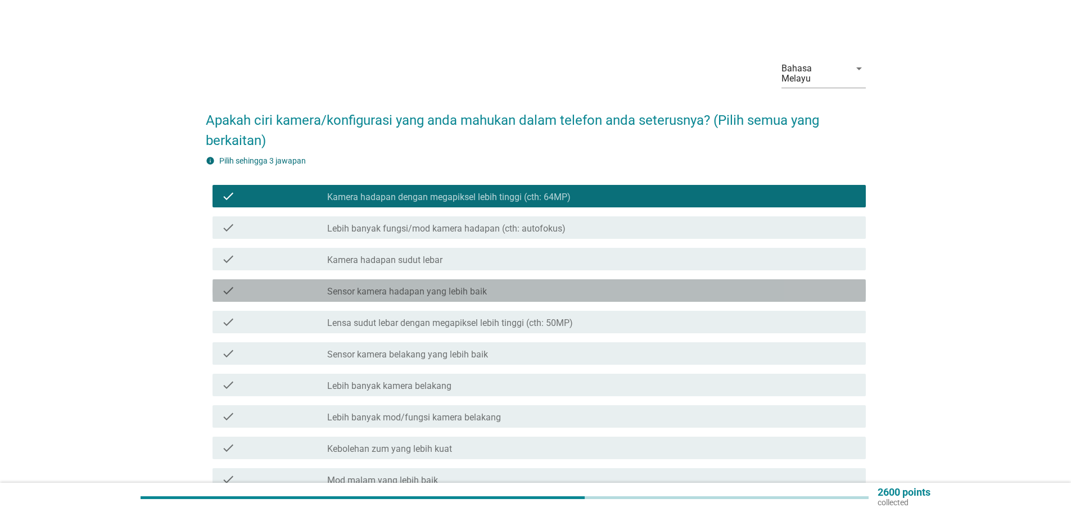
click at [440, 288] on div "check check_box_outline_blank Sensor kamera hadapan yang lebih baik" at bounding box center [539, 290] width 653 height 22
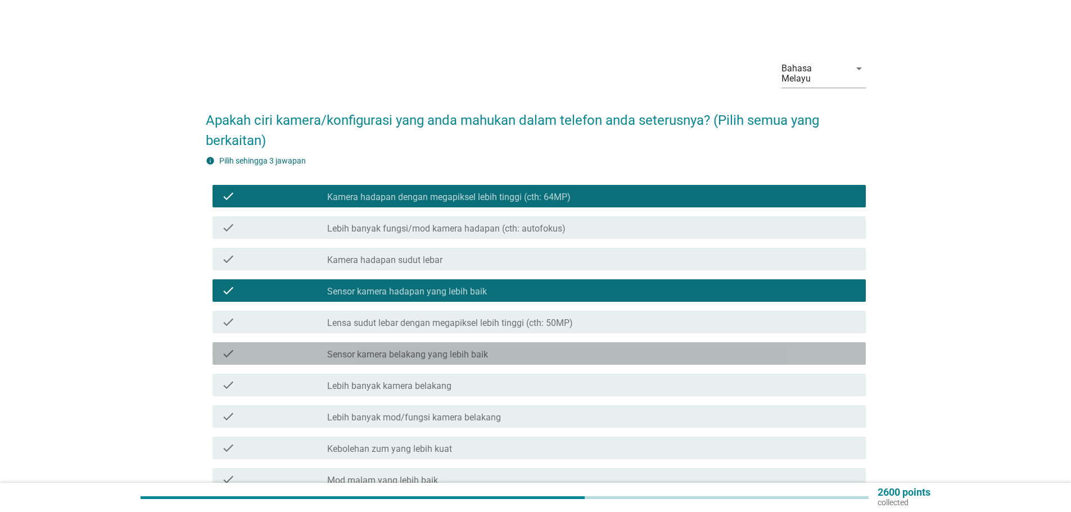
click at [427, 349] on label "Sensor kamera belakang yang lebih baik" at bounding box center [407, 354] width 161 height 11
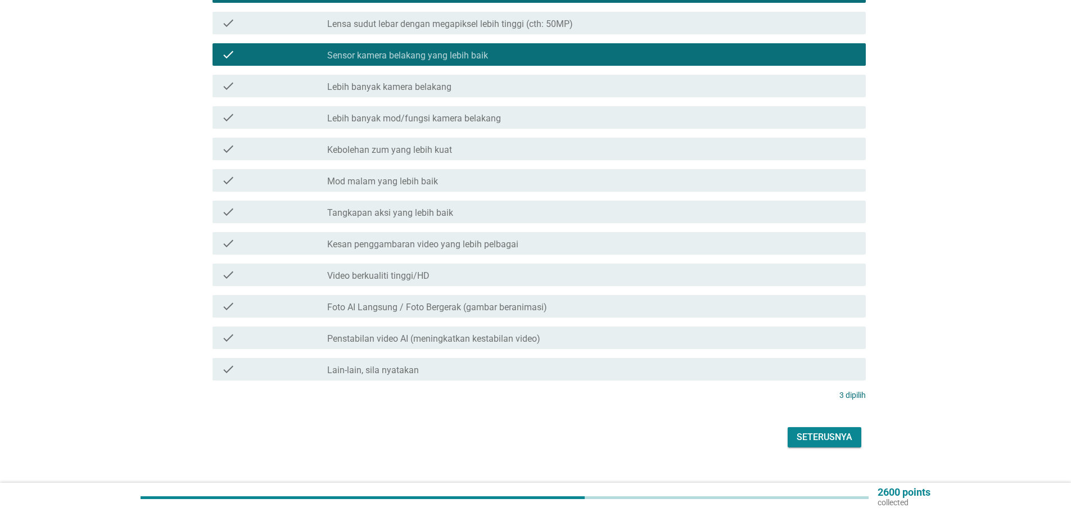
scroll to position [308, 0]
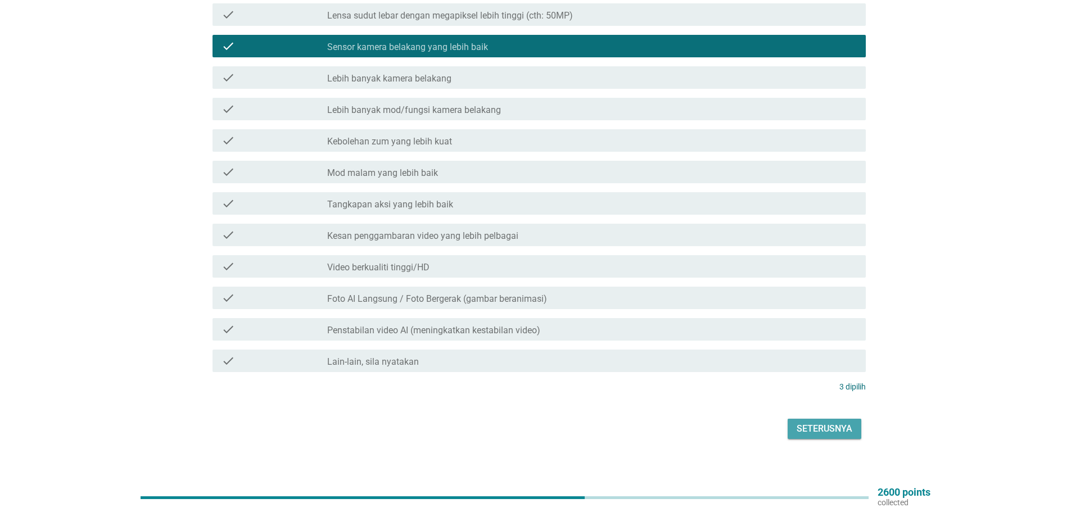
click at [837, 422] on div "Seterusnya" at bounding box center [825, 428] width 56 height 13
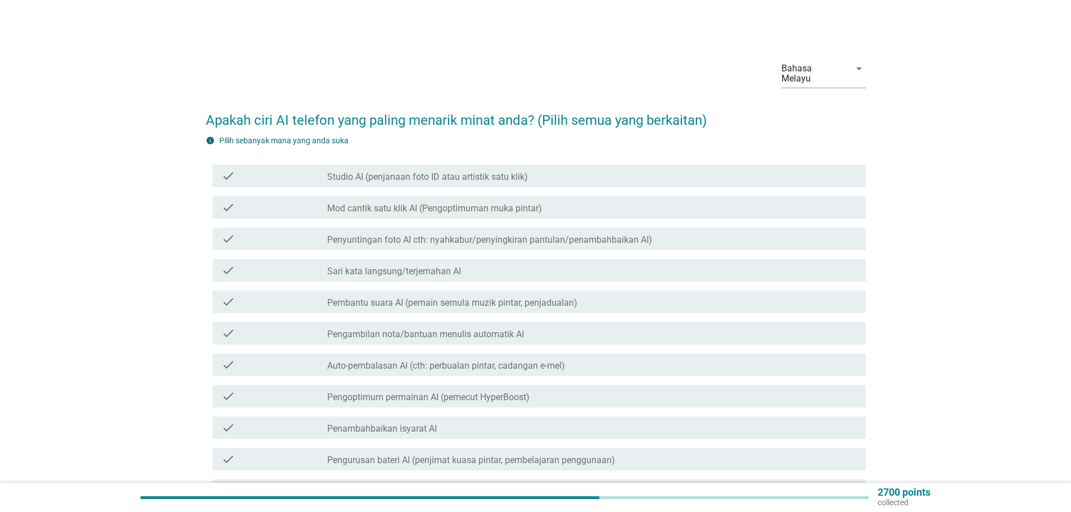
click at [464, 172] on label "Studio AI (penjanaan foto ID atau artistik satu klik)" at bounding box center [427, 177] width 201 height 11
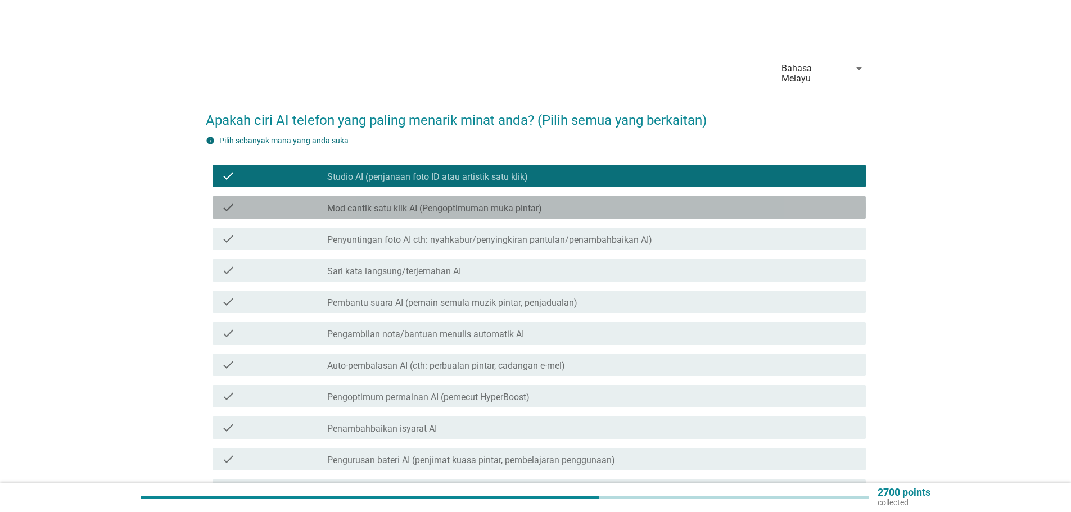
click at [455, 203] on label "Mod cantik satu klik AI (Pengoptimuman muka pintar)" at bounding box center [434, 208] width 215 height 11
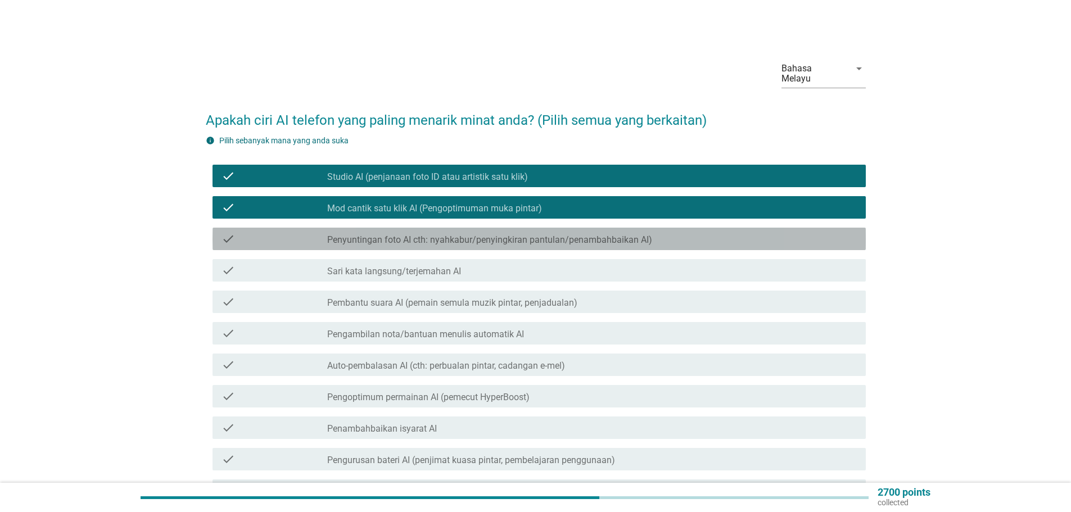
click at [449, 235] on label "Penyuntingan foto AI cth: nyahkabur/penyingkiran pantulan/penambahbaikan AI)" at bounding box center [489, 240] width 325 height 11
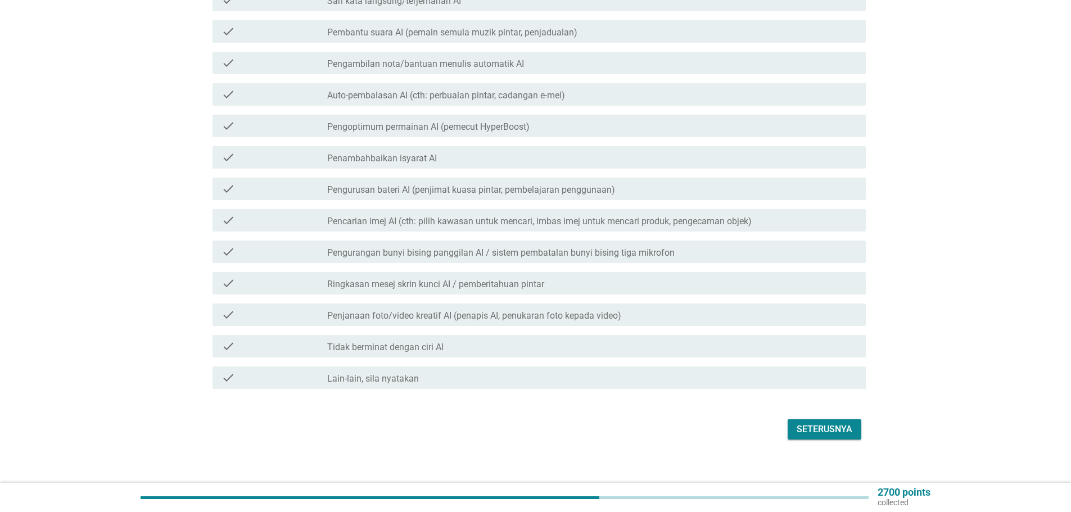
scroll to position [271, 0]
click at [811, 422] on div "Seterusnya" at bounding box center [825, 428] width 56 height 13
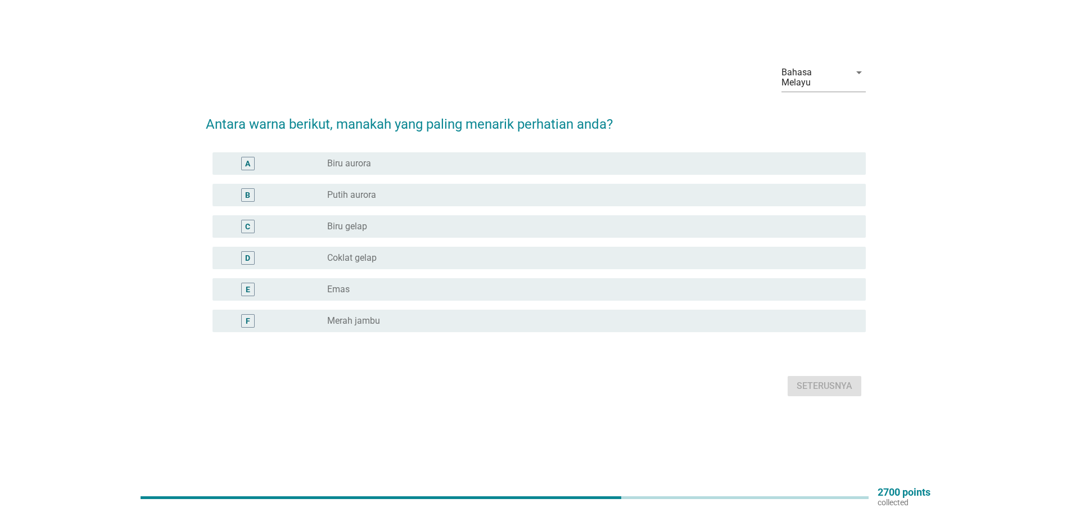
scroll to position [0, 0]
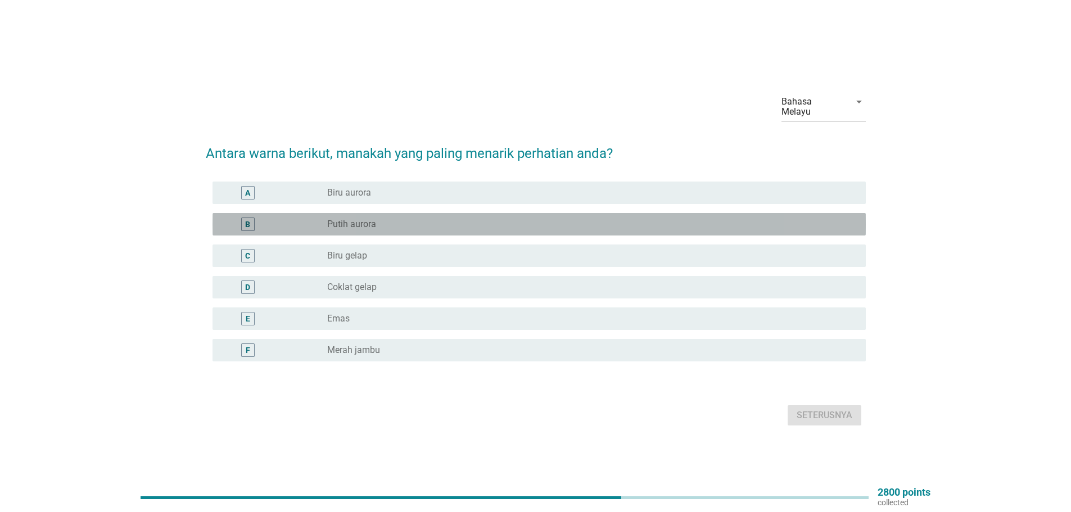
click at [284, 218] on div "B" at bounding box center [275, 224] width 106 height 13
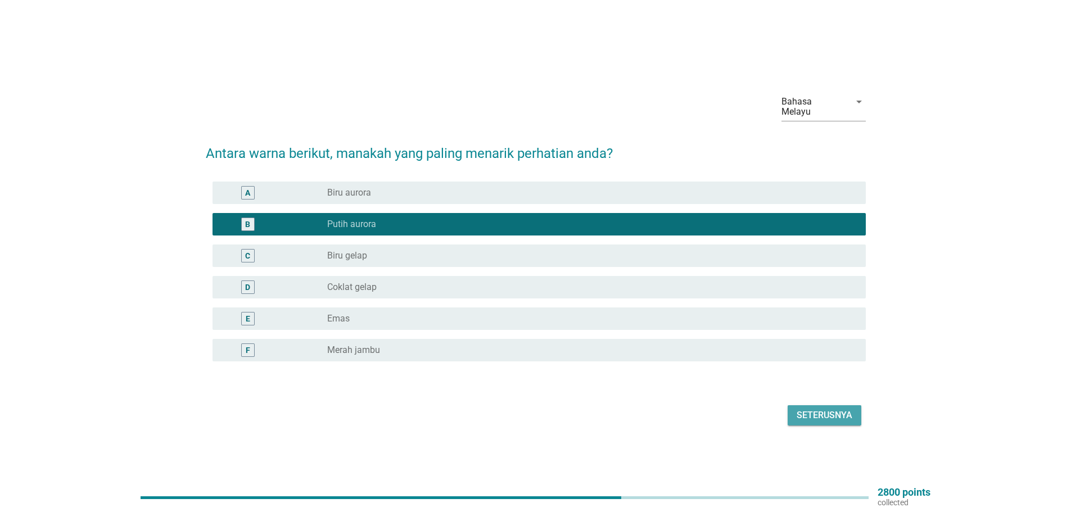
click at [838, 409] on div "Seterusnya" at bounding box center [825, 415] width 56 height 13
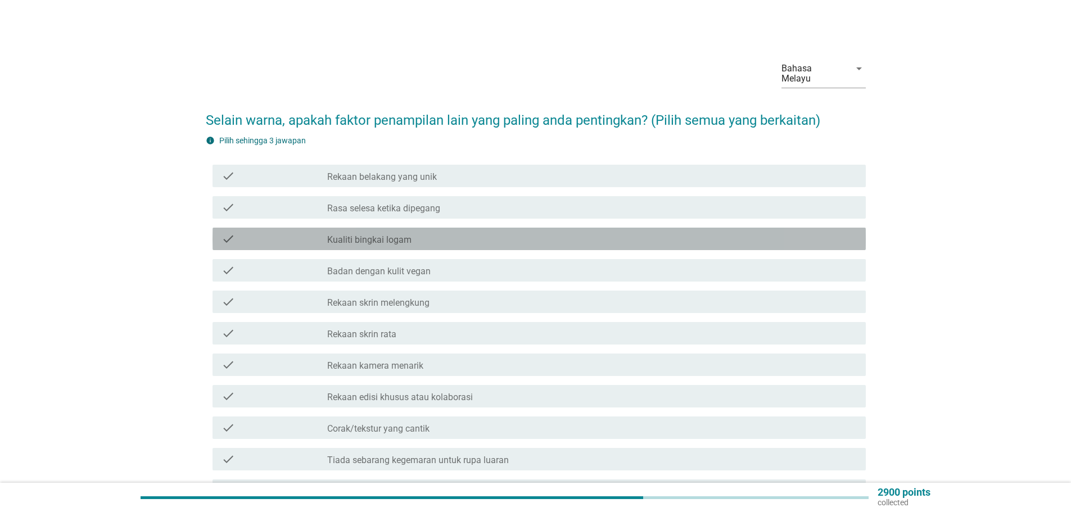
click at [371, 235] on label "Kualiti bingkai logam" at bounding box center [369, 240] width 84 height 11
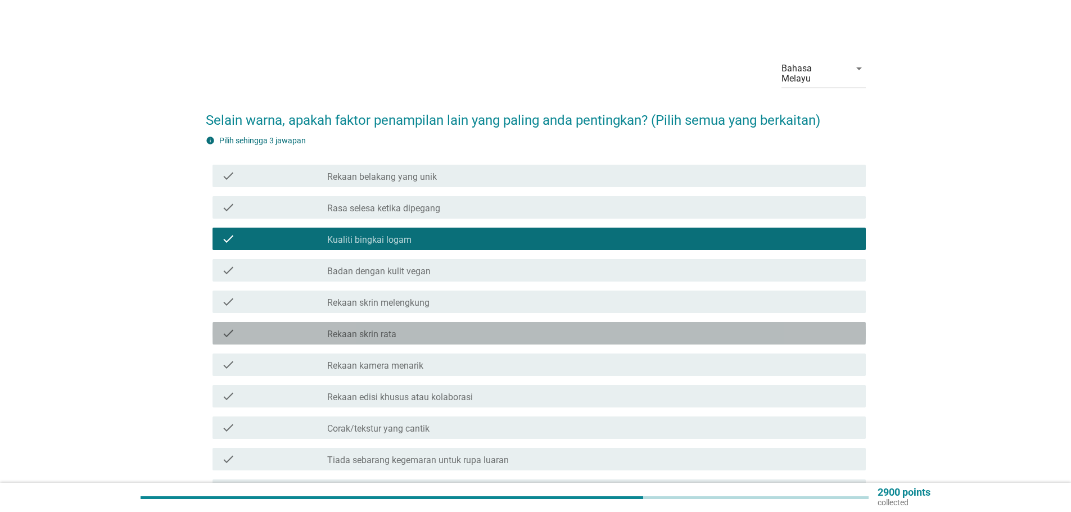
click at [379, 329] on label "Rekaan skrin rata" at bounding box center [361, 334] width 69 height 11
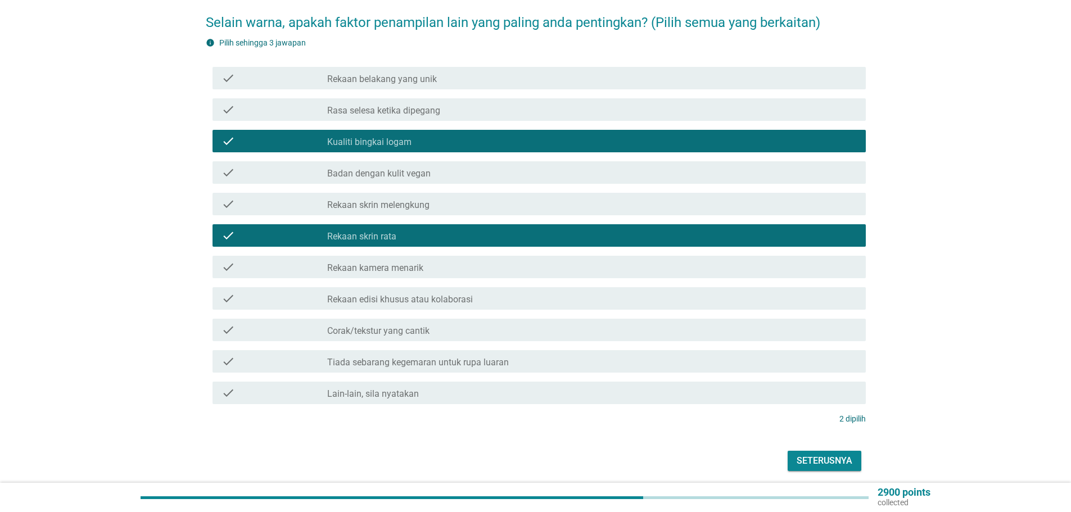
scroll to position [112, 0]
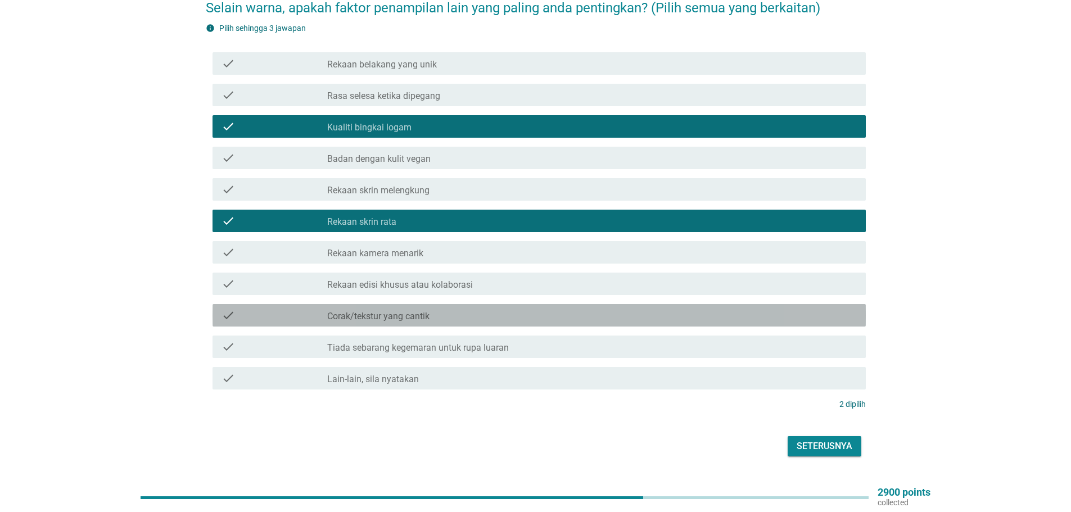
click at [402, 311] on label "Corak/tekstur yang cantik" at bounding box center [378, 316] width 102 height 11
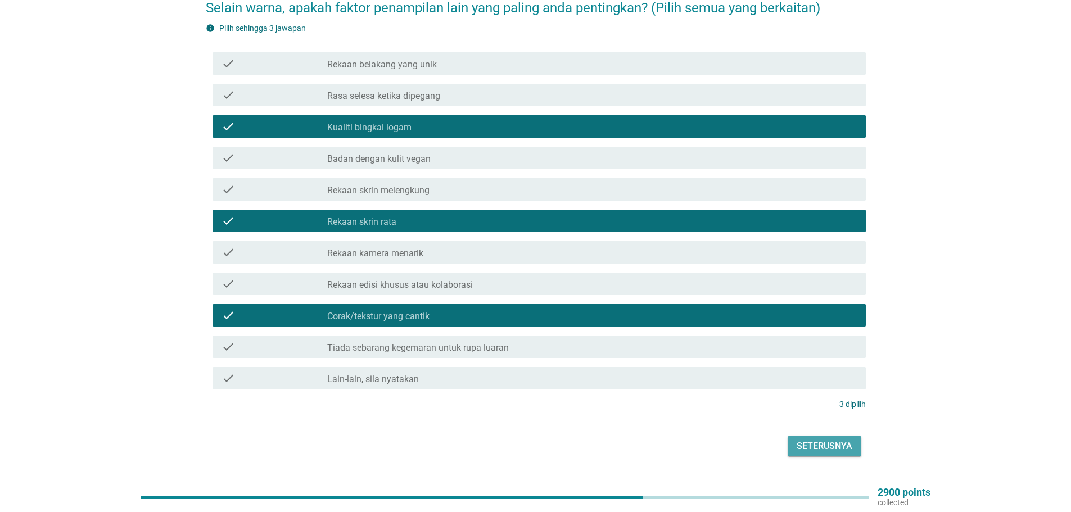
click at [823, 436] on button "Seterusnya" at bounding box center [825, 446] width 74 height 20
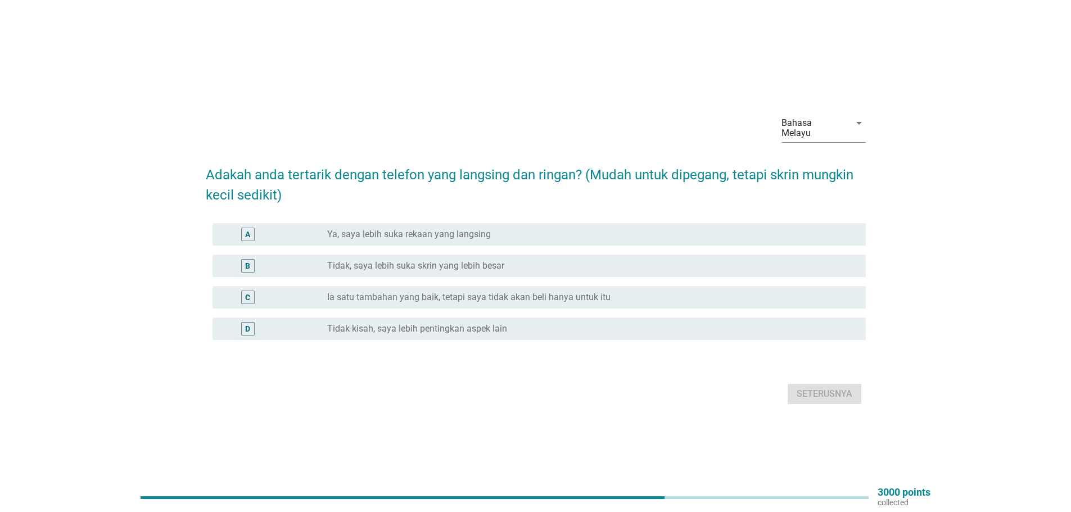
click at [485, 236] on div "A radio_button_unchecked Ya, saya lebih suka rekaan yang langsing" at bounding box center [539, 234] width 653 height 22
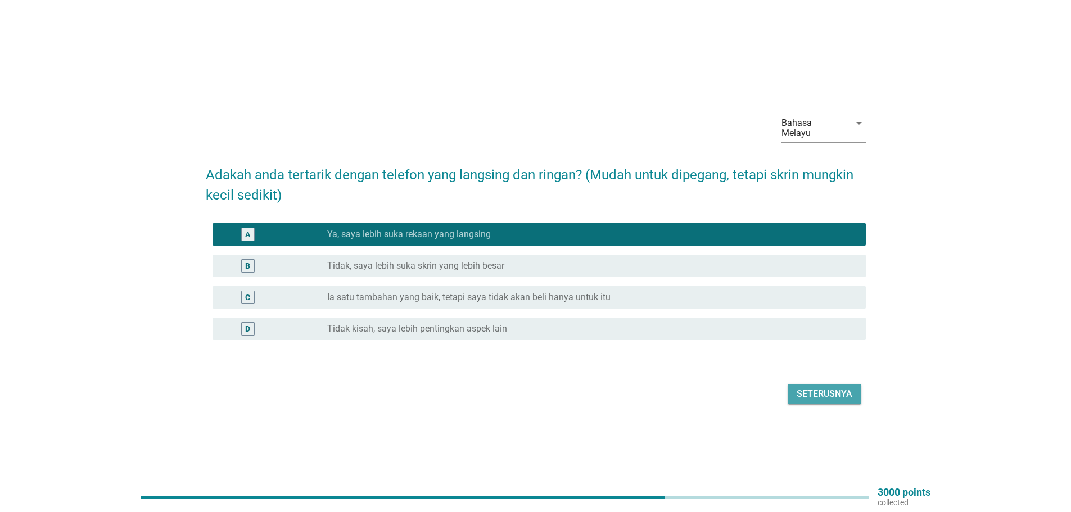
click at [819, 387] on div "Seterusnya" at bounding box center [825, 393] width 56 height 13
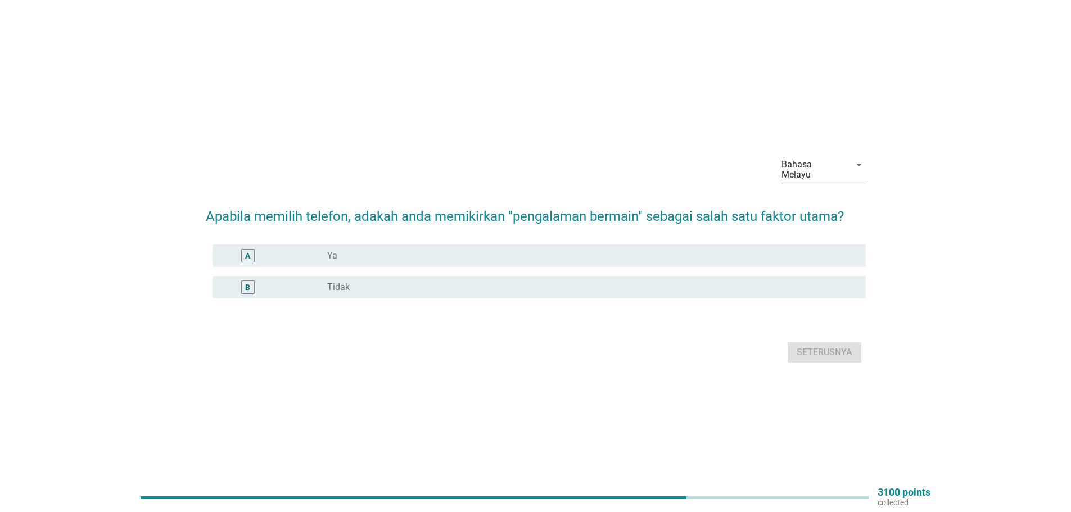
click at [314, 249] on div "A" at bounding box center [275, 255] width 106 height 13
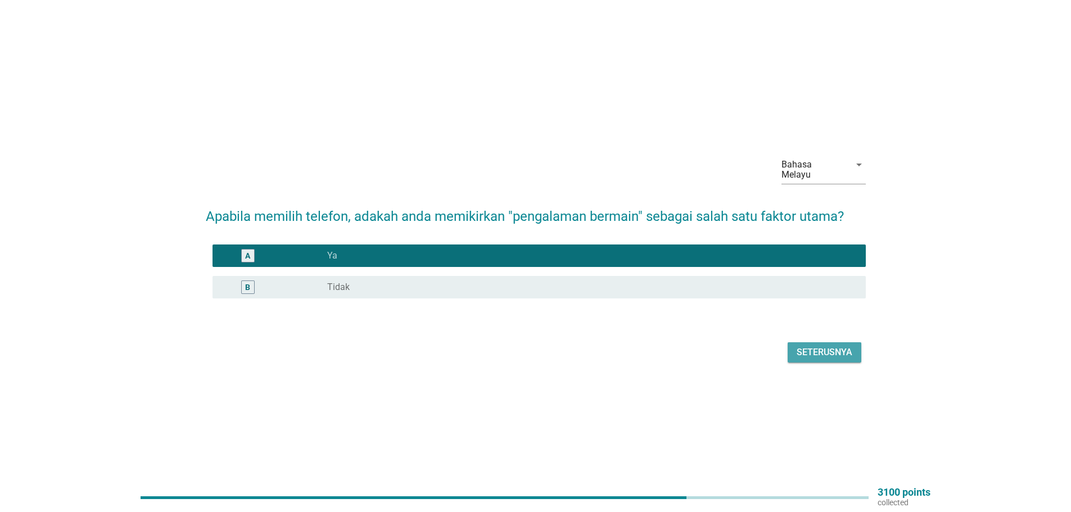
click at [828, 351] on div "Seterusnya" at bounding box center [825, 352] width 56 height 13
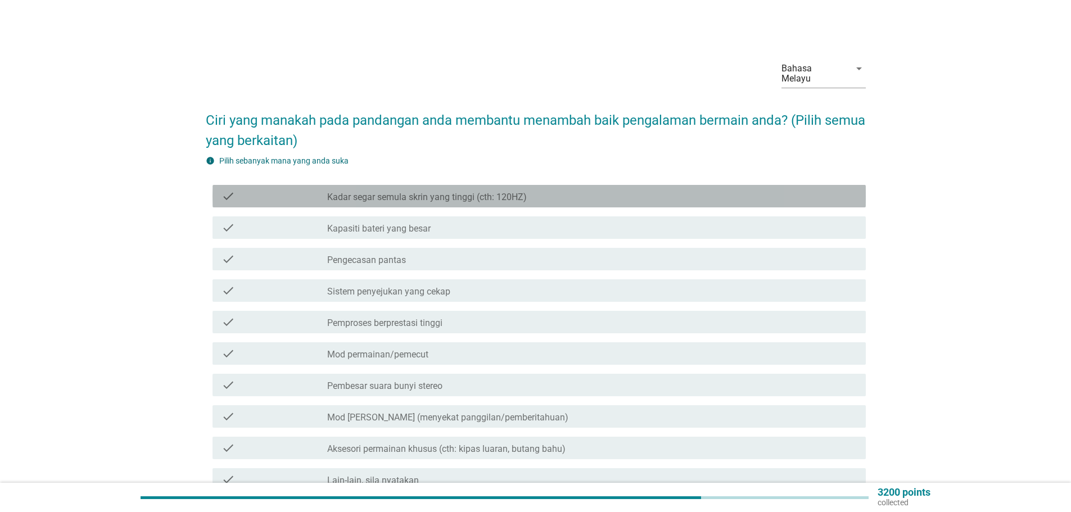
click at [468, 192] on label "Kadar segar semula skrin yang tinggi (cth: 120HZ)" at bounding box center [427, 197] width 200 height 11
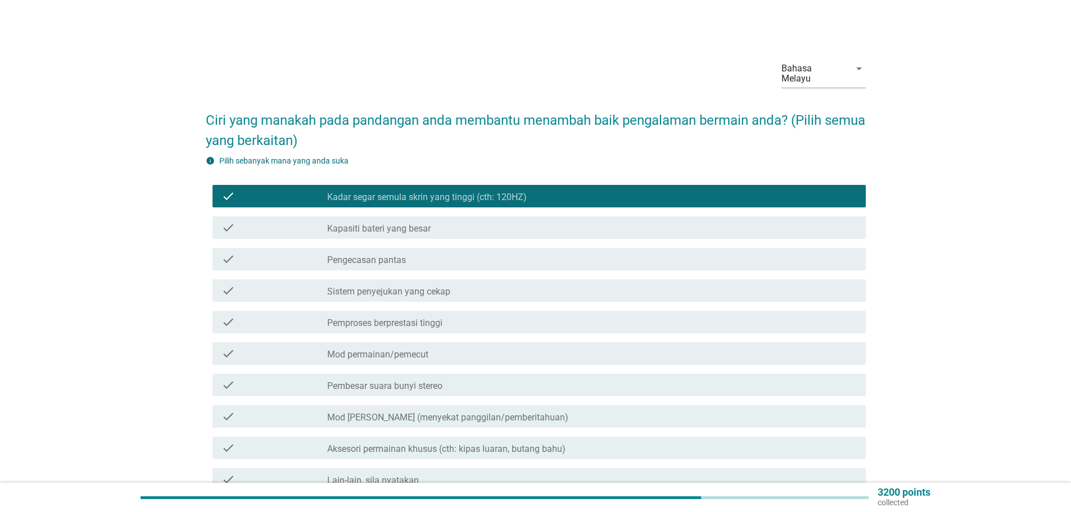
click at [407, 223] on label "Kapasiti bateri yang besar" at bounding box center [378, 228] width 103 height 11
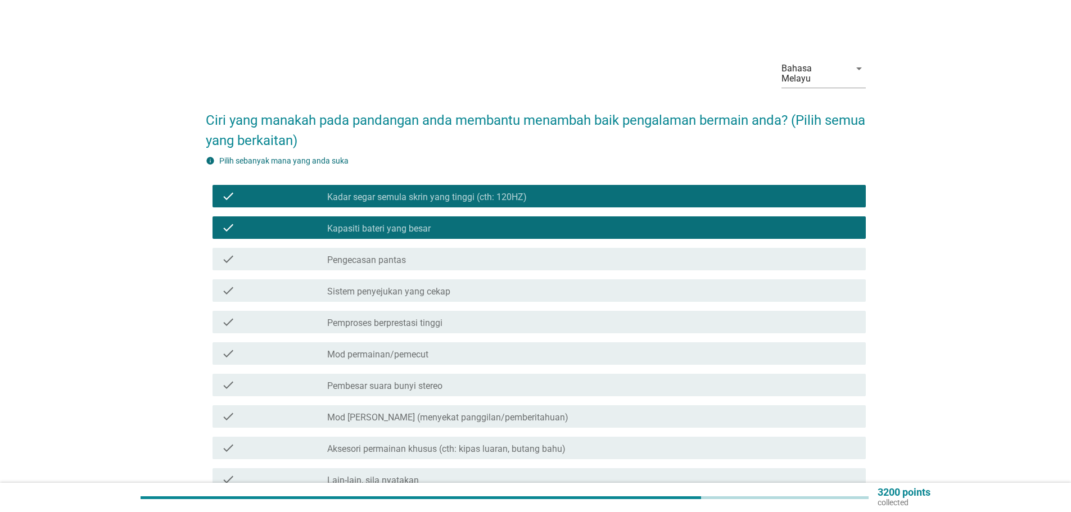
click at [416, 286] on label "Sistem penyejukan yang cekap" at bounding box center [388, 291] width 123 height 11
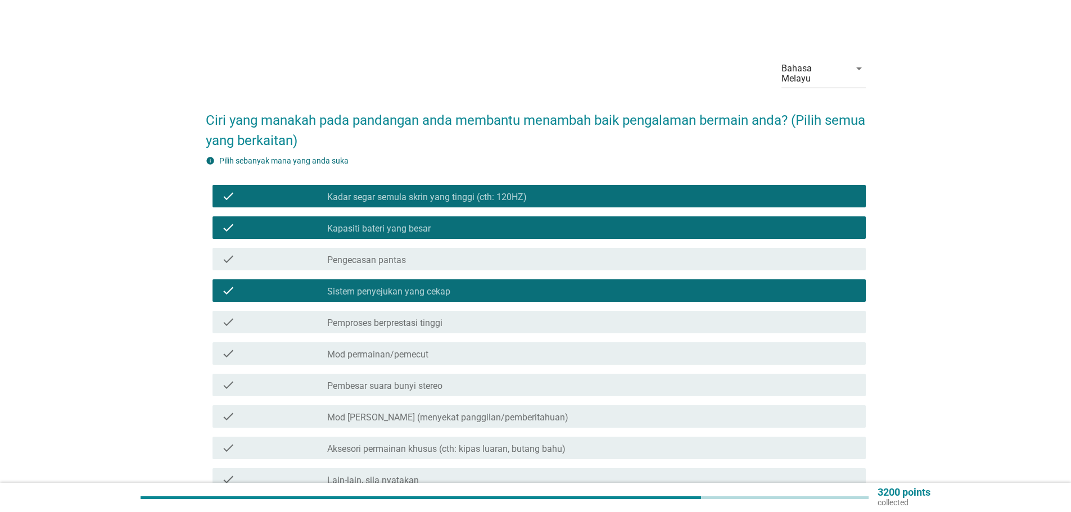
click at [387, 255] on label "Pengecasan pantas" at bounding box center [366, 260] width 79 height 11
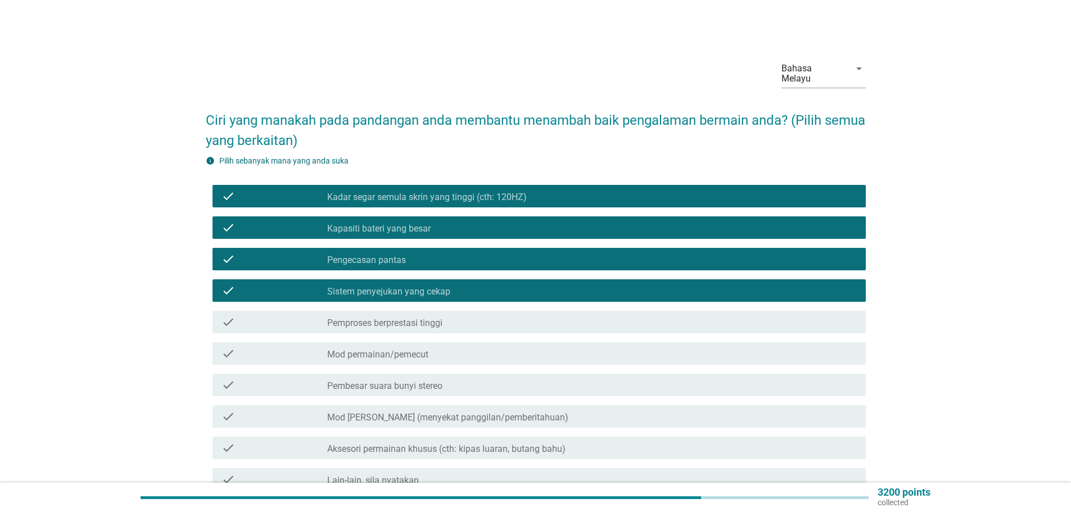
click at [380, 318] on label "Pemproses berprestasi tinggi" at bounding box center [384, 323] width 115 height 11
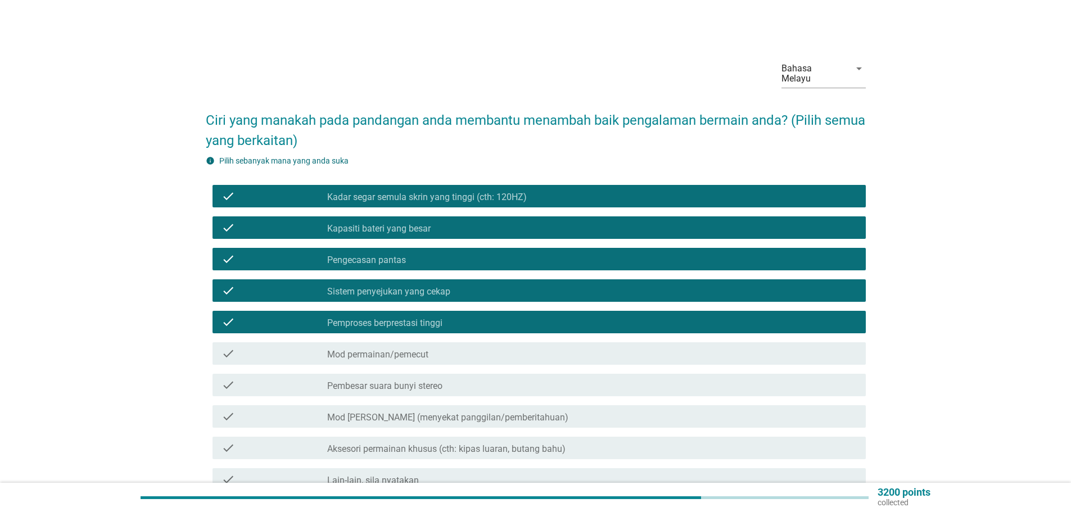
click at [425, 349] on label "Mod permainan/pemecut" at bounding box center [377, 354] width 101 height 11
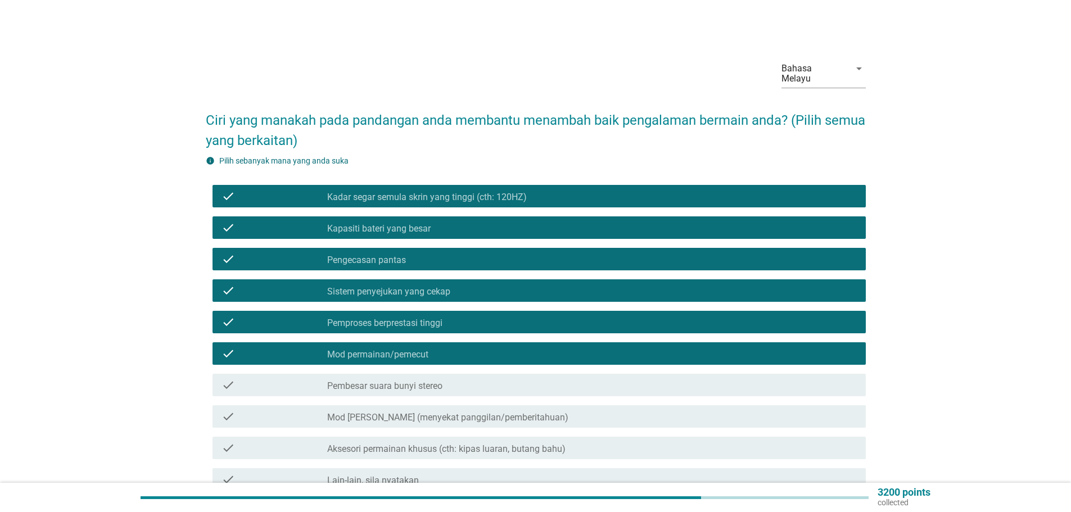
scroll to position [56, 0]
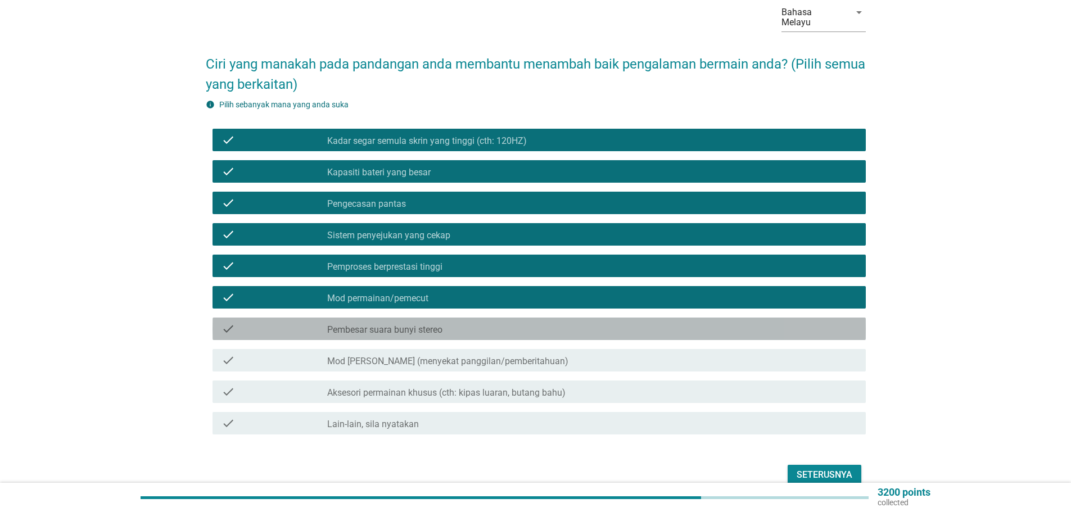
click at [424, 322] on div "check_box_outline_blank Pembesar suara bunyi stereo" at bounding box center [592, 328] width 530 height 13
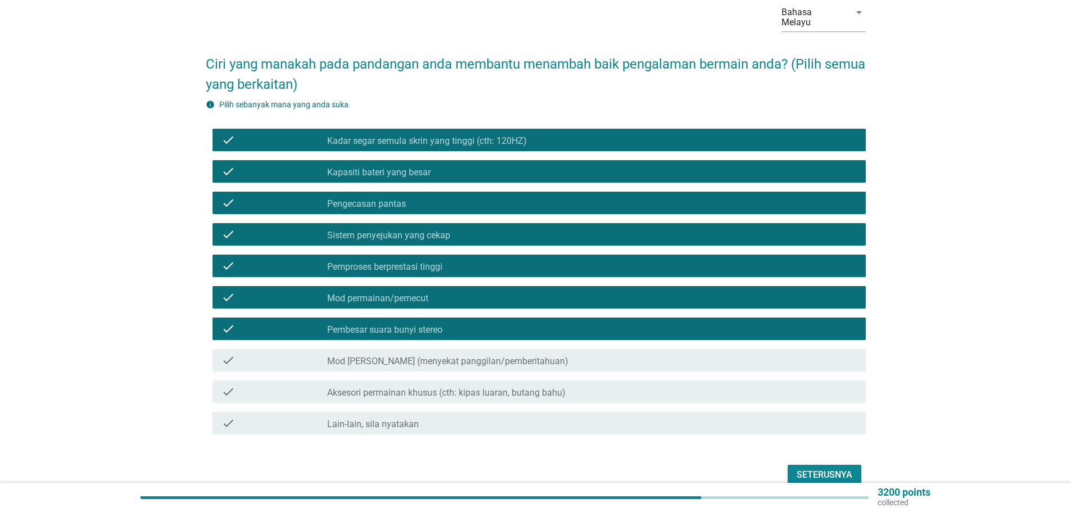
click at [833, 468] on div "Seterusnya" at bounding box center [825, 474] width 56 height 13
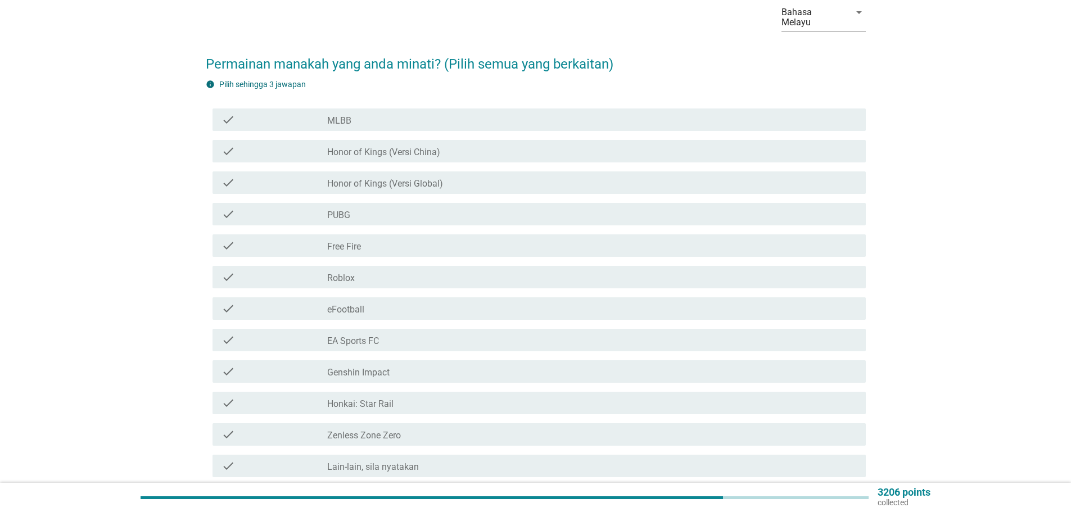
scroll to position [0, 0]
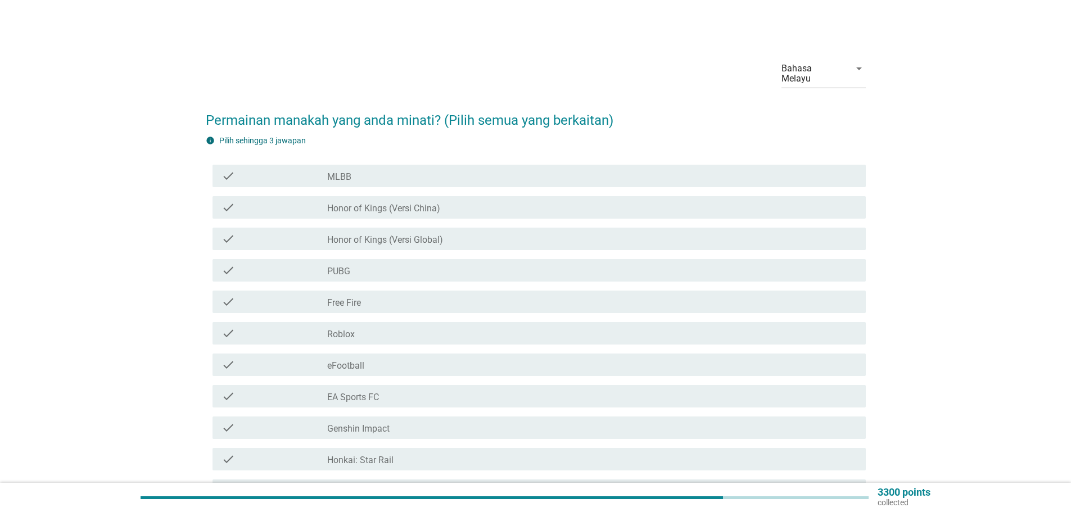
click at [346, 172] on label "MLBB" at bounding box center [339, 177] width 24 height 11
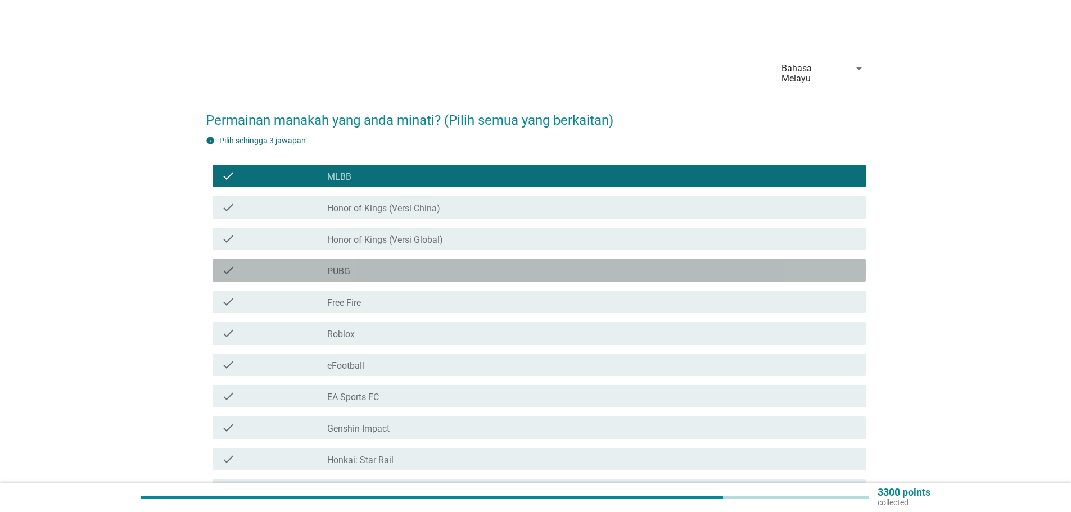
click at [351, 264] on div "check_box_outline_blank PUBG" at bounding box center [592, 270] width 530 height 13
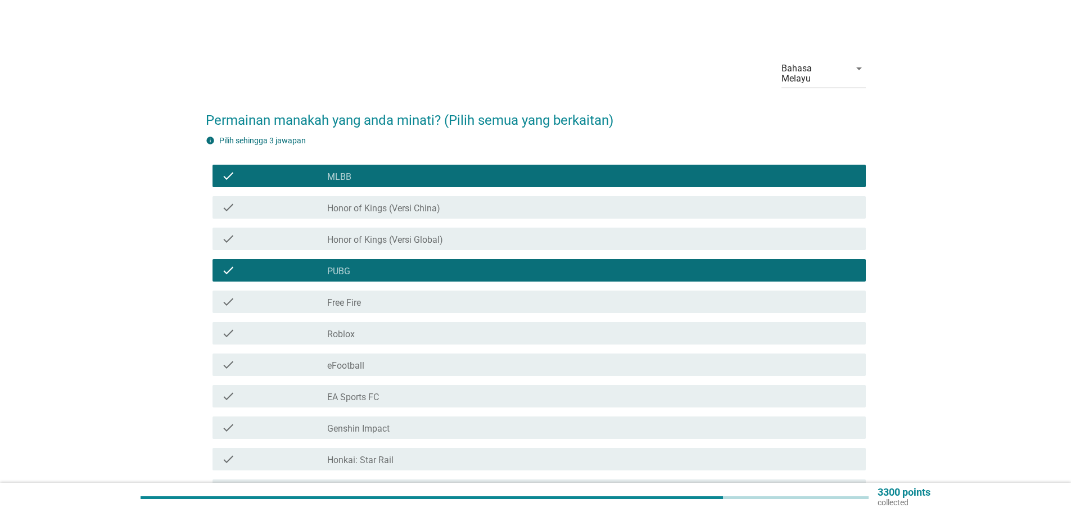
click at [341, 329] on label "Roblox" at bounding box center [341, 334] width 28 height 11
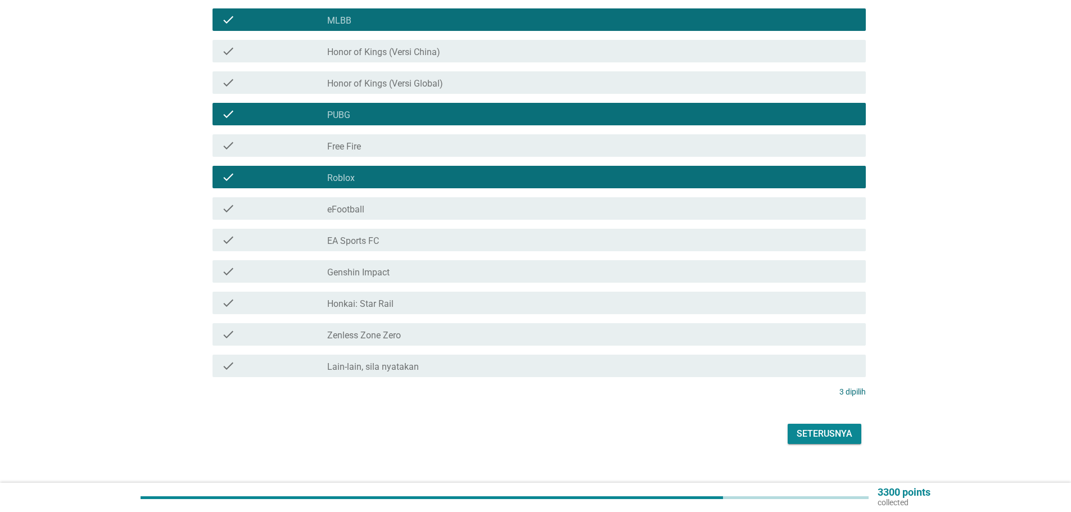
scroll to position [161, 0]
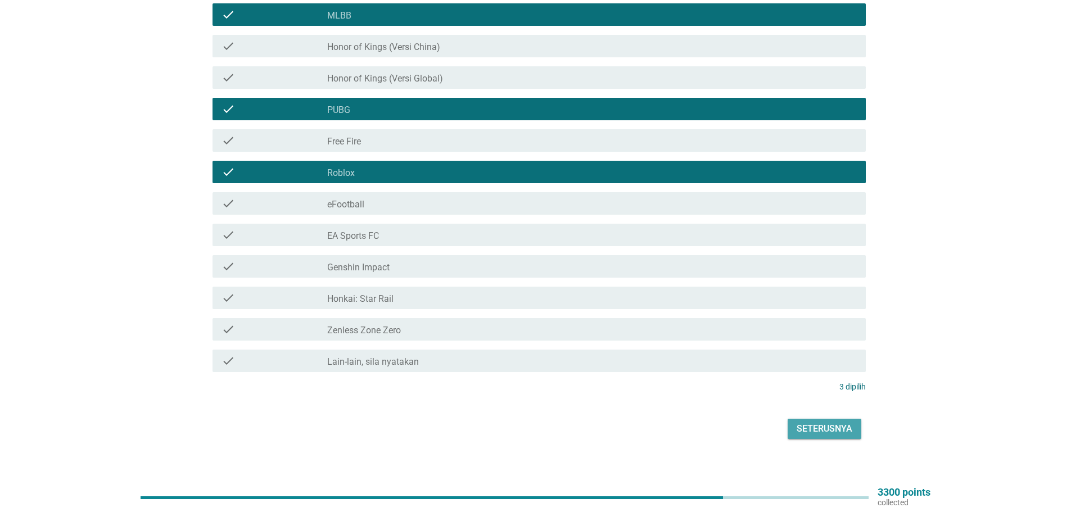
click at [839, 422] on div "Seterusnya" at bounding box center [825, 428] width 56 height 13
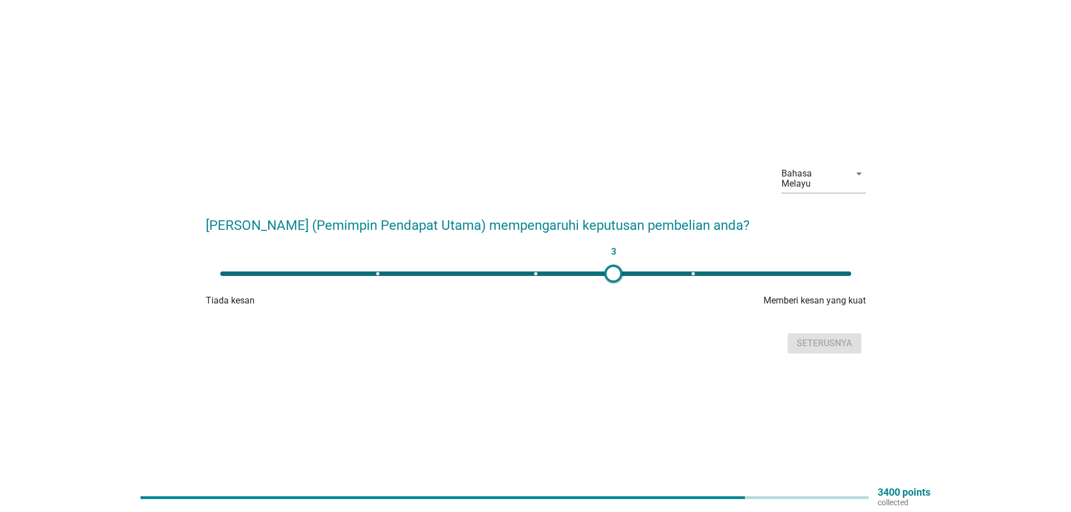
type input "4"
drag, startPoint x: 218, startPoint y: 267, endPoint x: 698, endPoint y: 317, distance: 483.4
click at [698, 317] on form "[PERSON_NAME] (Pemimpin Pendapat Utama) mempengaruhi keputusan pembelian anda? …" at bounding box center [536, 280] width 660 height 153
click at [844, 337] on div "Seterusnya" at bounding box center [825, 343] width 56 height 13
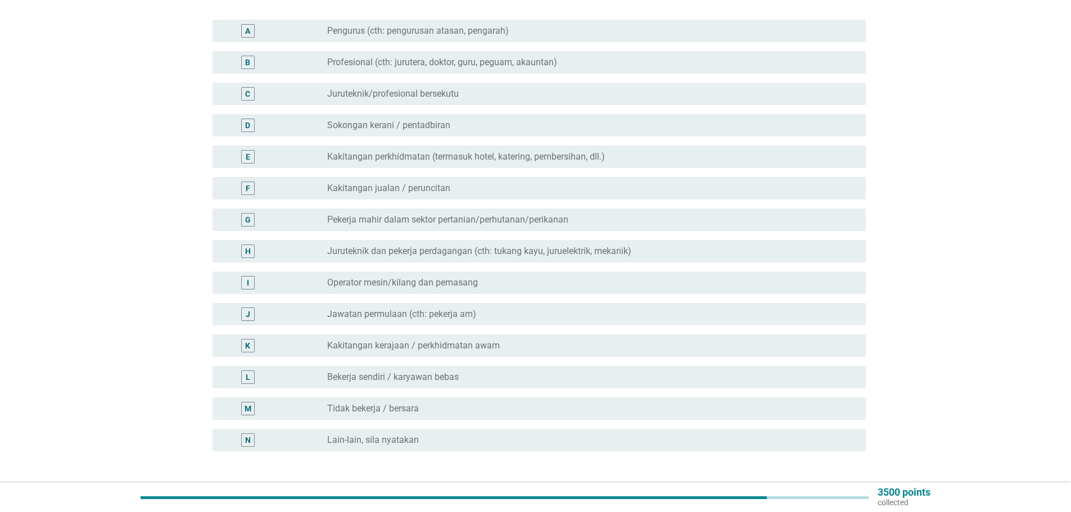
scroll to position [169, 0]
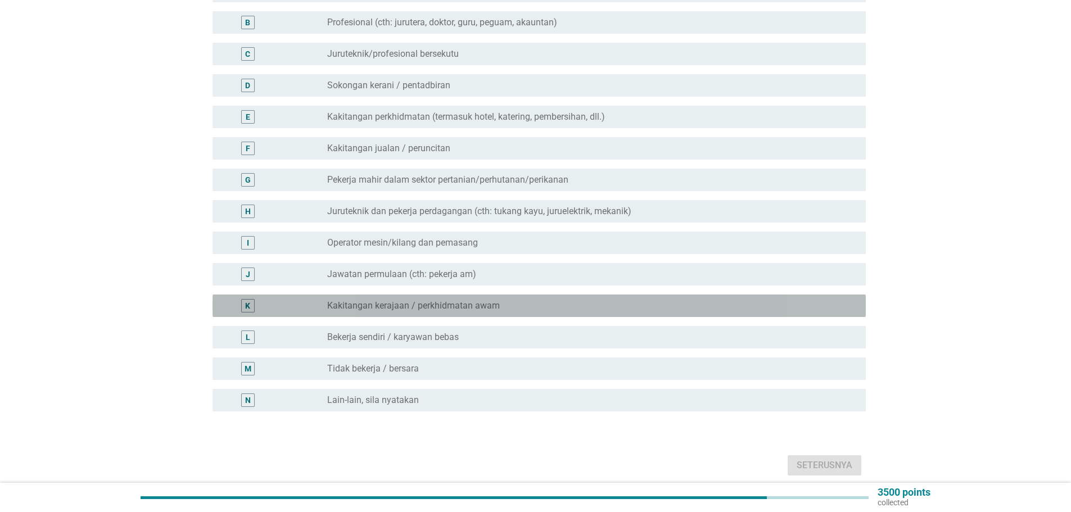
click at [250, 300] on div "K" at bounding box center [247, 306] width 5 height 12
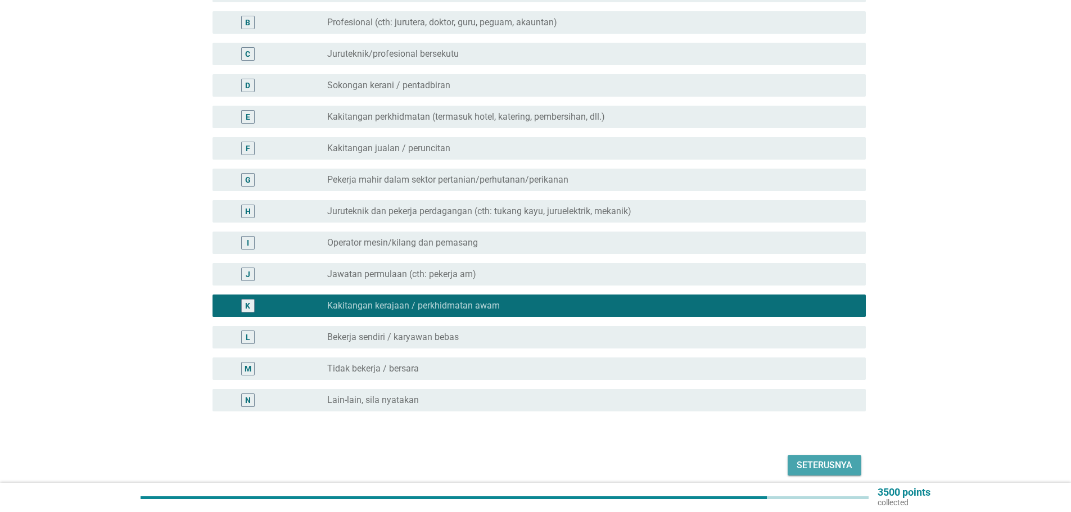
click at [803, 459] on div "Seterusnya" at bounding box center [825, 465] width 56 height 13
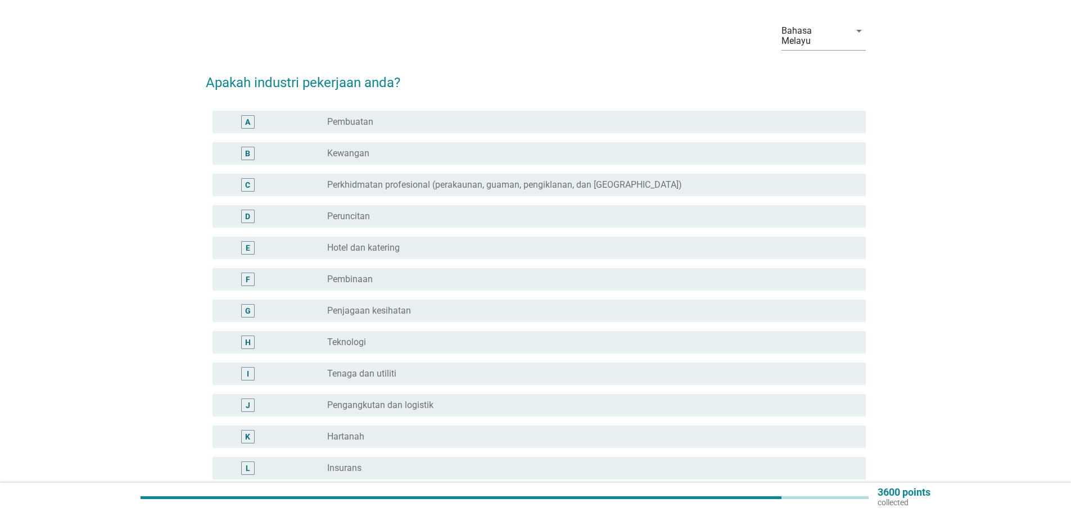
scroll to position [37, 0]
click at [253, 179] on div "C" at bounding box center [247, 185] width 13 height 13
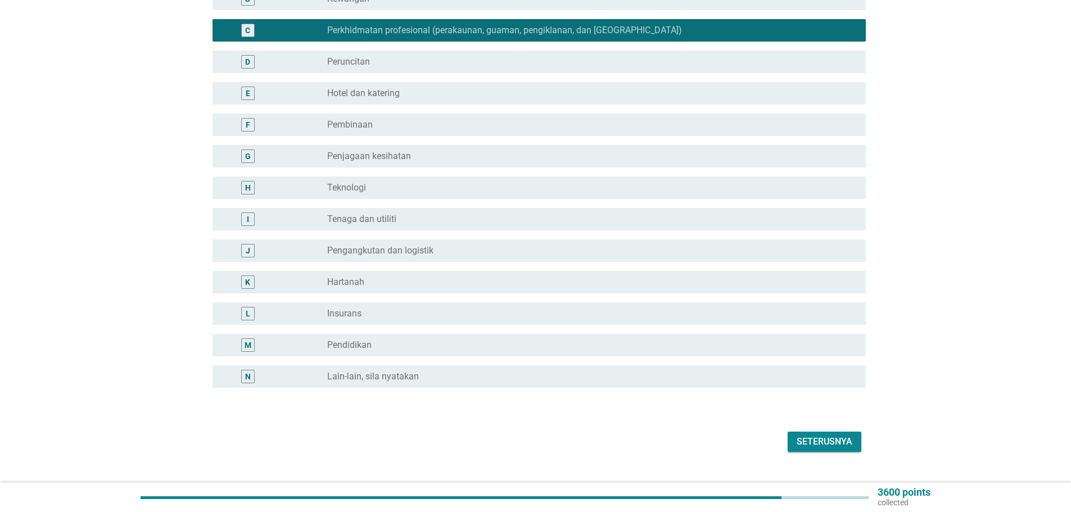
scroll to position [205, 0]
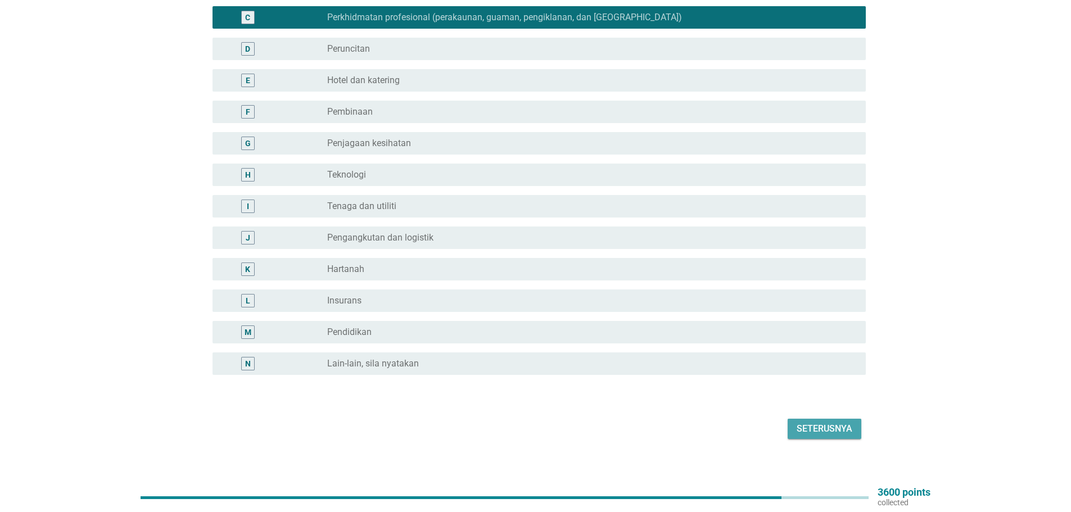
click at [809, 422] on div "Seterusnya" at bounding box center [825, 428] width 56 height 13
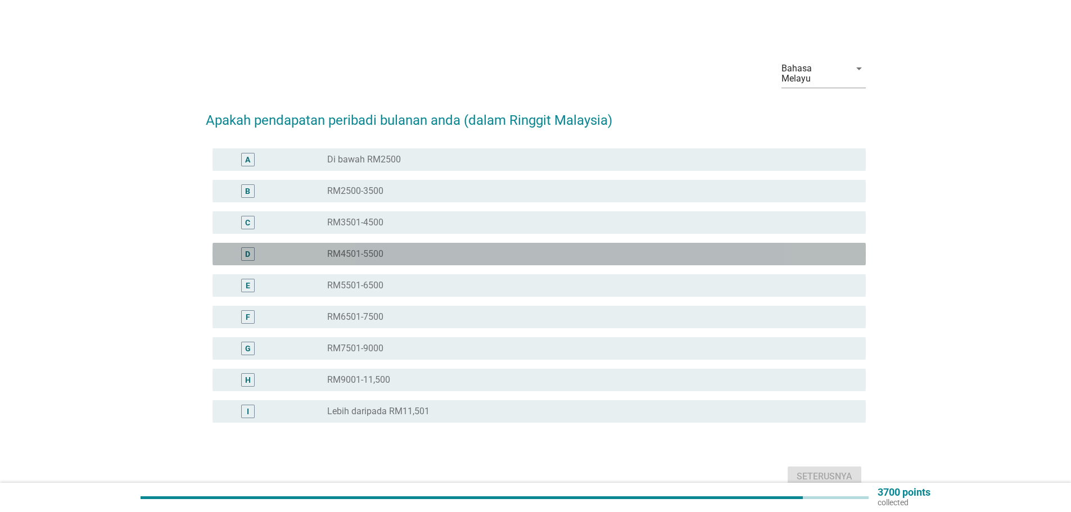
click at [342, 249] on label "RM4501-5500" at bounding box center [355, 254] width 56 height 11
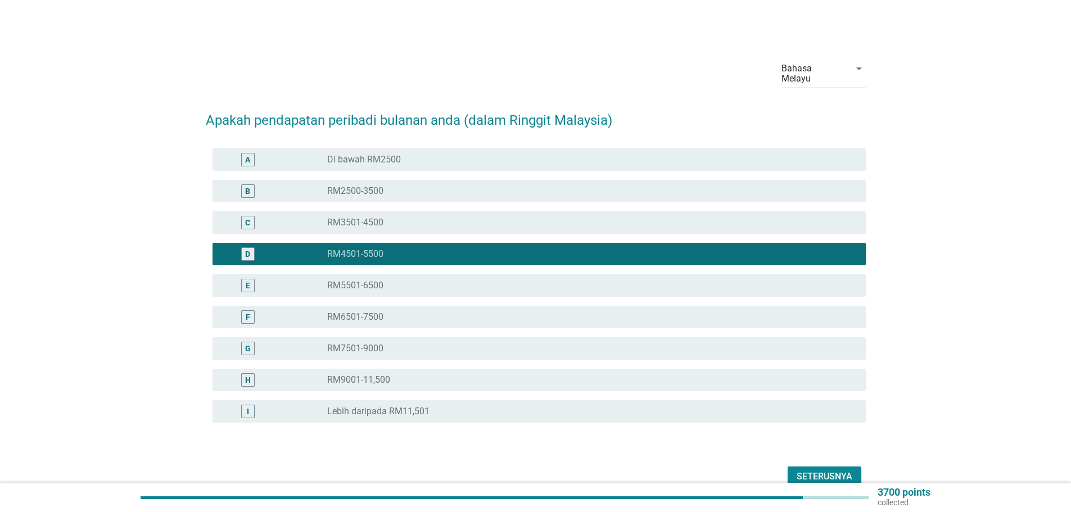
click at [829, 470] on div "Seterusnya" at bounding box center [825, 476] width 56 height 13
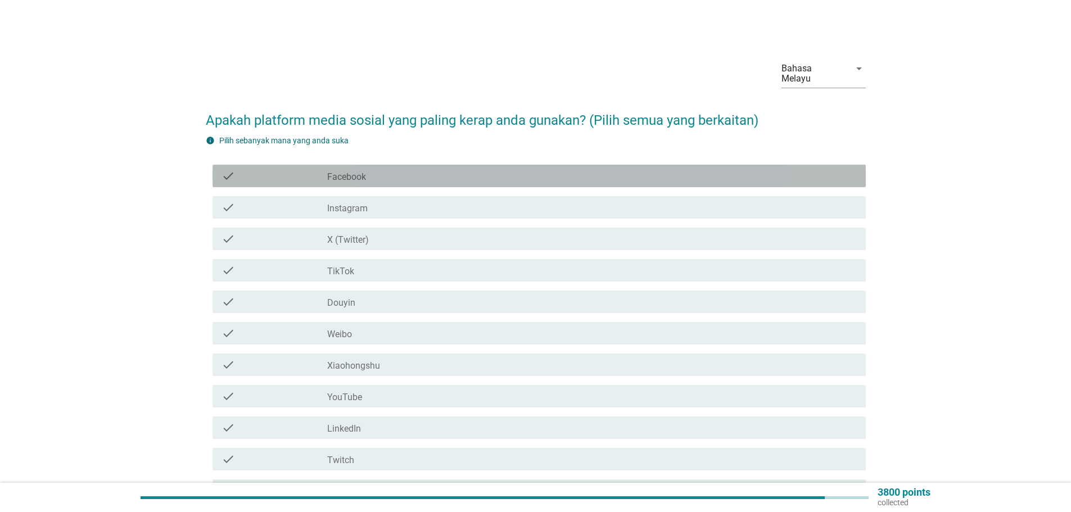
click at [406, 169] on div "check_box_outline_blank Facebook" at bounding box center [592, 175] width 530 height 13
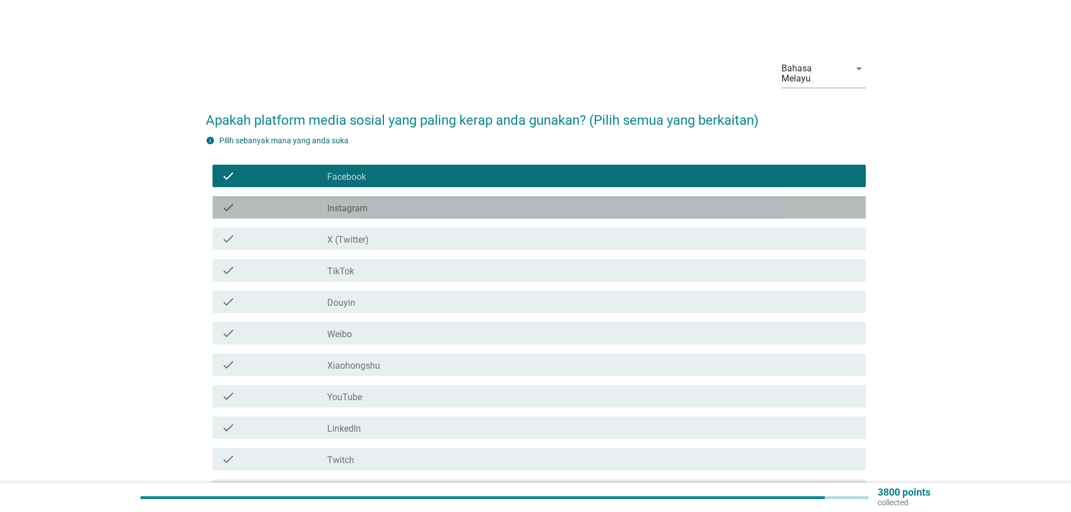
click at [396, 204] on div "check_box_outline_blank Instagram" at bounding box center [592, 207] width 530 height 13
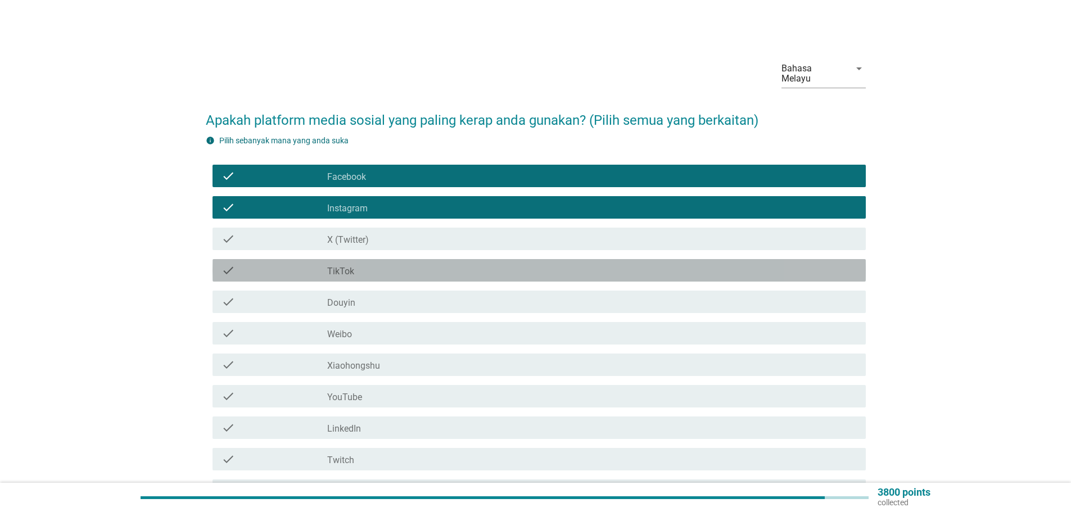
click at [394, 264] on div "check_box_outline_blank TikTok" at bounding box center [592, 270] width 530 height 13
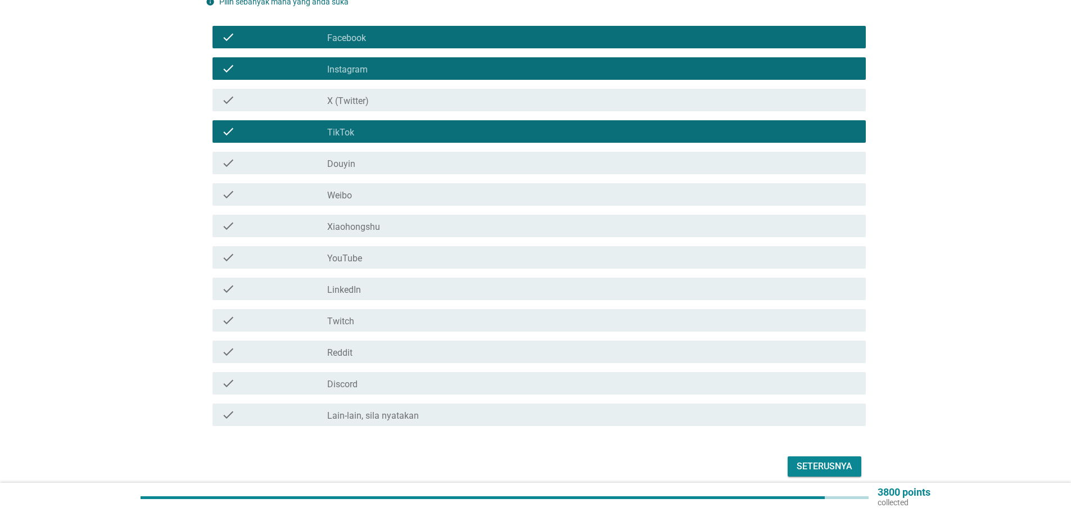
scroll to position [169, 0]
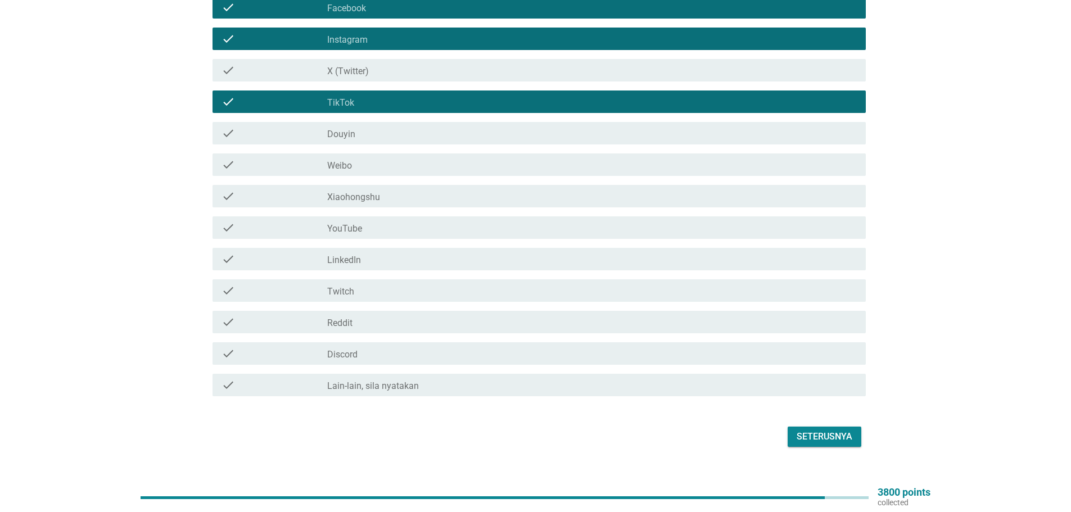
click at [389, 221] on div "check_box_outline_blank YouTube" at bounding box center [592, 227] width 530 height 13
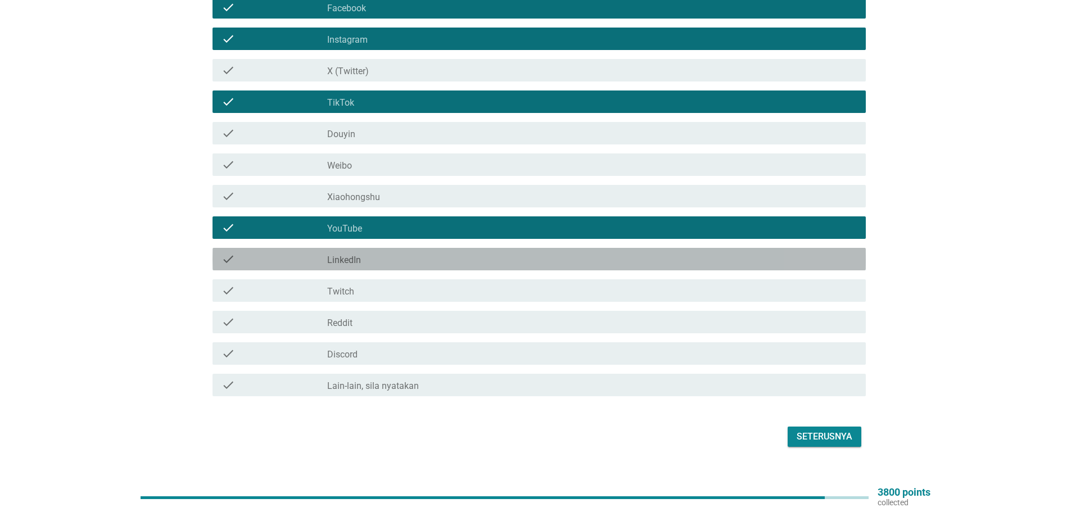
click at [364, 253] on div "check_box_outline_blank LinkedIn" at bounding box center [592, 259] width 530 height 13
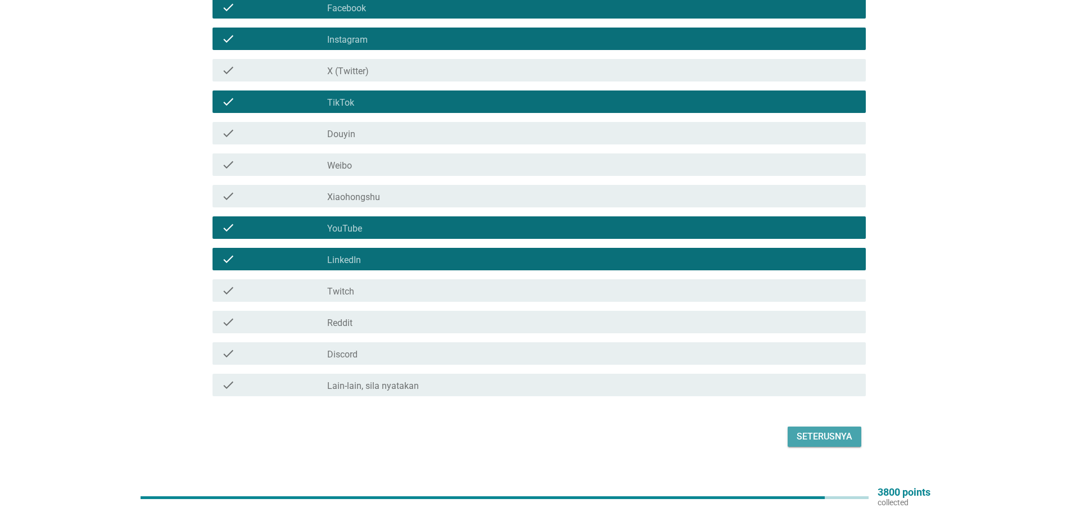
click at [818, 430] on div "Seterusnya" at bounding box center [825, 436] width 56 height 13
